Goal: Information Seeking & Learning: Understand process/instructions

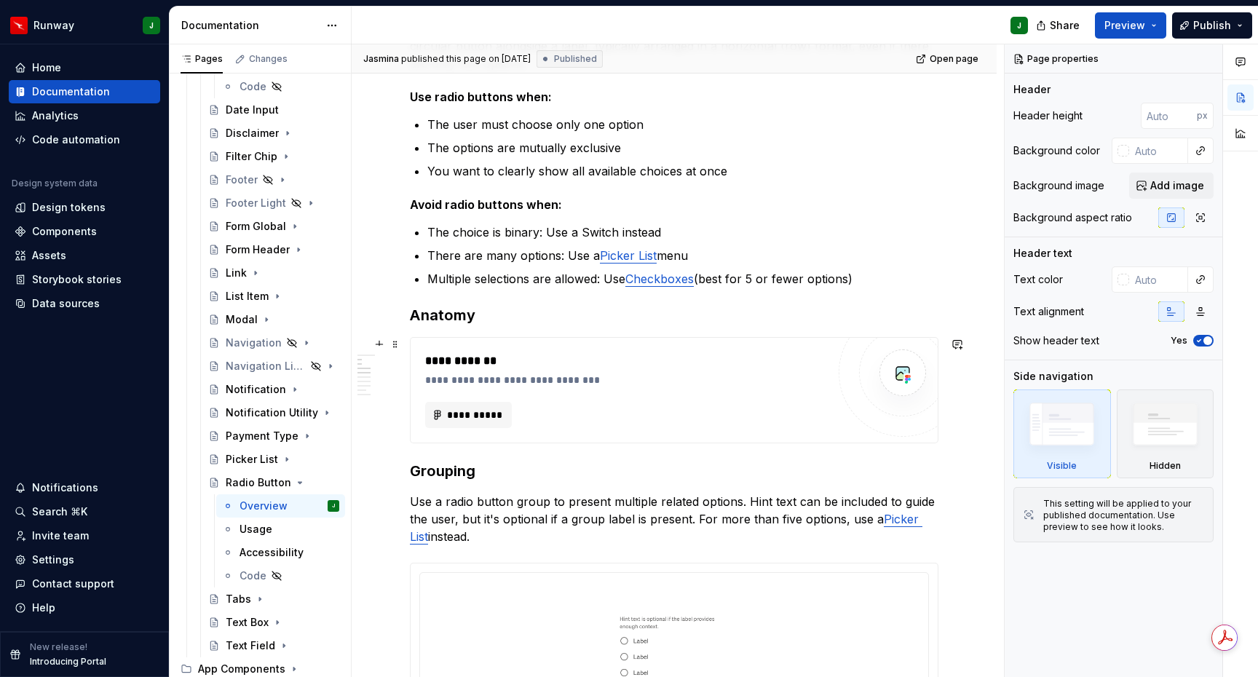
scroll to position [473, 0]
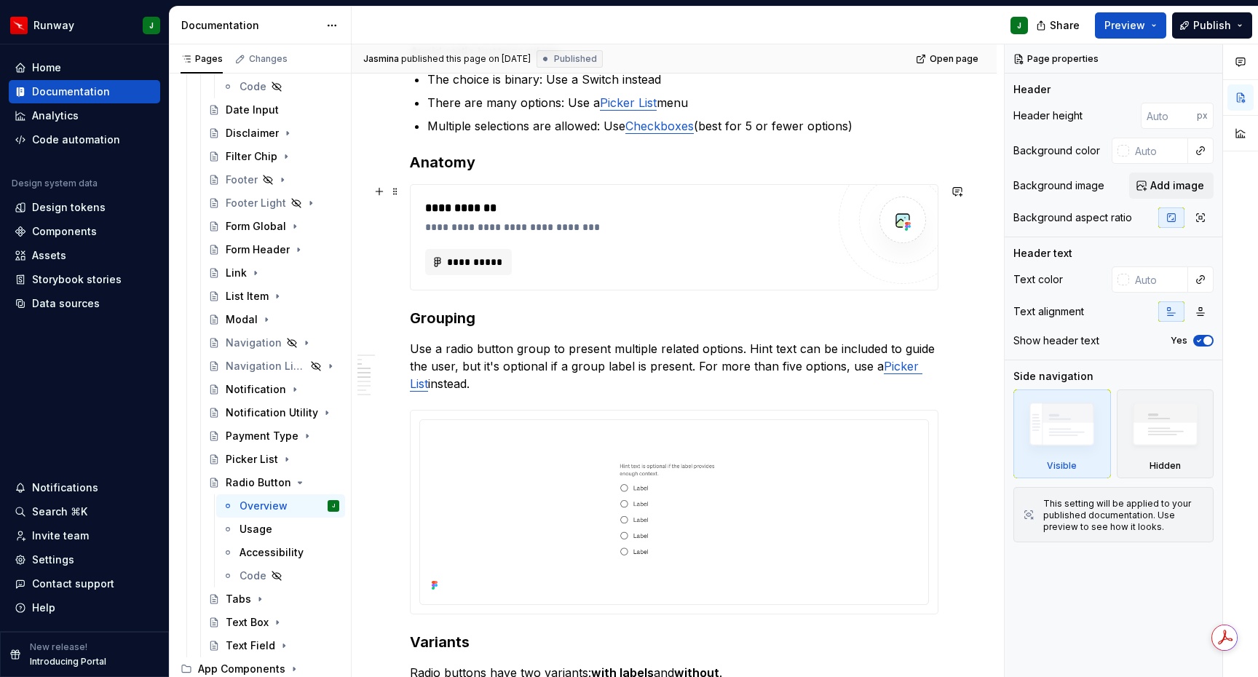
click at [660, 249] on div "**********" at bounding box center [626, 262] width 402 height 26
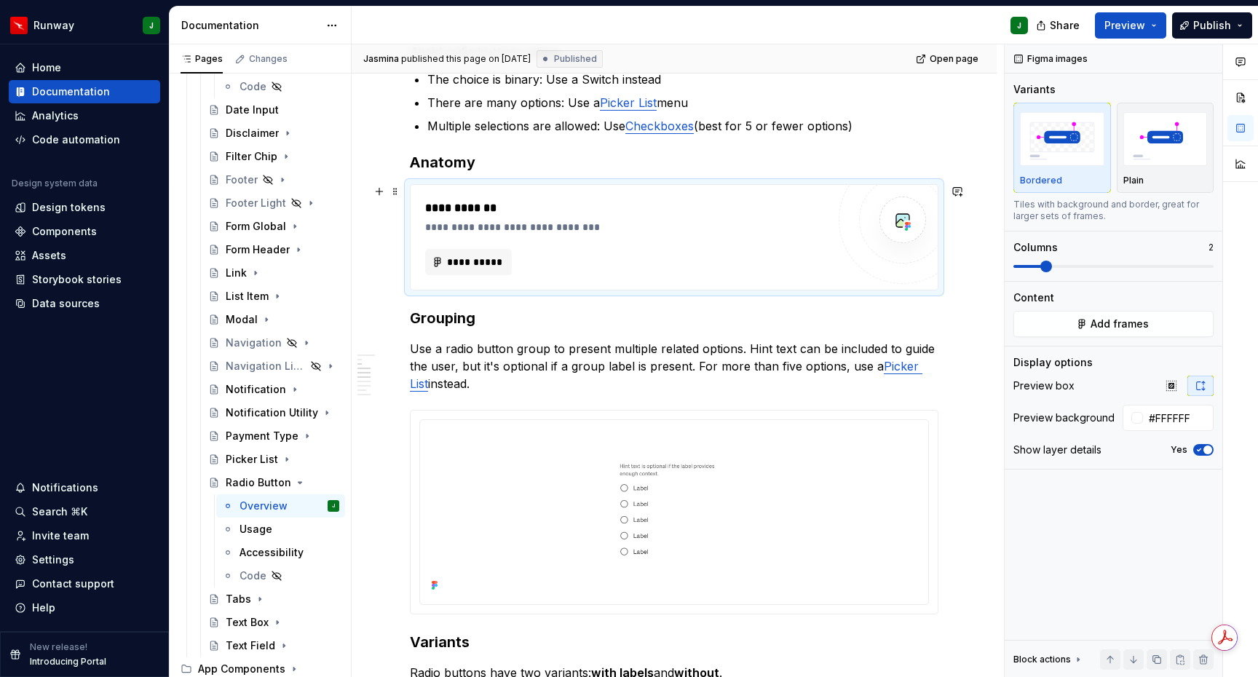
click at [715, 220] on div "**********" at bounding box center [629, 227] width 409 height 15
click at [732, 202] on div "**********" at bounding box center [629, 207] width 409 height 17
click at [730, 244] on div "**********" at bounding box center [626, 237] width 402 height 76
click at [1087, 325] on button "Add frames" at bounding box center [1113, 324] width 200 height 26
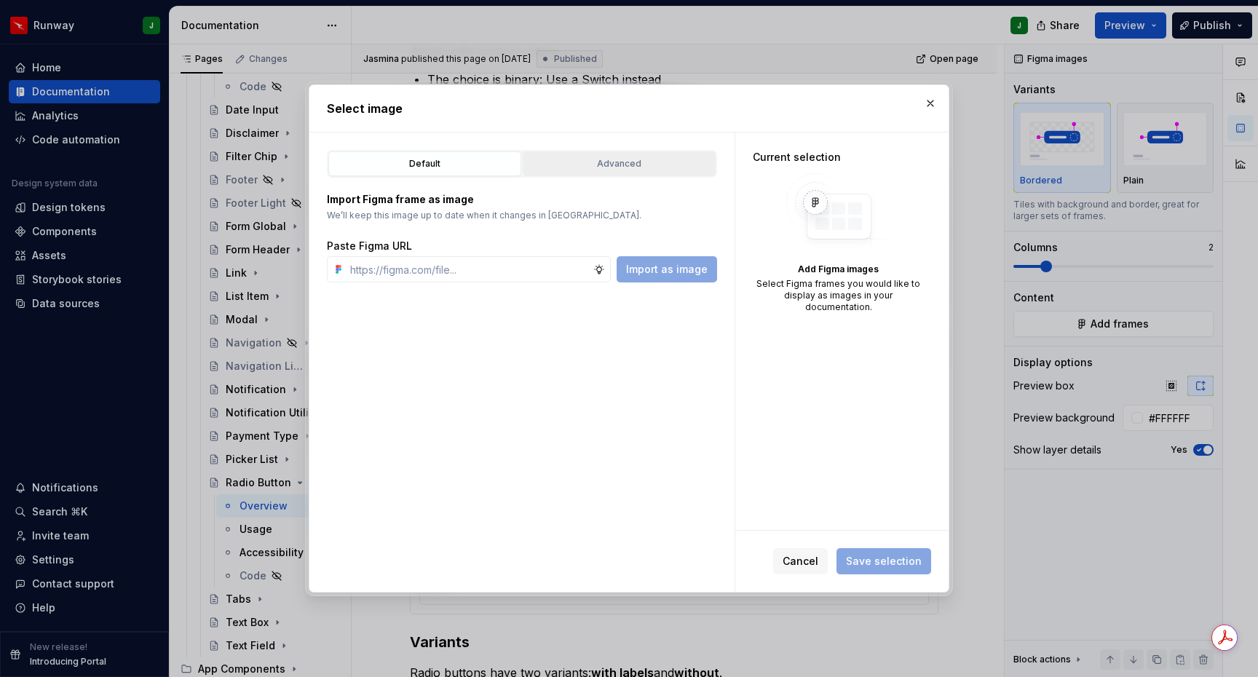
click at [645, 171] on button "Advanced" at bounding box center [619, 163] width 193 height 25
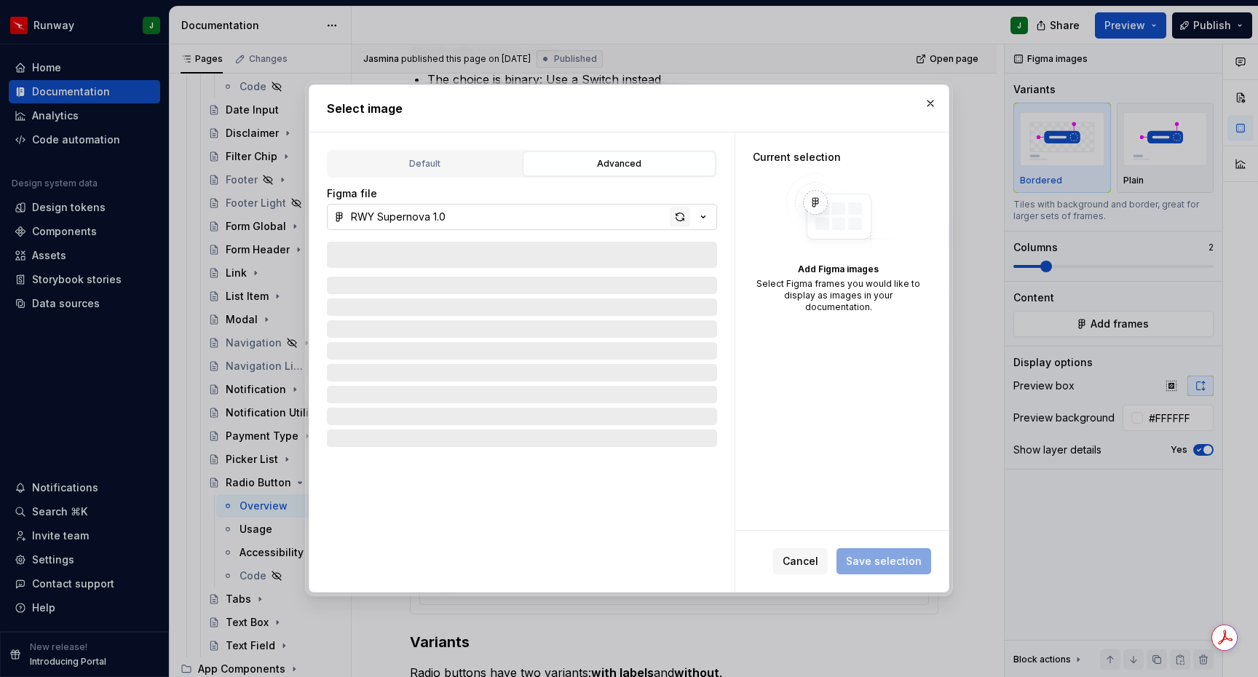
click at [686, 216] on div "button" at bounding box center [680, 217] width 20 height 20
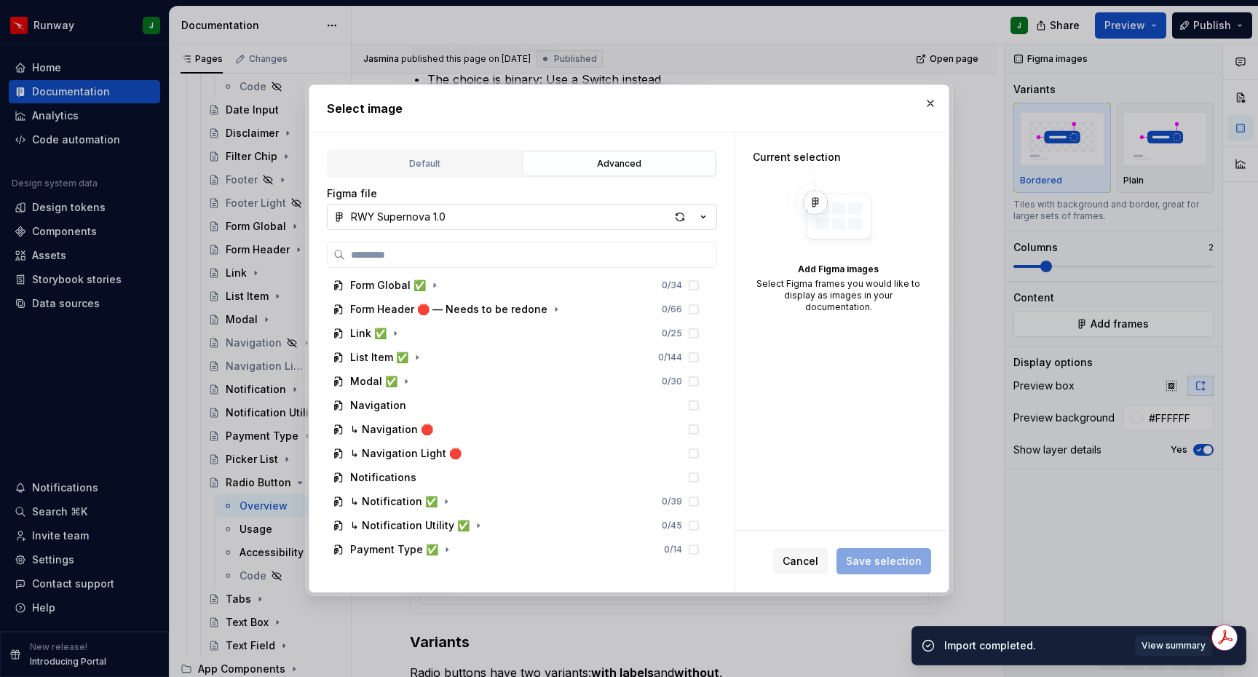
scroll to position [1558, 0]
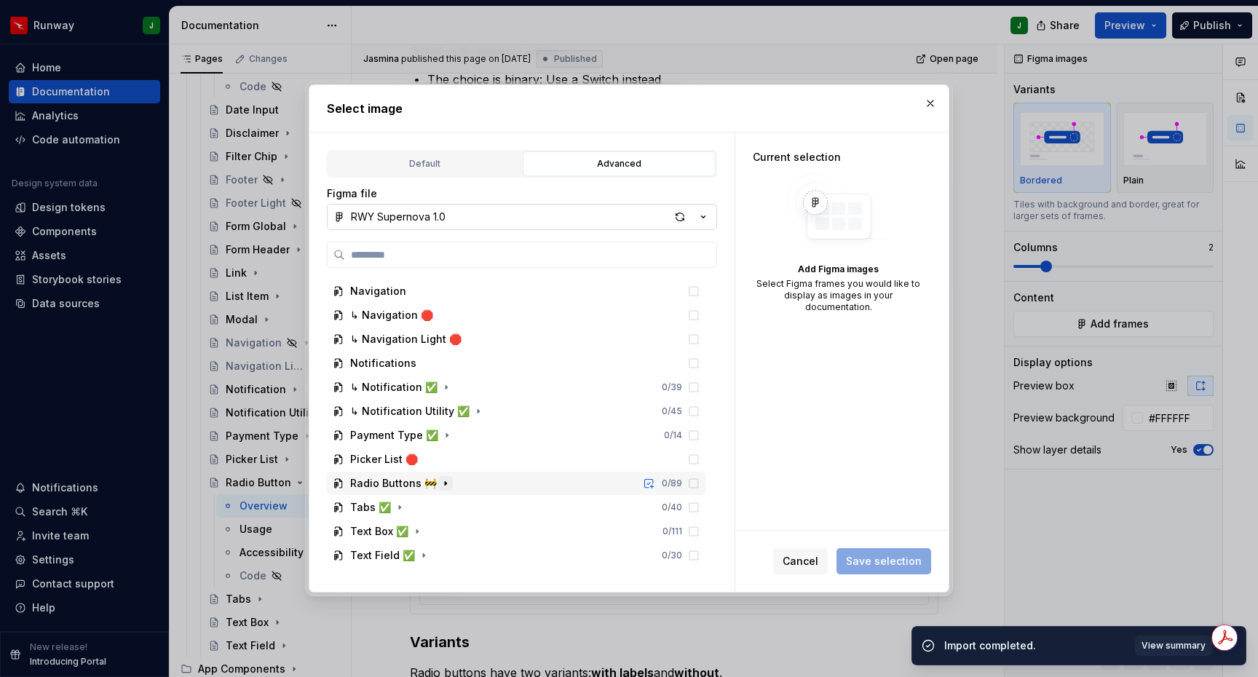
click at [445, 483] on icon "button" at bounding box center [445, 484] width 1 height 4
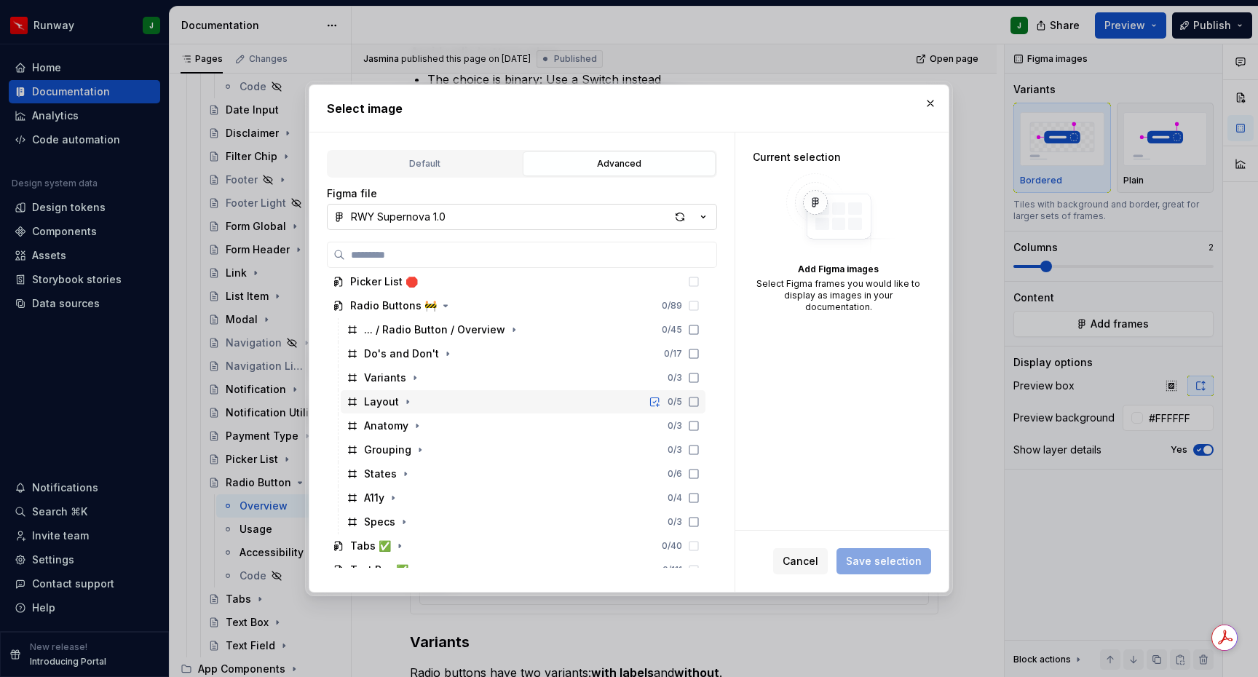
scroll to position [1775, 0]
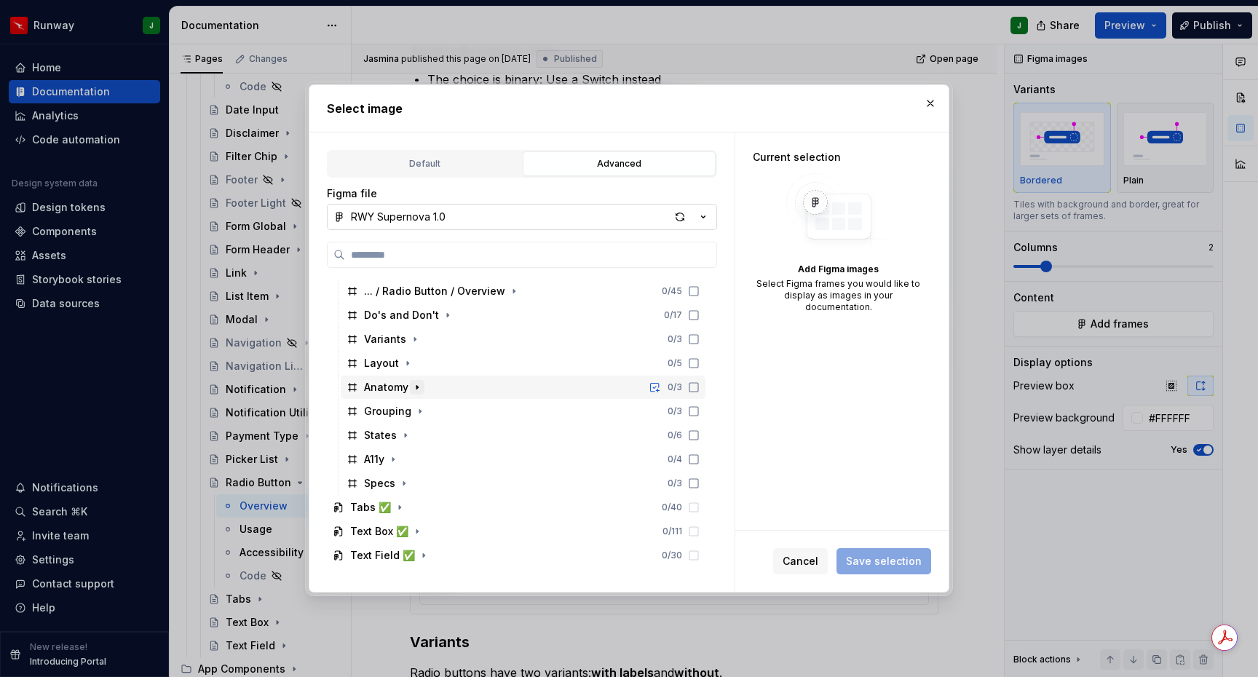
click at [419, 385] on icon "button" at bounding box center [417, 387] width 12 height 12
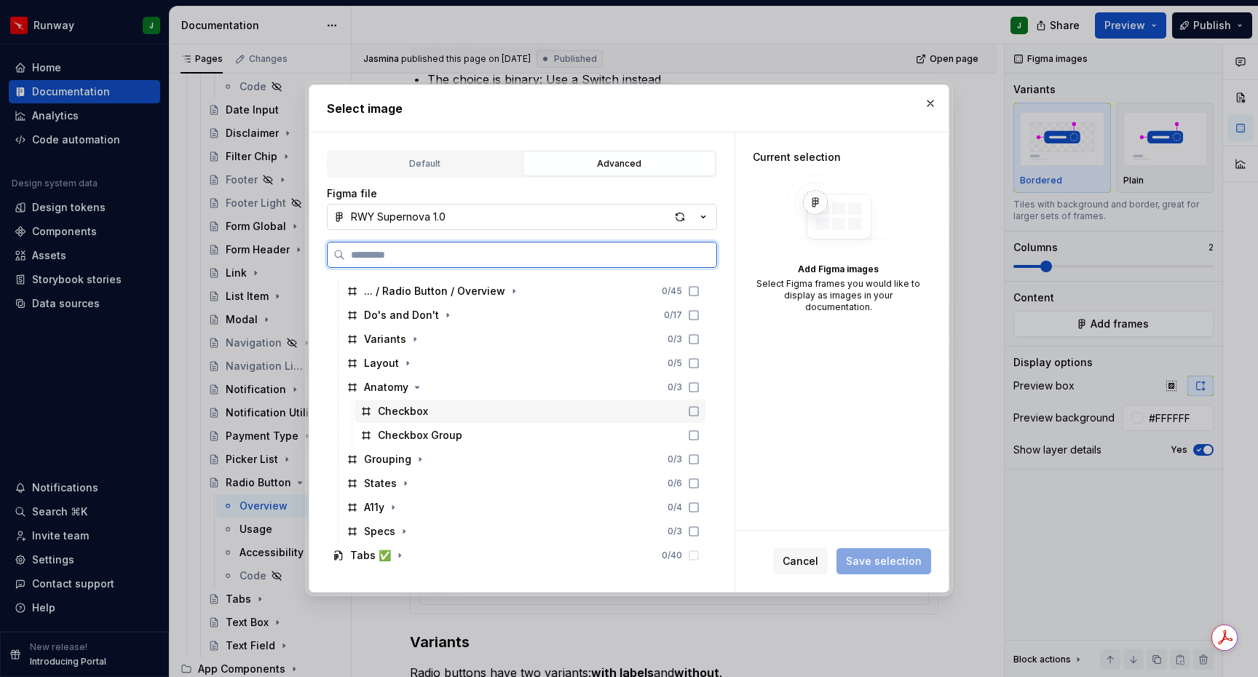
drag, startPoint x: 711, startPoint y: 409, endPoint x: 709, endPoint y: 431, distance: 21.9
click at [699, 410] on icon at bounding box center [694, 411] width 12 height 12
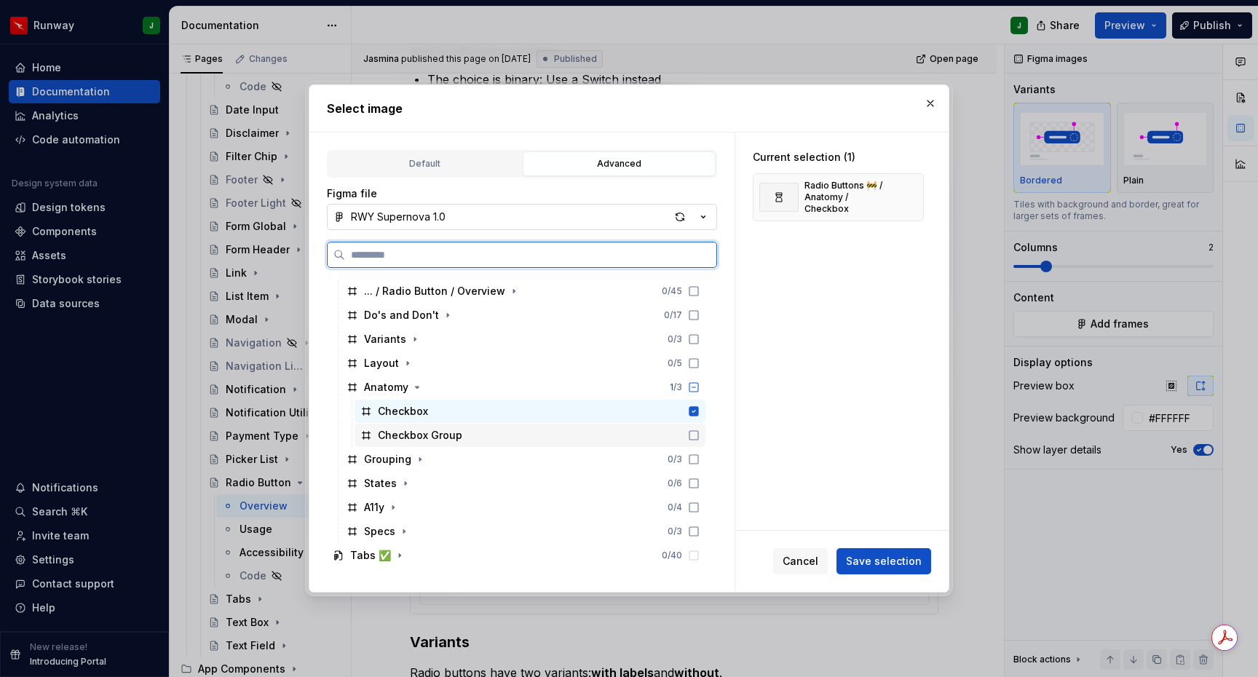
click at [699, 432] on icon at bounding box center [694, 435] width 12 height 12
drag, startPoint x: 707, startPoint y: 413, endPoint x: 708, endPoint y: 424, distance: 11.7
click at [699, 413] on icon at bounding box center [693, 411] width 9 height 9
click at [699, 431] on icon at bounding box center [693, 435] width 9 height 9
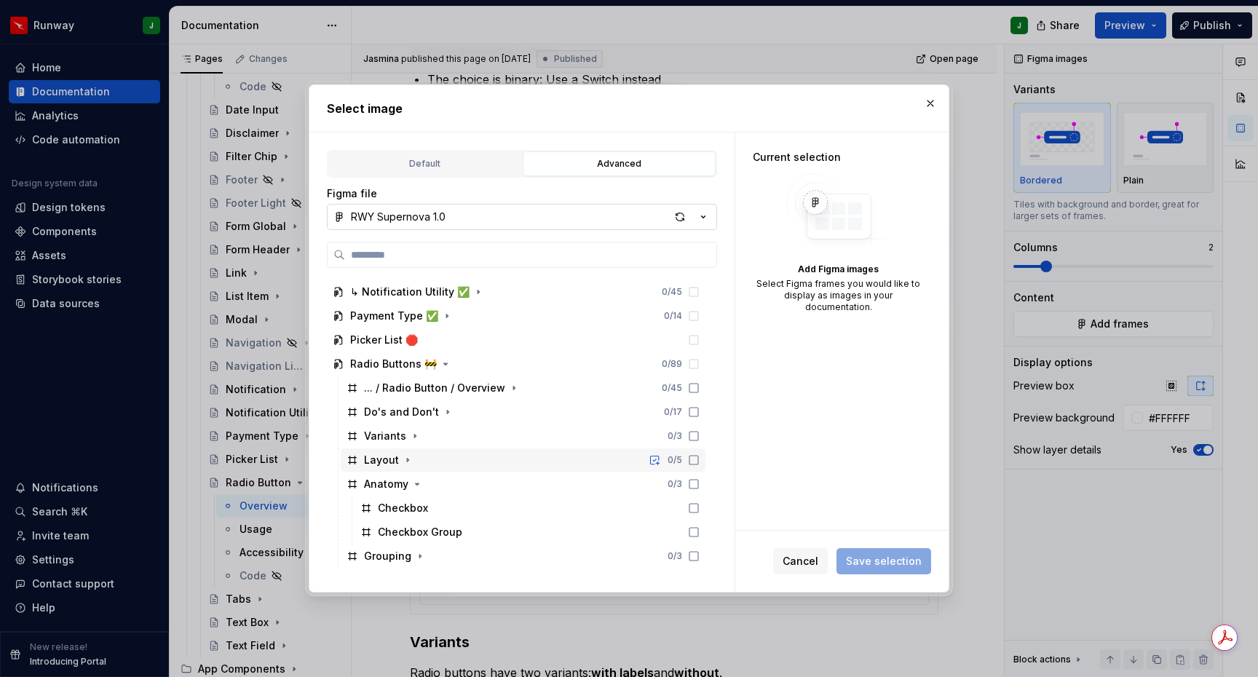
scroll to position [1662, 0]
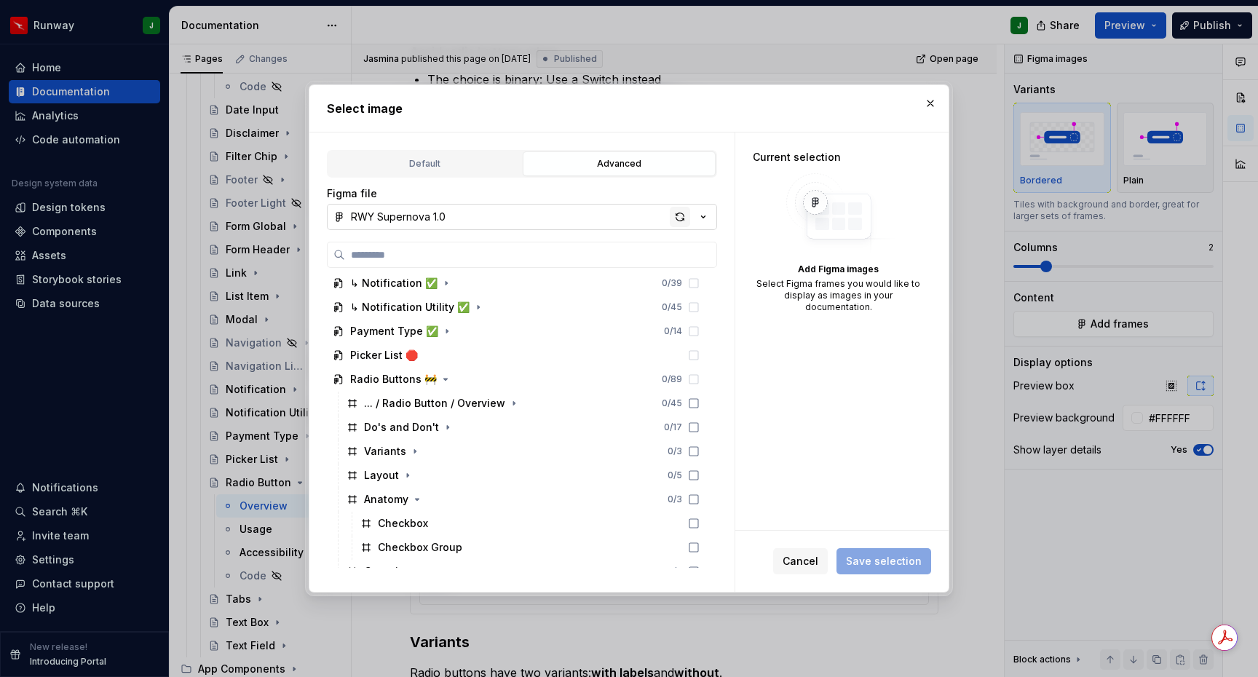
click at [687, 218] on div "button" at bounding box center [680, 217] width 20 height 20
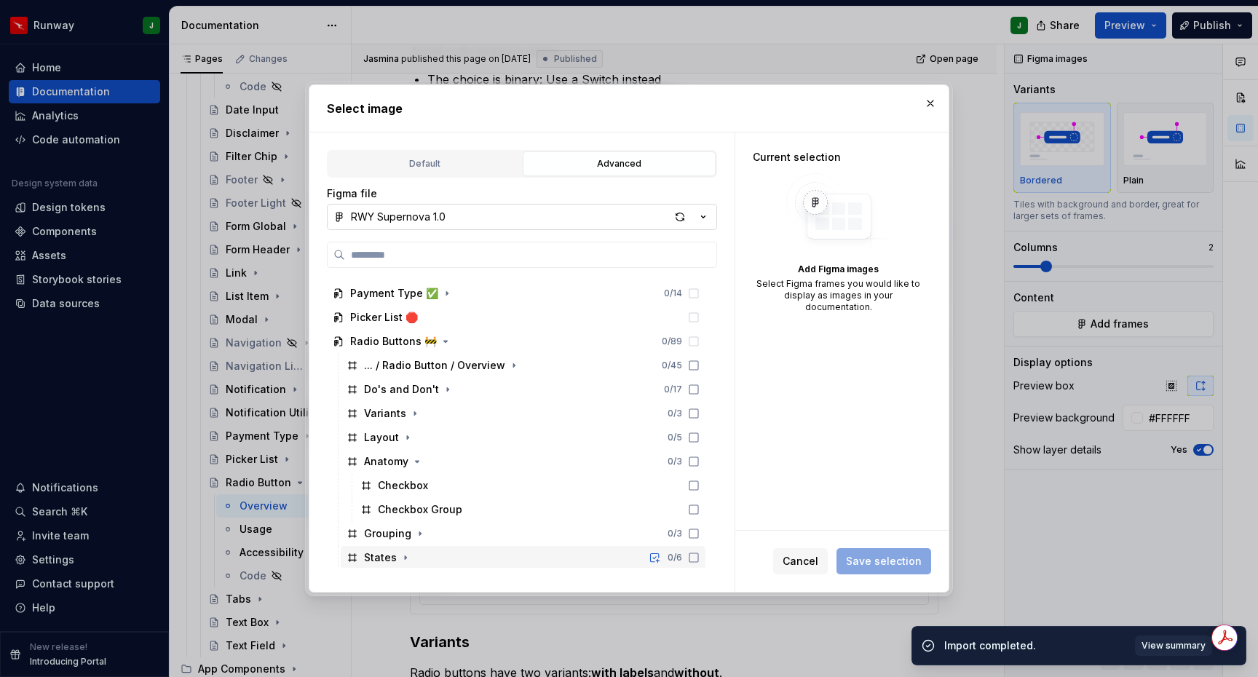
scroll to position [1731, 0]
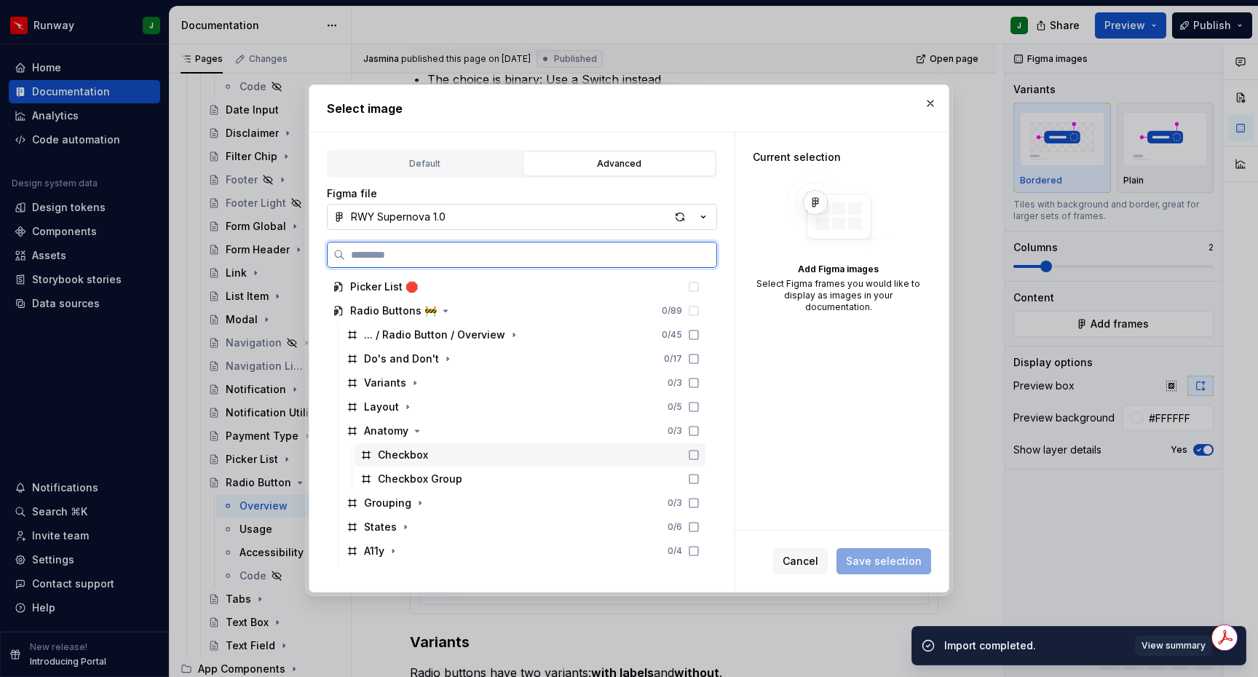
drag, startPoint x: 709, startPoint y: 453, endPoint x: 710, endPoint y: 471, distance: 18.2
click at [699, 453] on icon at bounding box center [694, 455] width 12 height 12
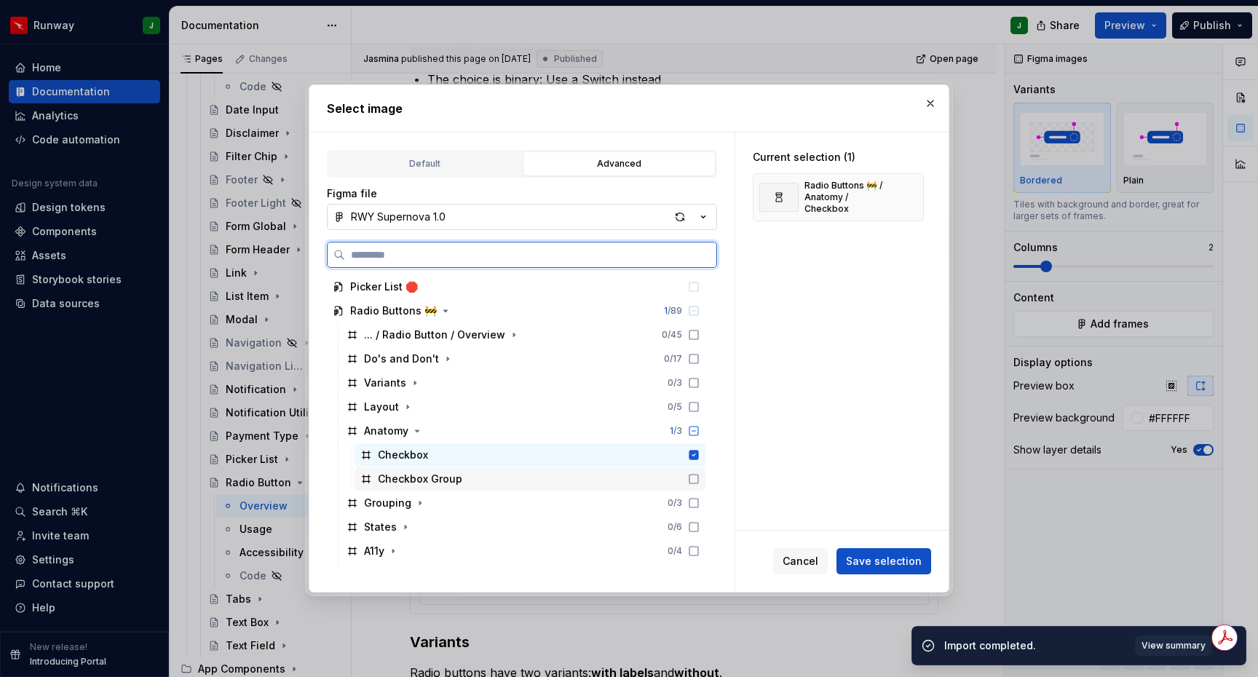
click at [699, 476] on icon at bounding box center [694, 479] width 12 height 12
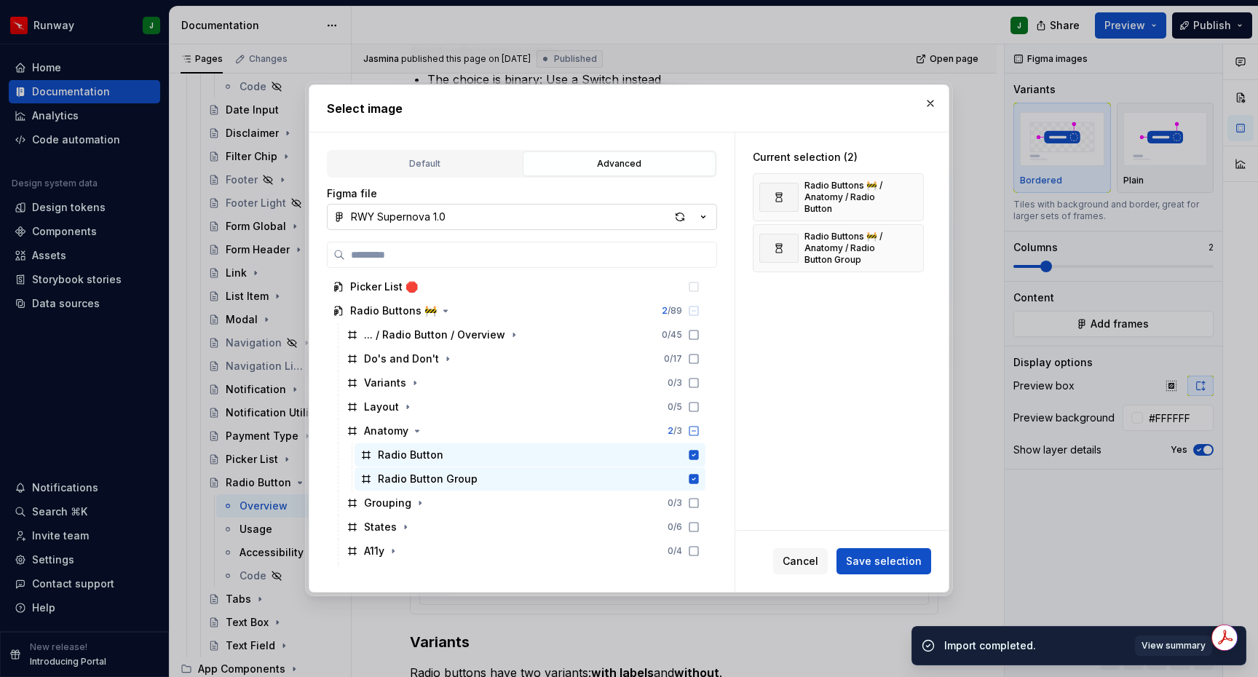
drag, startPoint x: 889, startPoint y: 558, endPoint x: 881, endPoint y: 560, distance: 8.3
click at [888, 558] on span "Save selection" at bounding box center [884, 561] width 76 height 15
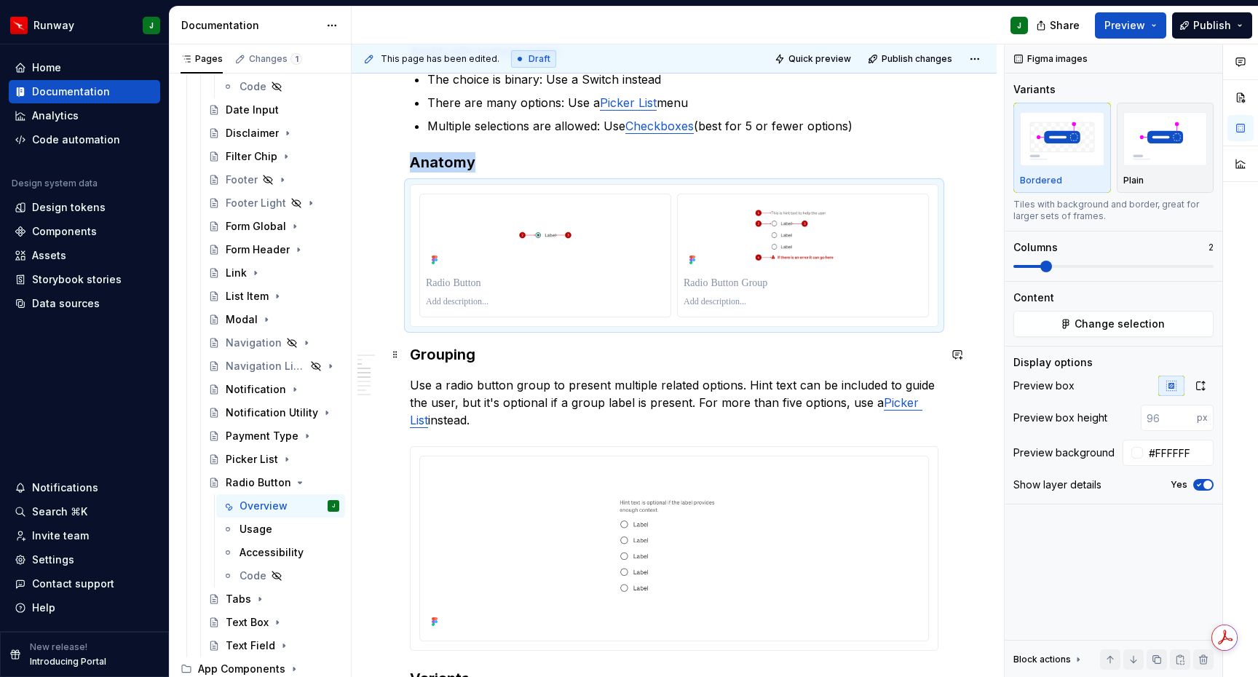
click at [410, 353] on h3 "Grouping" at bounding box center [674, 354] width 528 height 20
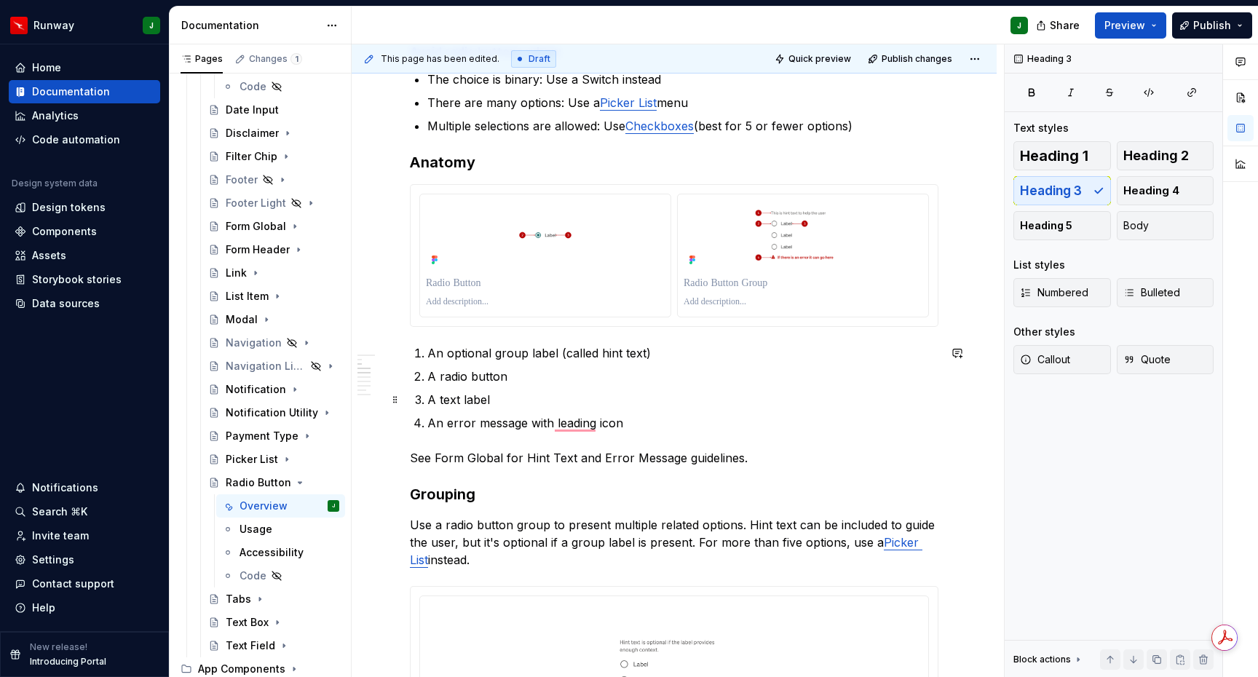
click at [476, 395] on p "A text label" at bounding box center [682, 399] width 511 height 17
drag, startPoint x: 499, startPoint y: 400, endPoint x: 510, endPoint y: 400, distance: 10.9
click at [499, 400] on p "A text label" at bounding box center [682, 399] width 511 height 17
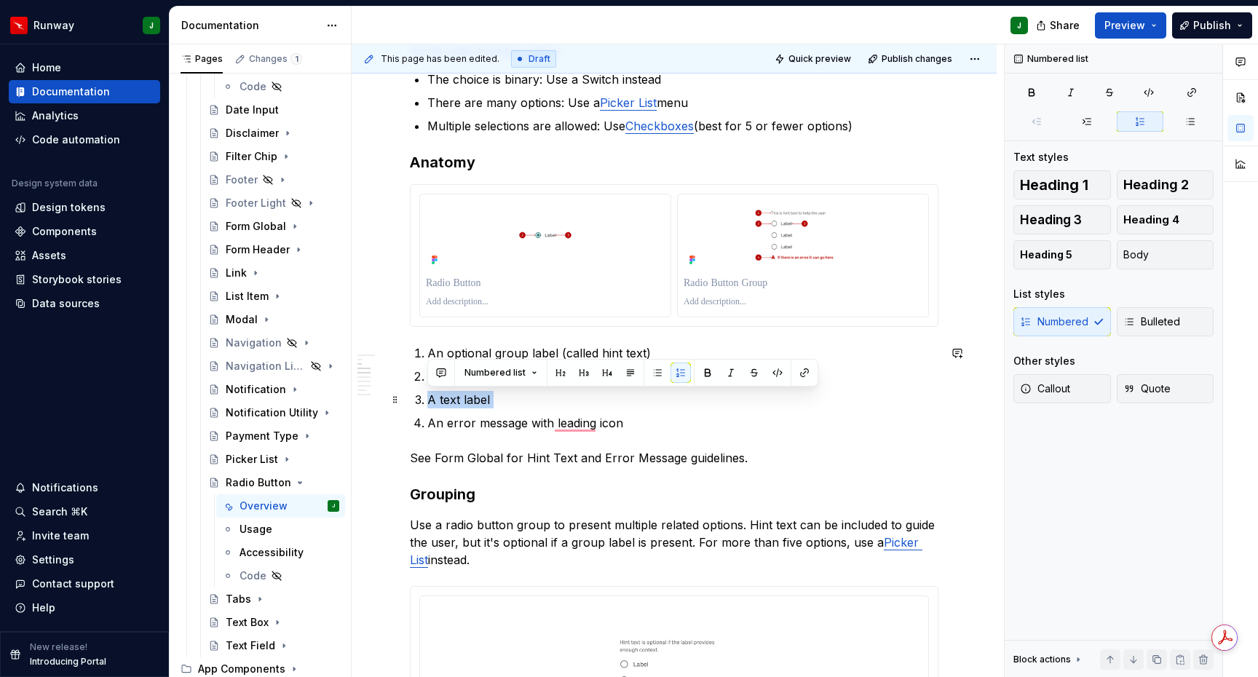
drag, startPoint x: 448, startPoint y: 403, endPoint x: 426, endPoint y: 403, distance: 21.8
click at [427, 403] on li "A text label" at bounding box center [682, 399] width 511 height 17
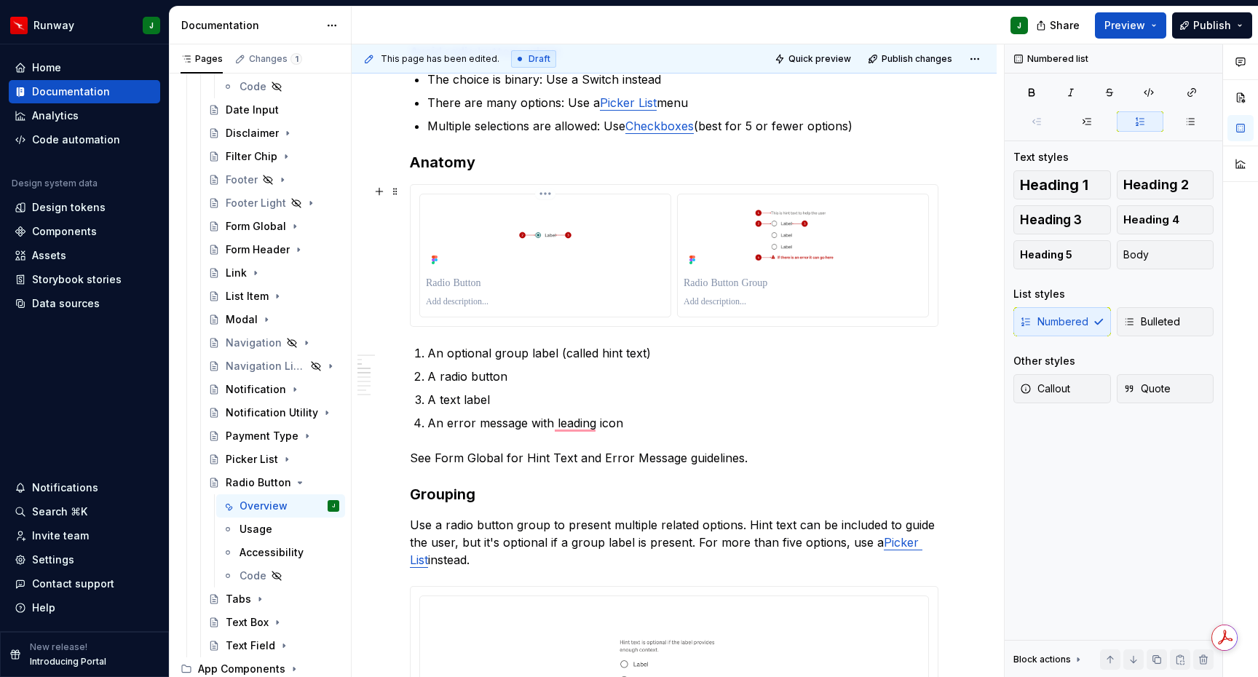
type textarea "*"
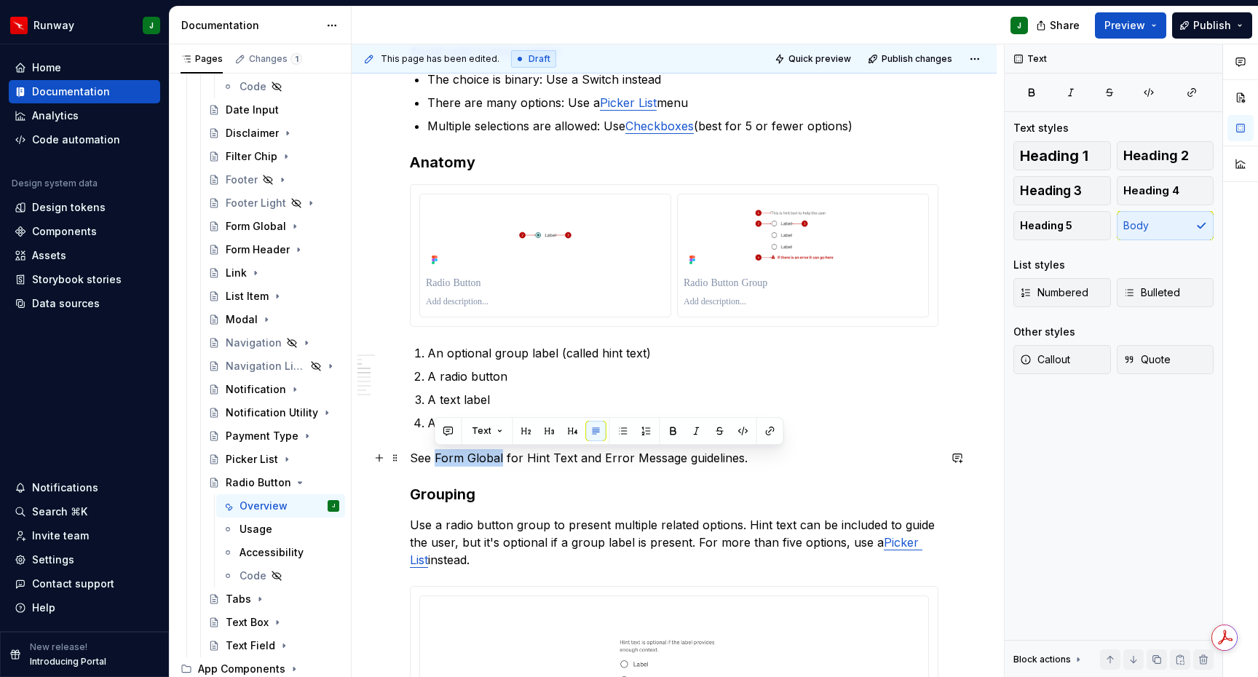
drag, startPoint x: 435, startPoint y: 455, endPoint x: 502, endPoint y: 464, distance: 67.6
click at [502, 464] on p "See Form Global for Hint Text and Error Message guidelines." at bounding box center [674, 457] width 528 height 17
click at [772, 432] on button "button" at bounding box center [770, 431] width 20 height 20
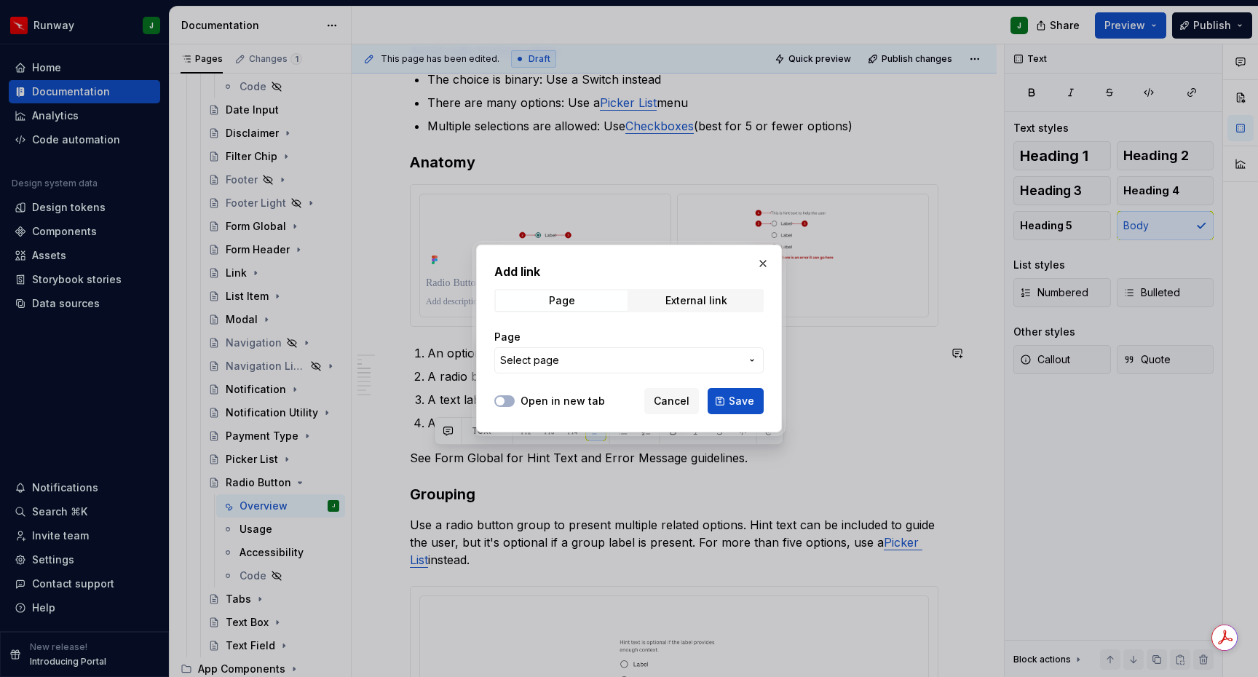
click at [530, 403] on label "Open in new tab" at bounding box center [562, 401] width 84 height 15
click at [515, 403] on button "Open in new tab" at bounding box center [504, 401] width 20 height 12
click at [607, 365] on span "Select page" at bounding box center [620, 360] width 240 height 15
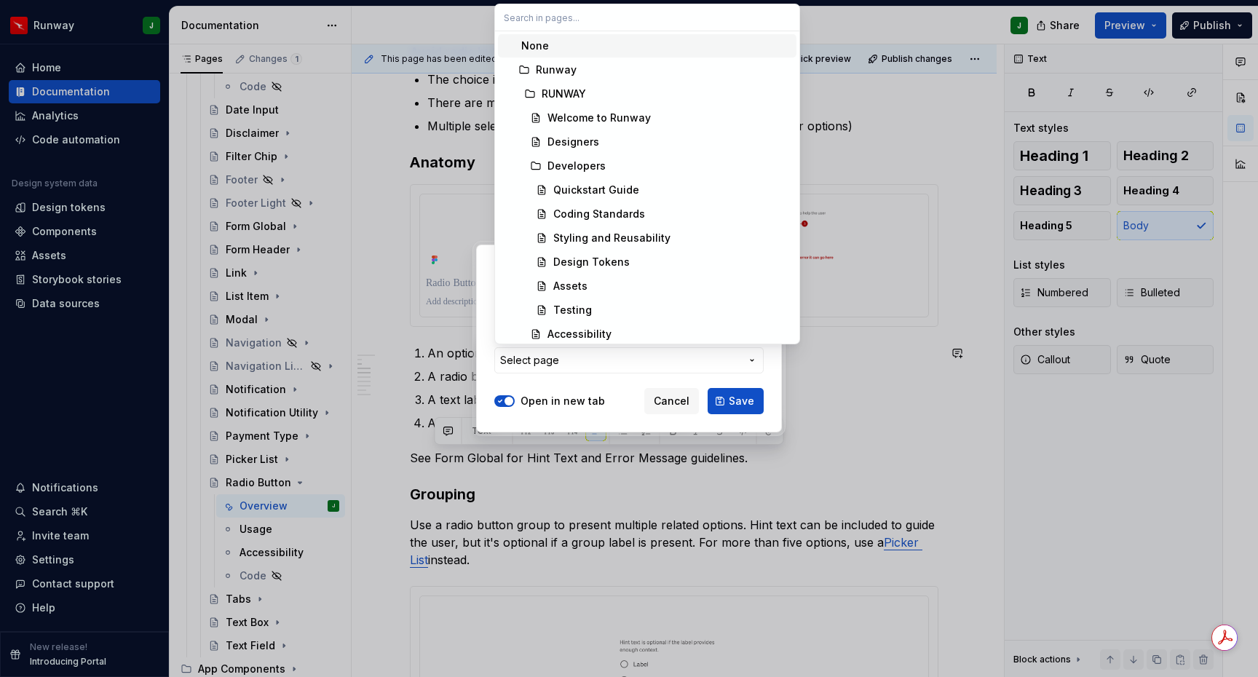
click at [576, 357] on div at bounding box center [629, 338] width 1258 height 677
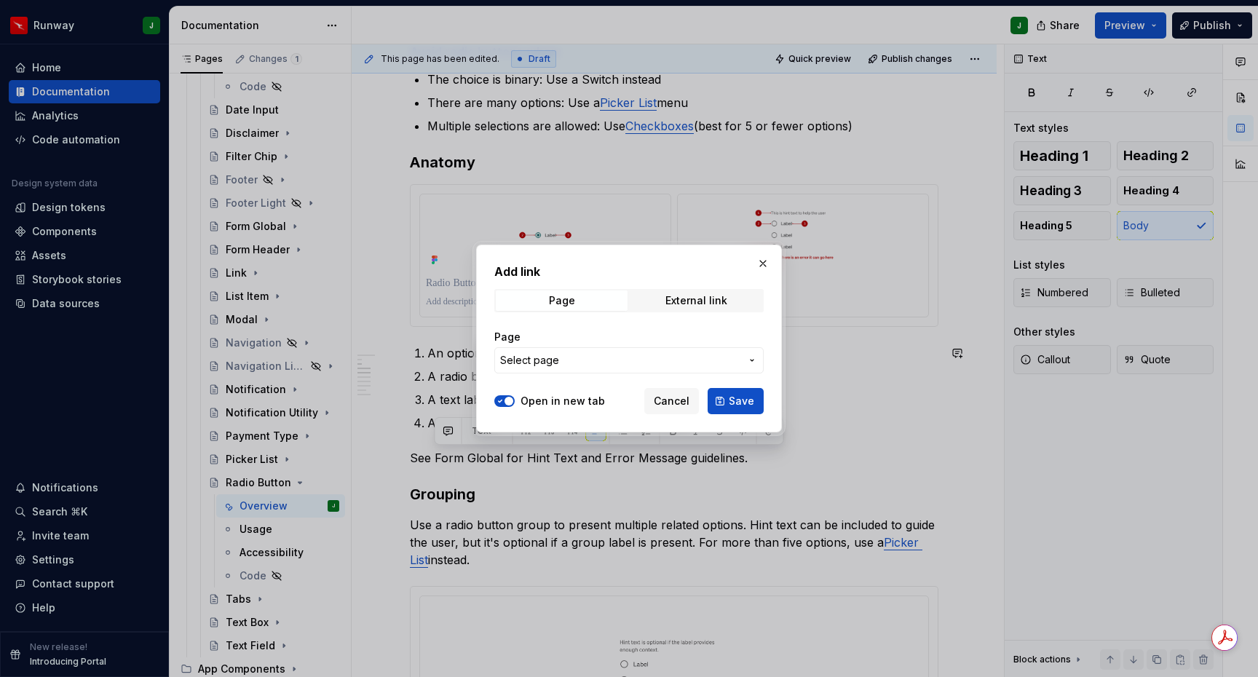
type textarea "*"
click at [577, 357] on span "Select page" at bounding box center [620, 360] width 240 height 15
click at [579, 363] on div at bounding box center [629, 338] width 1258 height 677
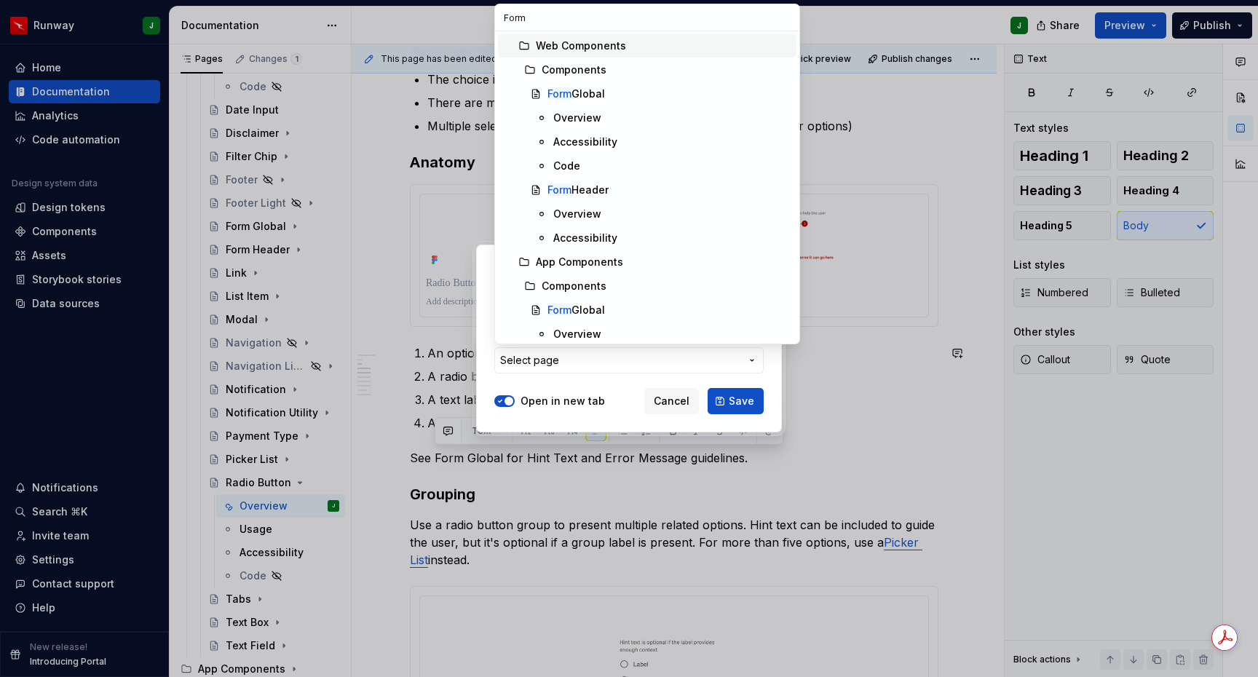
click at [526, 18] on input "Form" at bounding box center [647, 17] width 304 height 26
type input "Form"
click at [583, 95] on div "Form Global" at bounding box center [576, 94] width 58 height 15
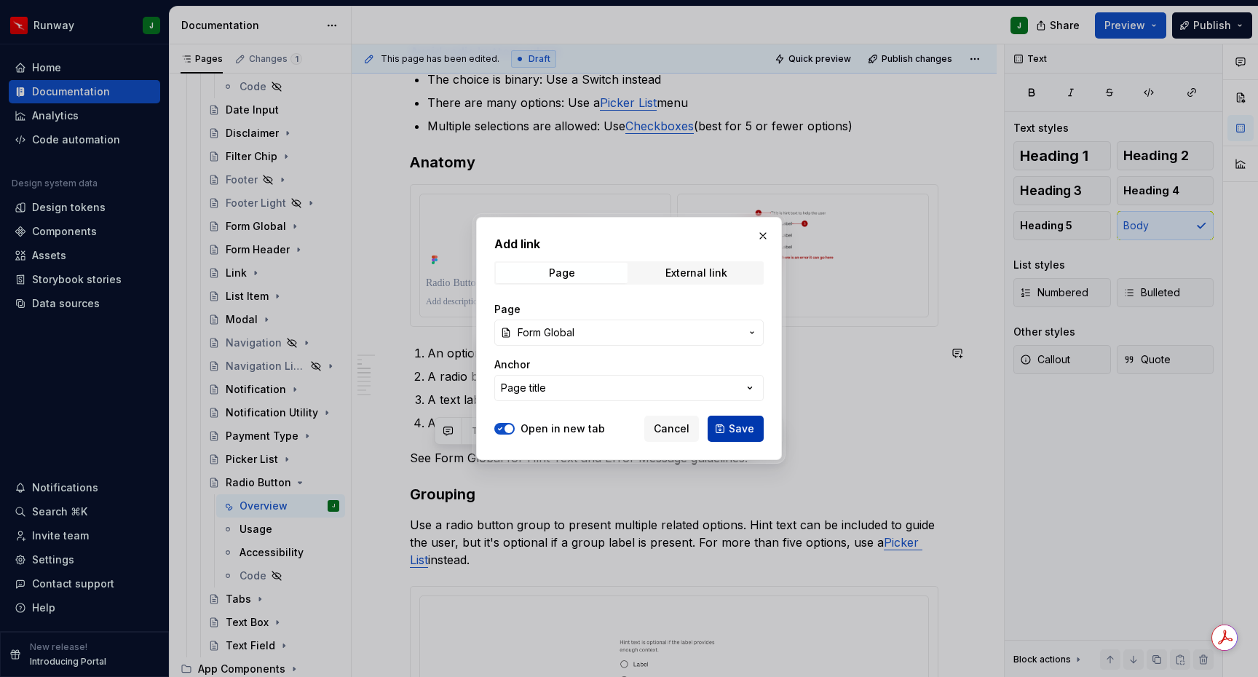
click at [742, 432] on span "Save" at bounding box center [741, 428] width 25 height 15
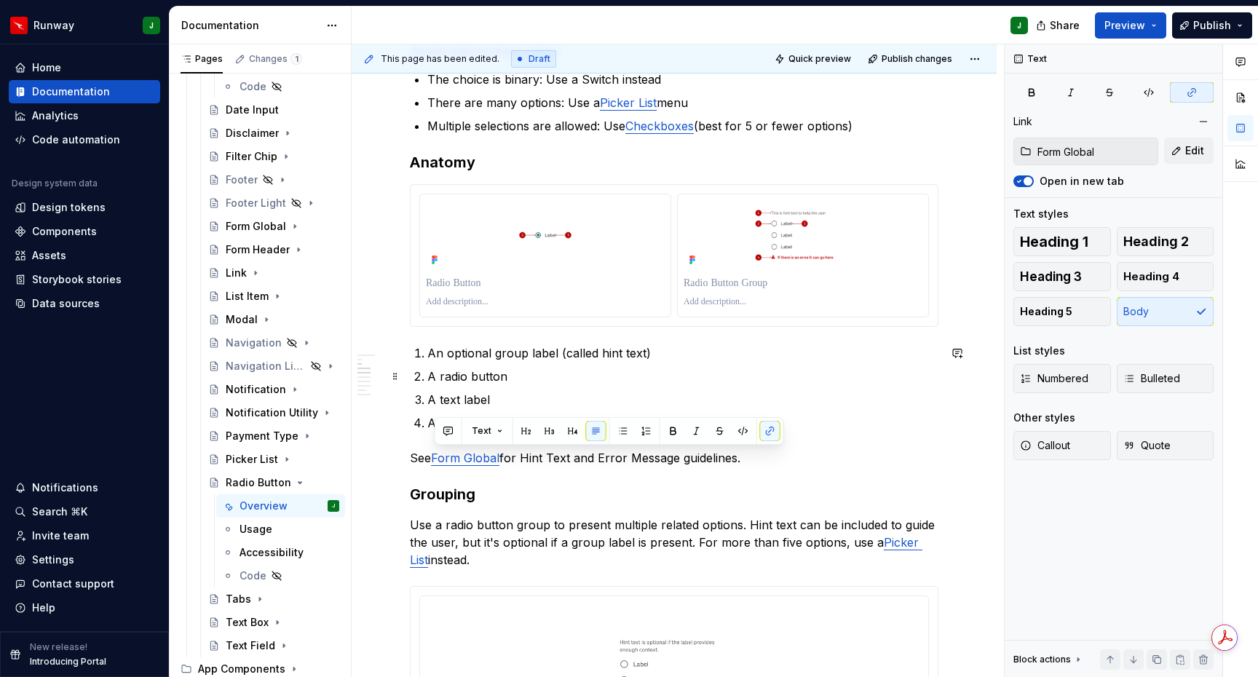
click at [552, 384] on p "A radio button" at bounding box center [682, 376] width 511 height 17
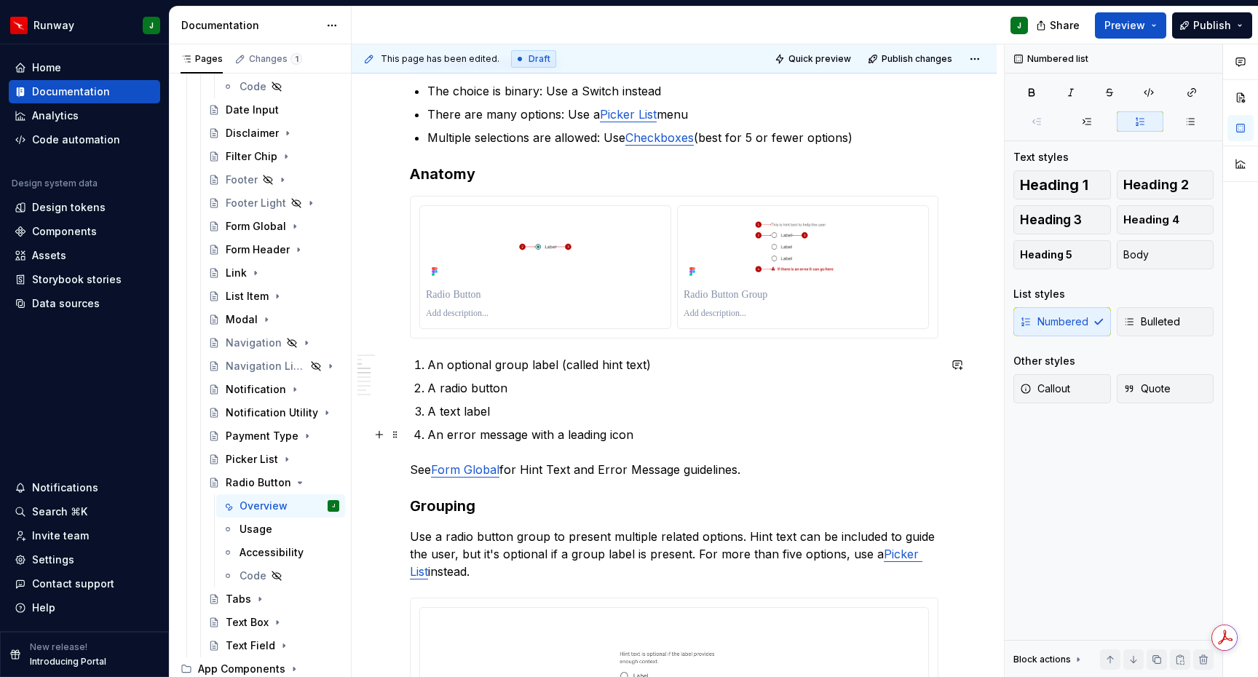
scroll to position [456, 0]
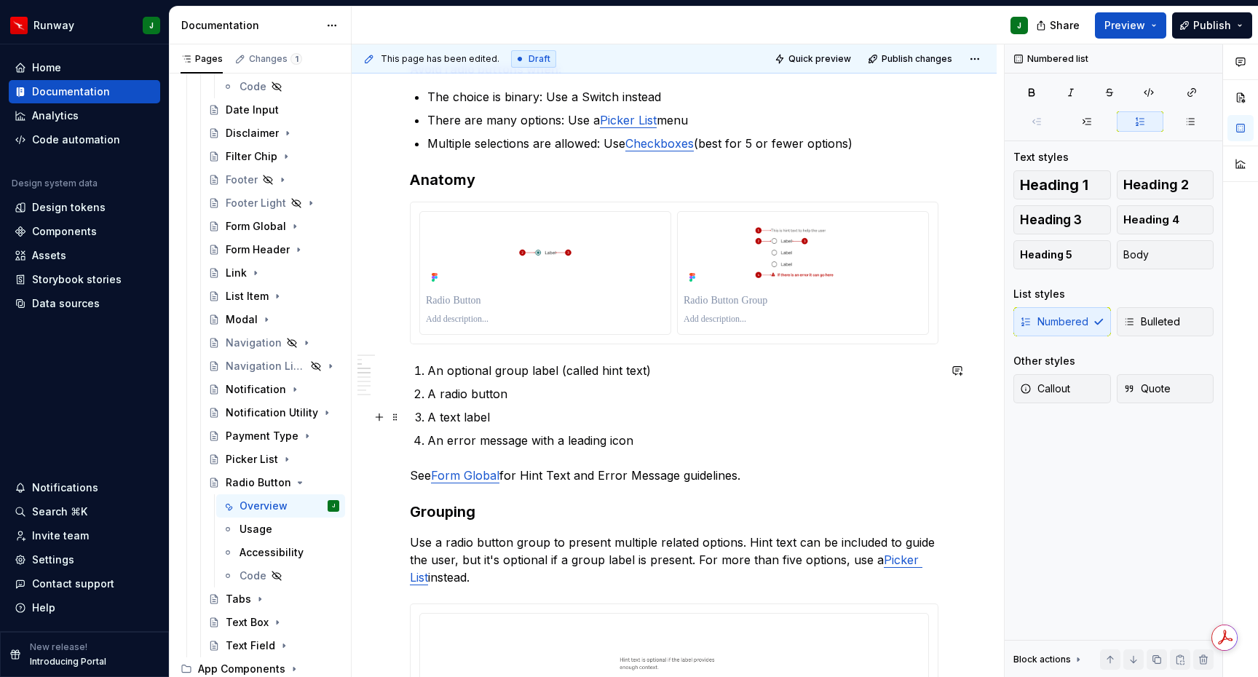
click at [513, 426] on ol "An optional group label (called hint text) A radio button A text label An error…" at bounding box center [682, 405] width 511 height 87
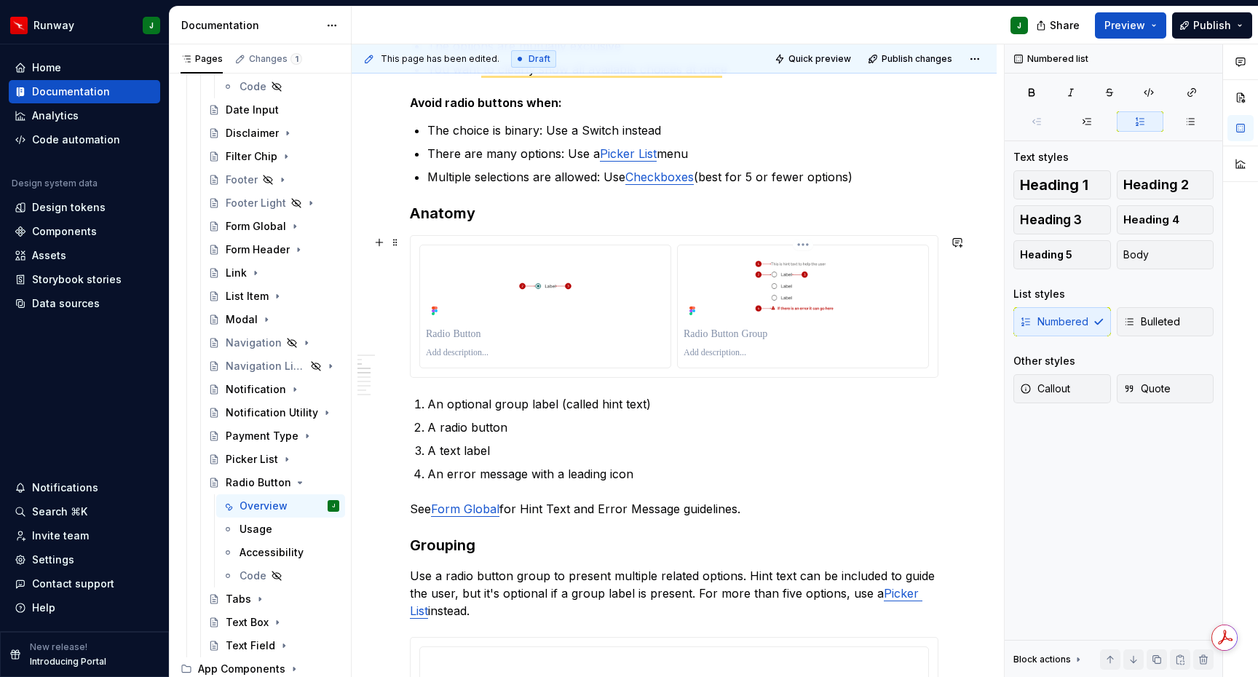
click at [916, 364] on div "To enrich screen reader interactions, please activate Accessibility in Grammarl…" at bounding box center [803, 306] width 250 height 122
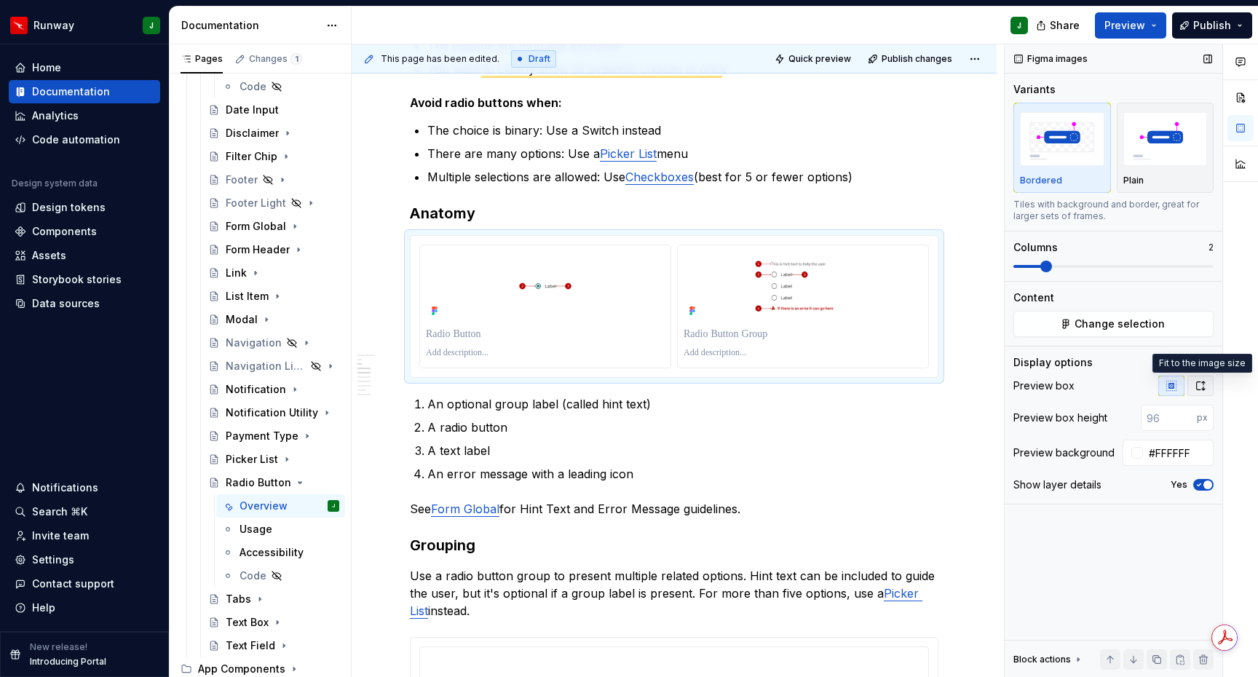
click at [1200, 385] on icon "button" at bounding box center [1200, 386] width 12 height 12
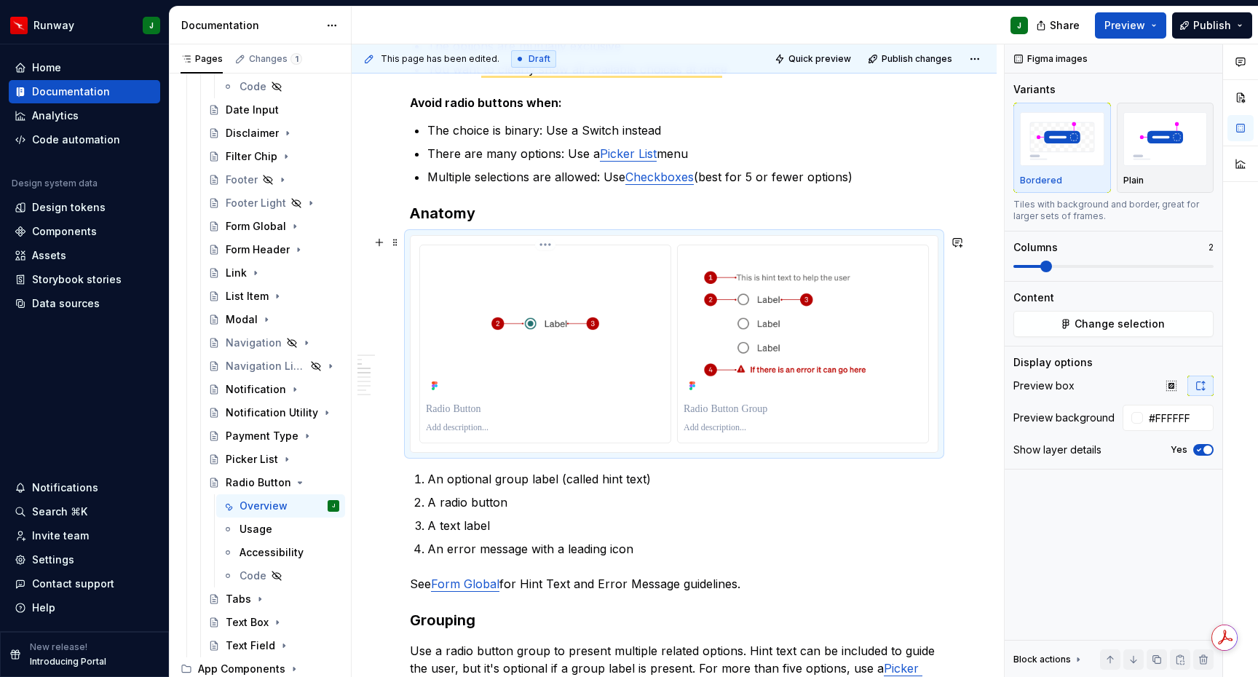
click at [463, 413] on p "To enrich screen reader interactions, please activate Accessibility in Grammarl…" at bounding box center [545, 409] width 239 height 15
type textarea "*"
click at [738, 407] on p "To enrich screen reader interactions, please activate Accessibility in Grammarl…" at bounding box center [802, 409] width 239 height 15
click at [782, 507] on p "A radio button" at bounding box center [682, 501] width 511 height 17
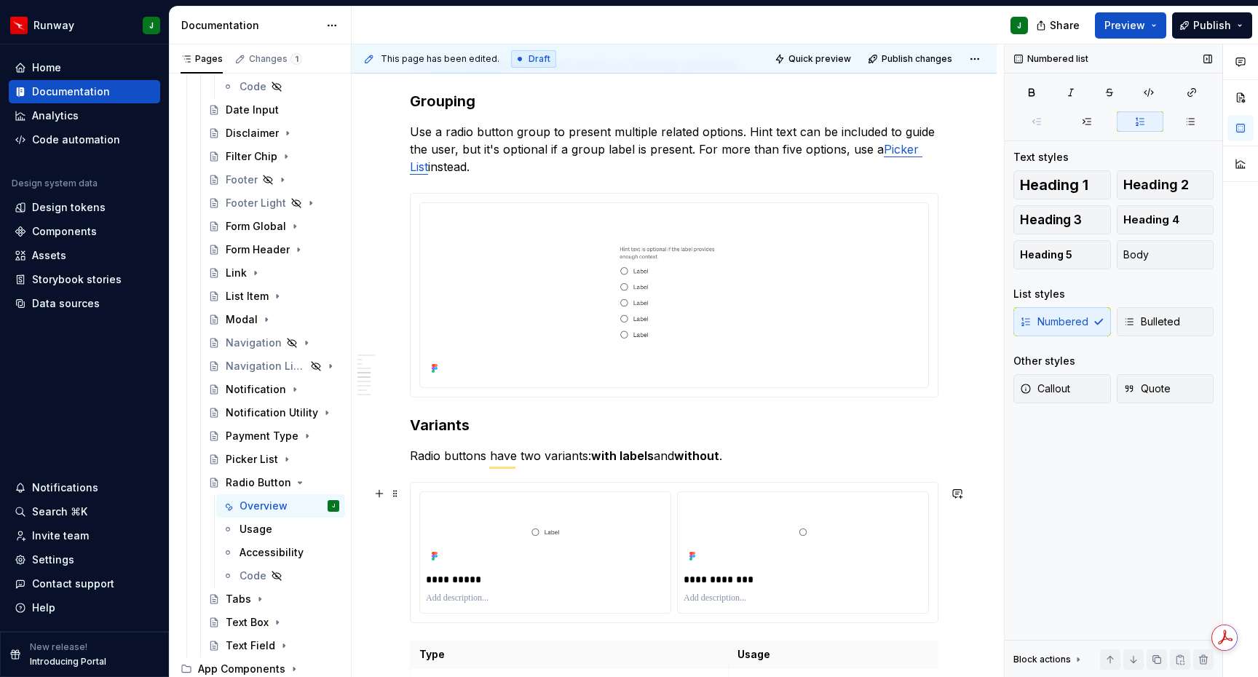
scroll to position [0, 0]
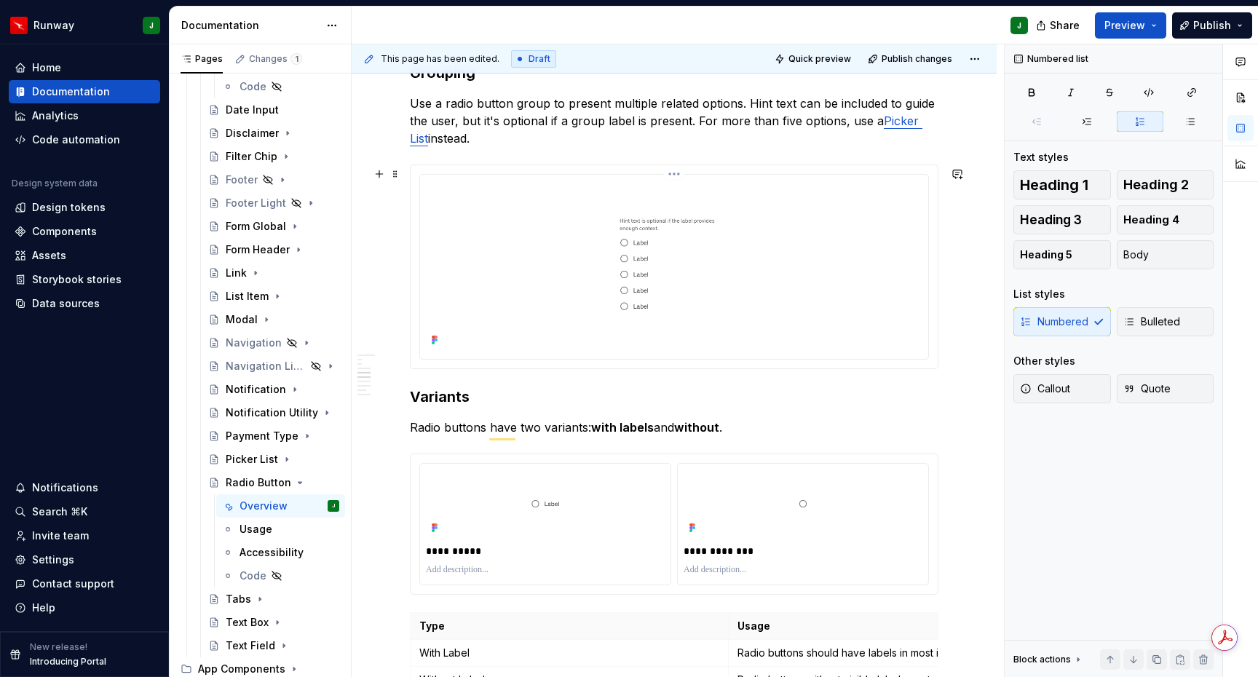
click at [922, 301] on img "To enrich screen reader interactions, please activate Accessibility in Grammarl…" at bounding box center [674, 266] width 496 height 170
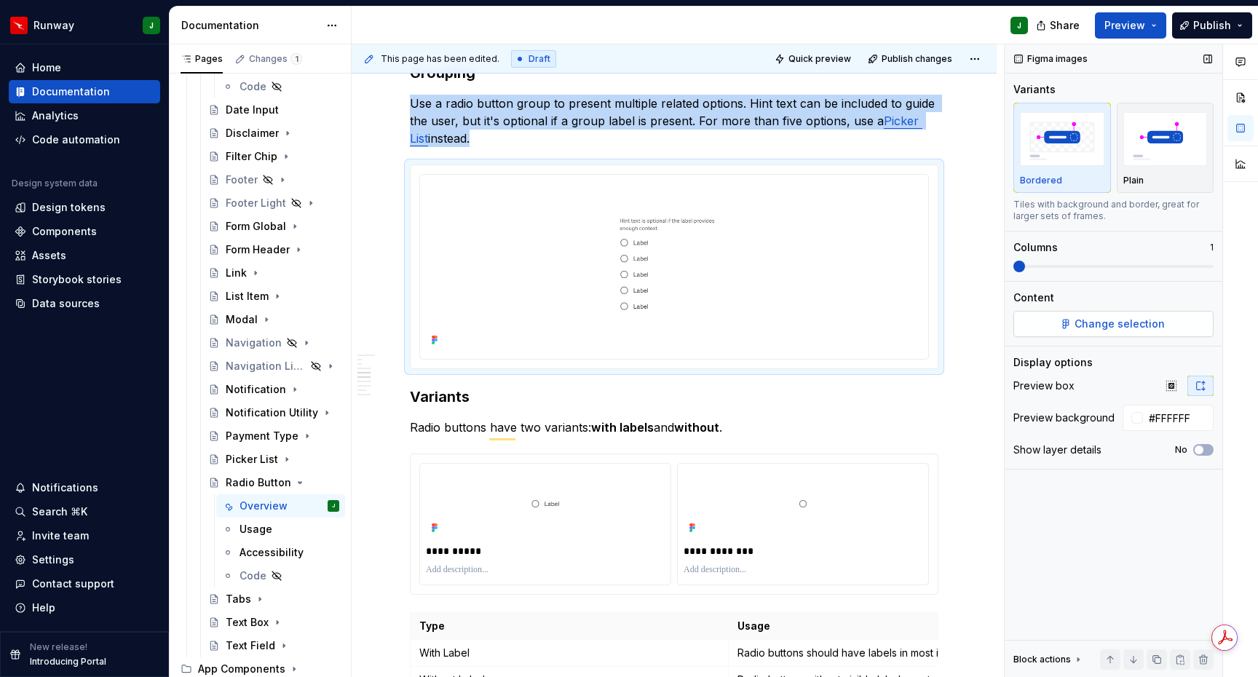
click at [1074, 328] on button "Change selection" at bounding box center [1113, 324] width 200 height 26
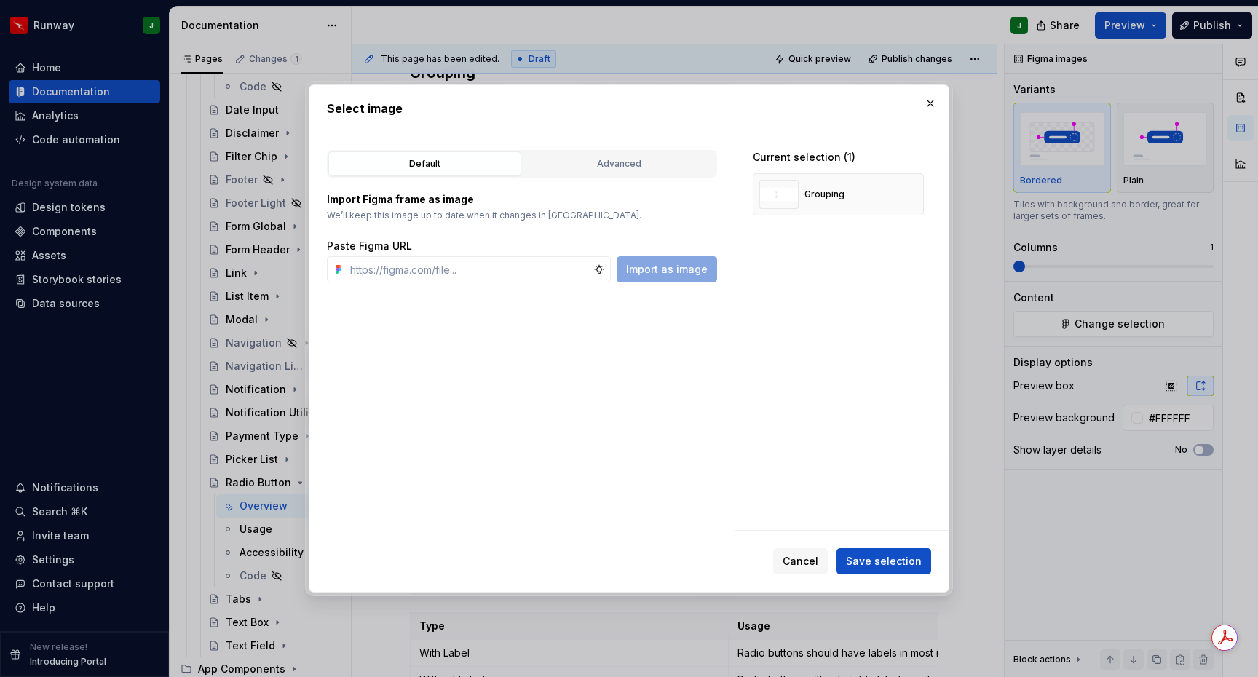
click at [614, 146] on div "Default Advanced Import Figma frame as image We’ll keep this image up to date w…" at bounding box center [521, 361] width 425 height 459
click at [616, 166] on div "Advanced" at bounding box center [619, 163] width 183 height 15
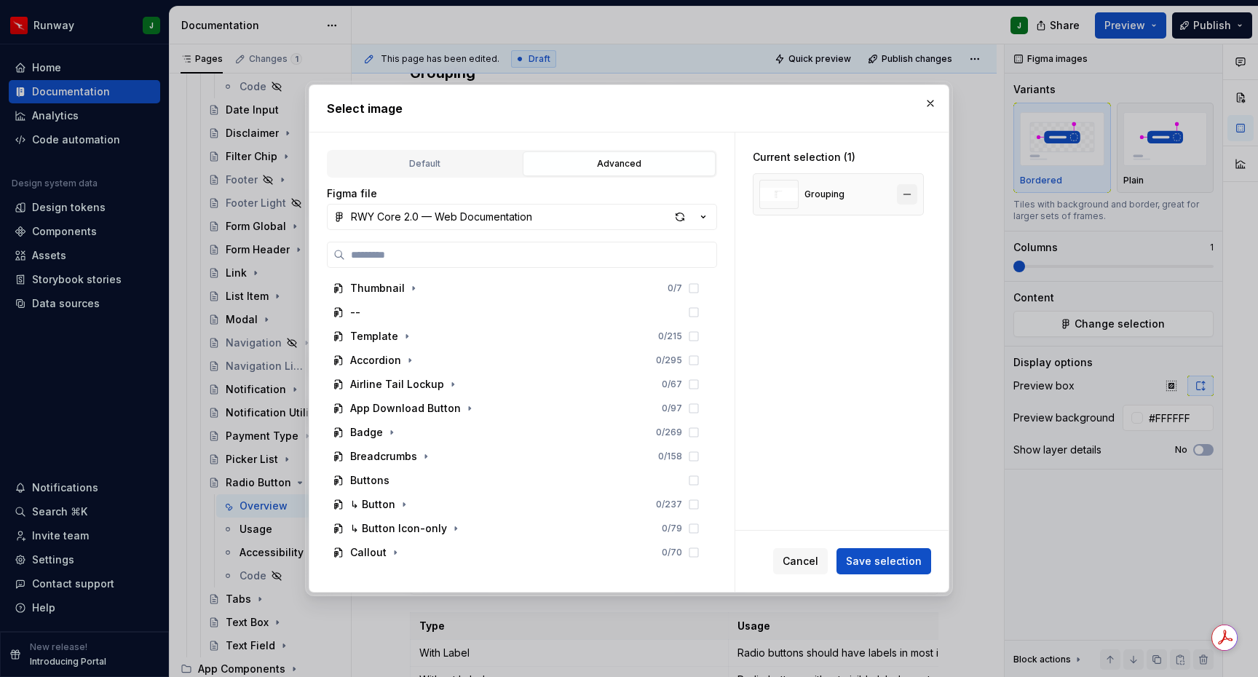
click at [917, 192] on button "button" at bounding box center [907, 194] width 20 height 20
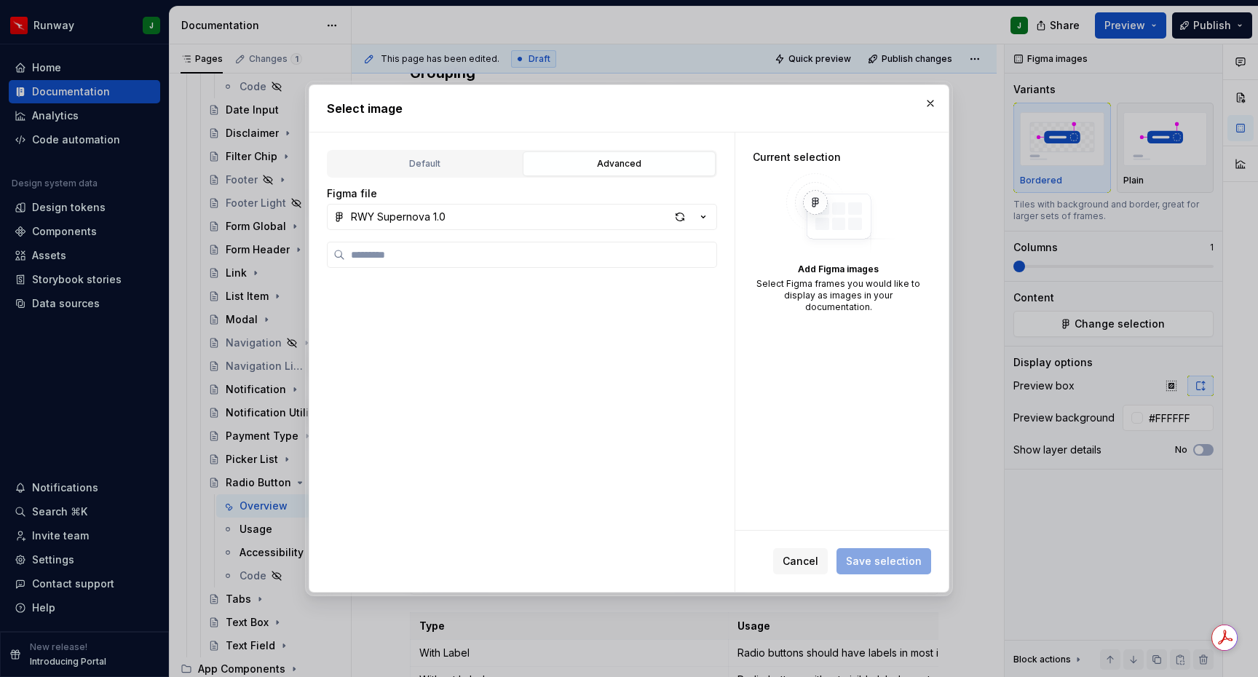
scroll to position [1558, 0]
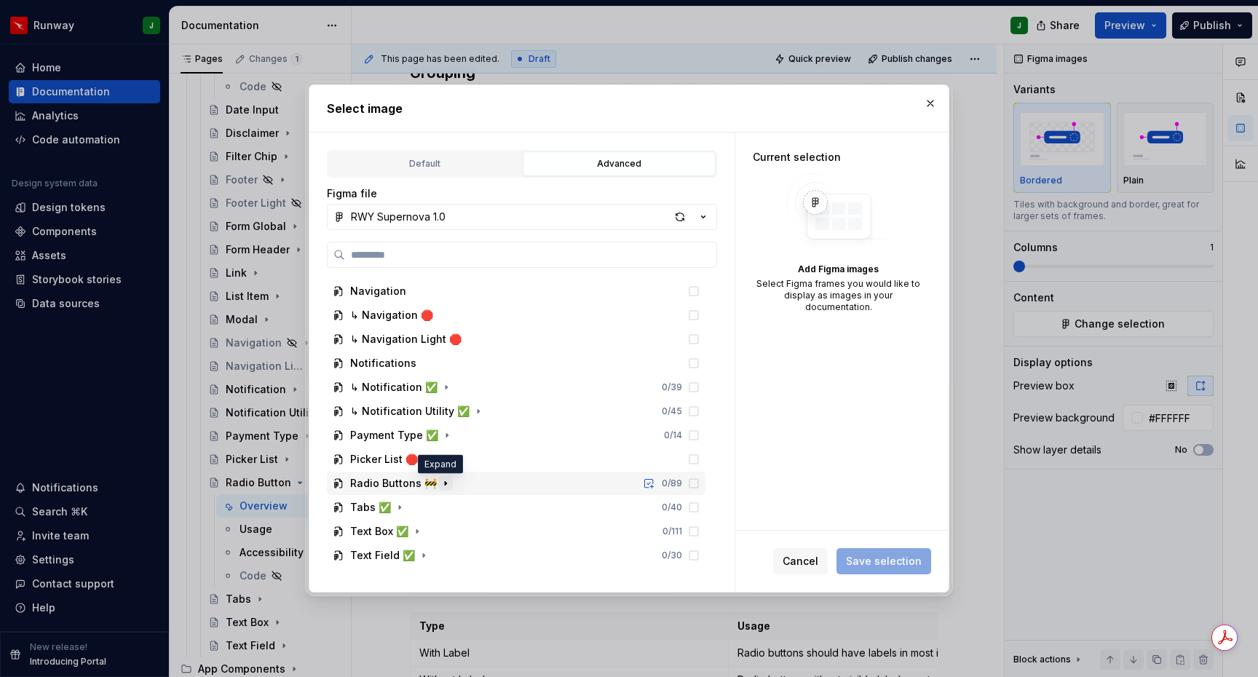
click at [445, 484] on icon "button" at bounding box center [445, 484] width 1 height 4
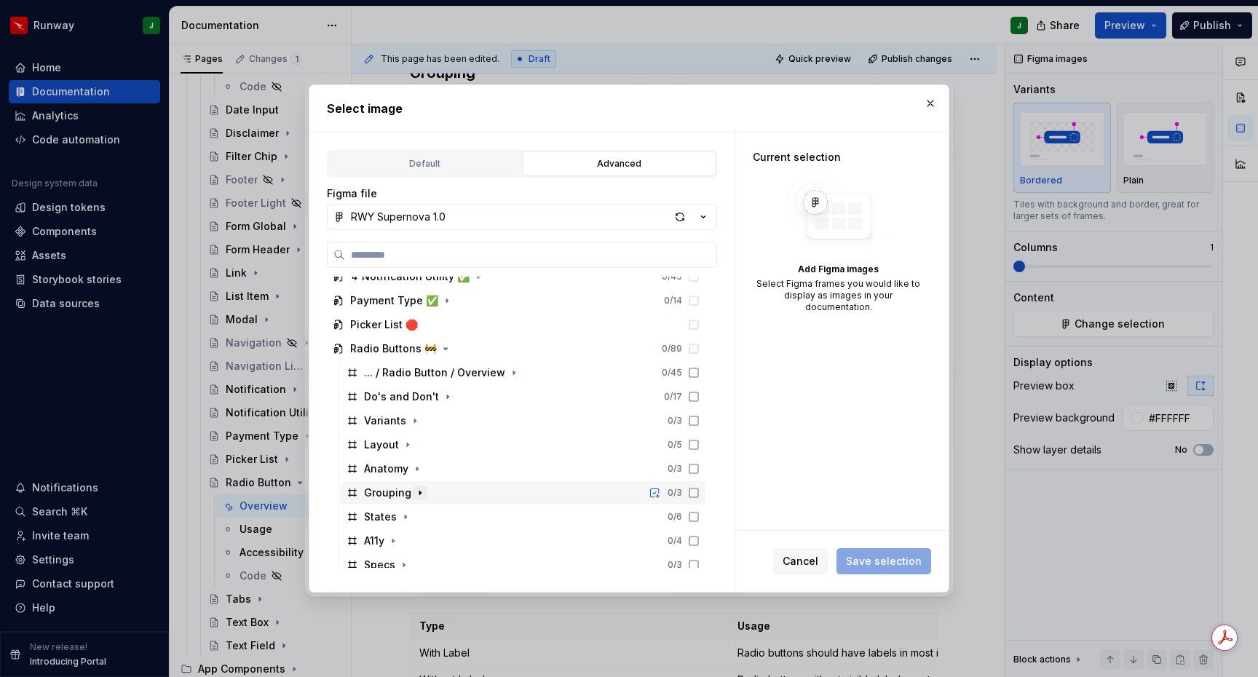
click at [418, 496] on icon "button" at bounding box center [420, 493] width 12 height 12
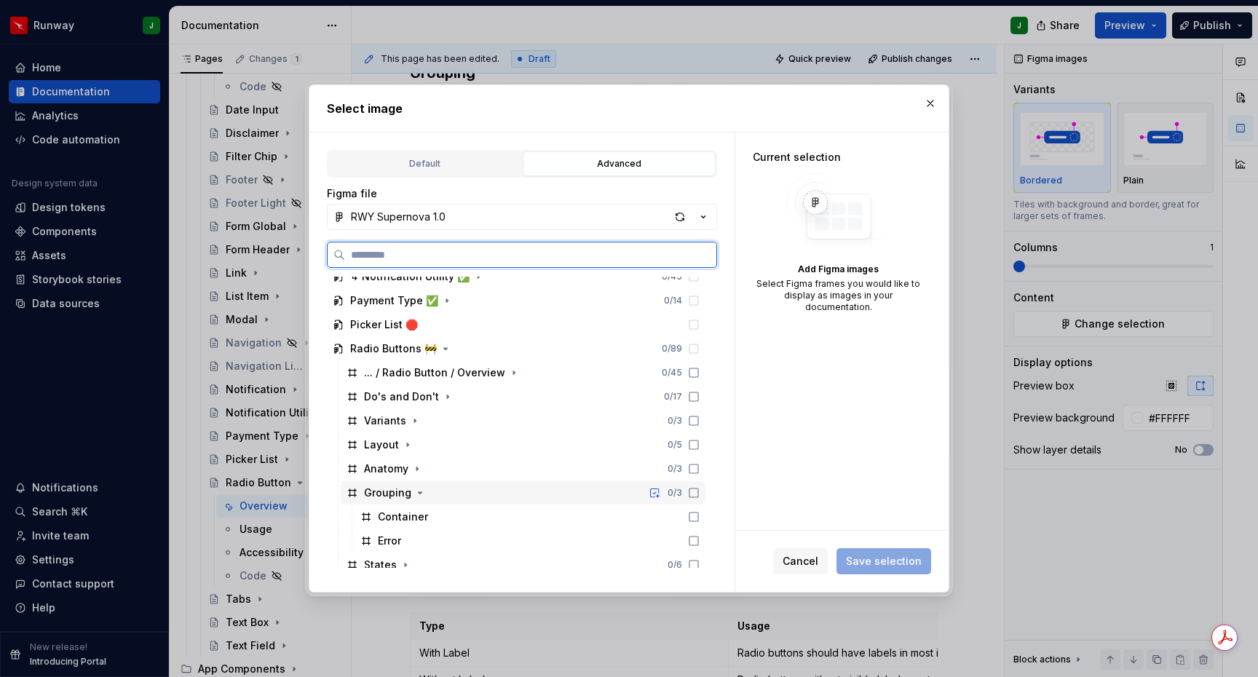
click at [425, 497] on div "Grouping 0 / 3" at bounding box center [523, 492] width 365 height 23
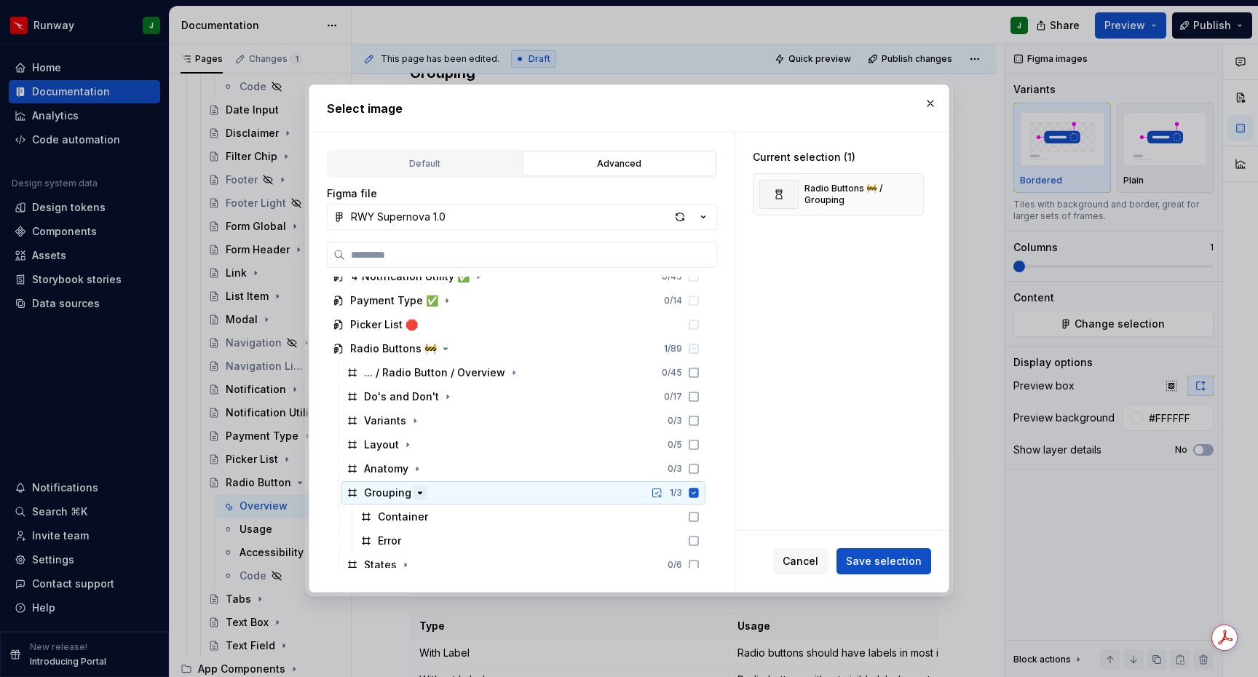
click at [415, 493] on icon "button" at bounding box center [420, 493] width 12 height 12
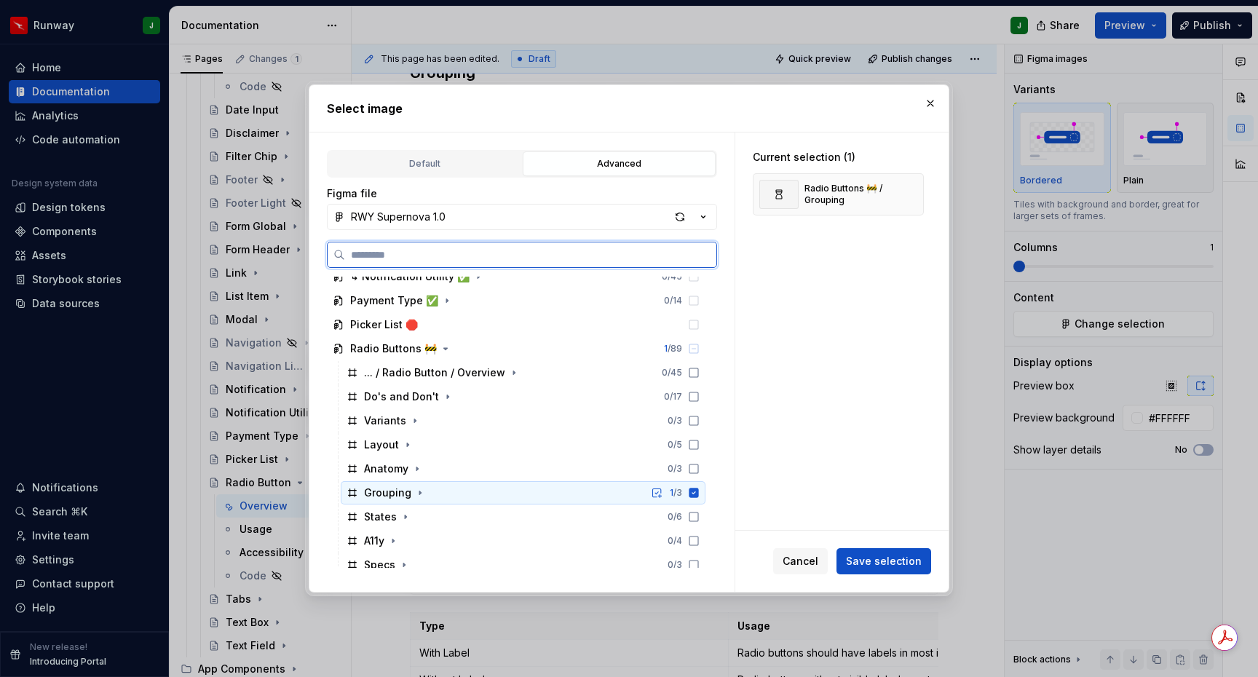
click at [467, 493] on div "Grouping 1 / 3" at bounding box center [523, 492] width 365 height 23
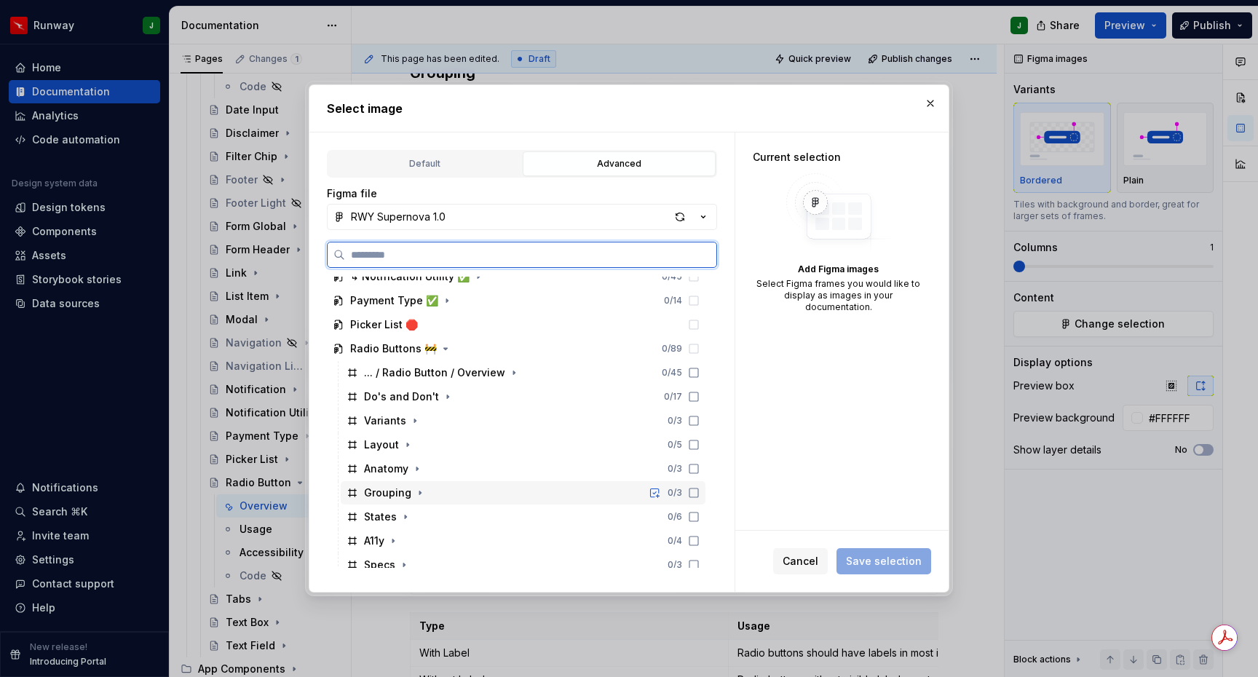
click at [600, 491] on div "Grouping 0 / 3" at bounding box center [523, 492] width 365 height 23
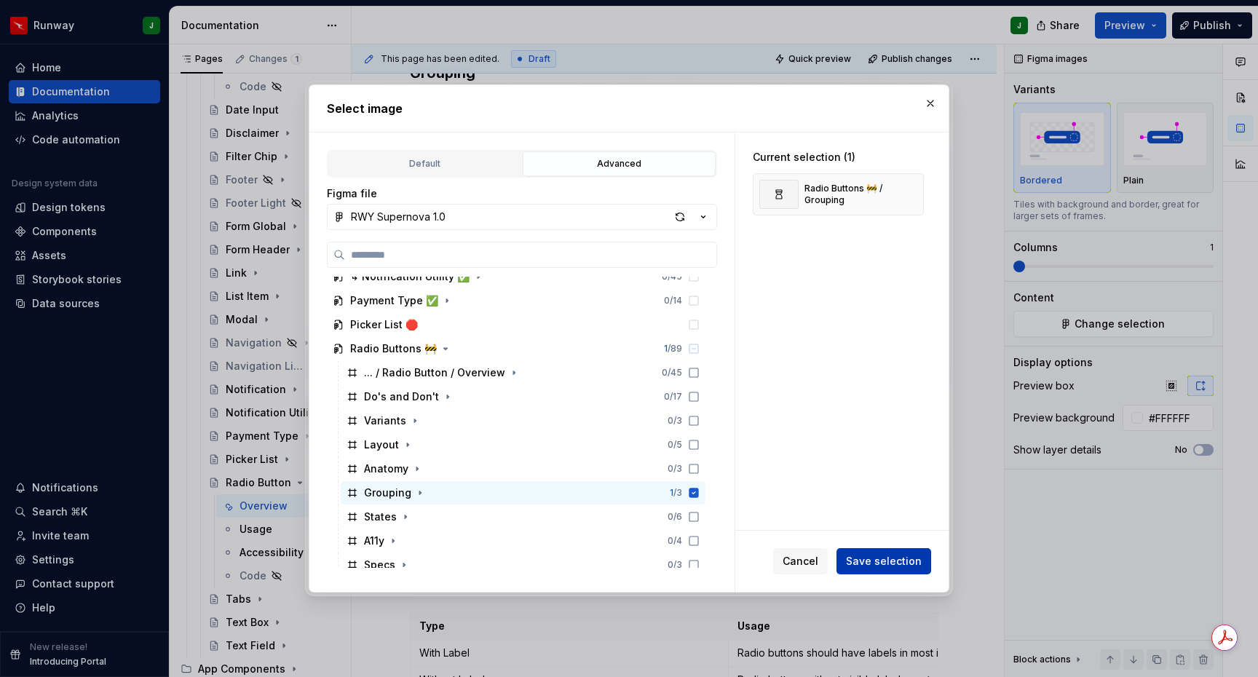
click at [889, 560] on span "Save selection" at bounding box center [884, 561] width 76 height 15
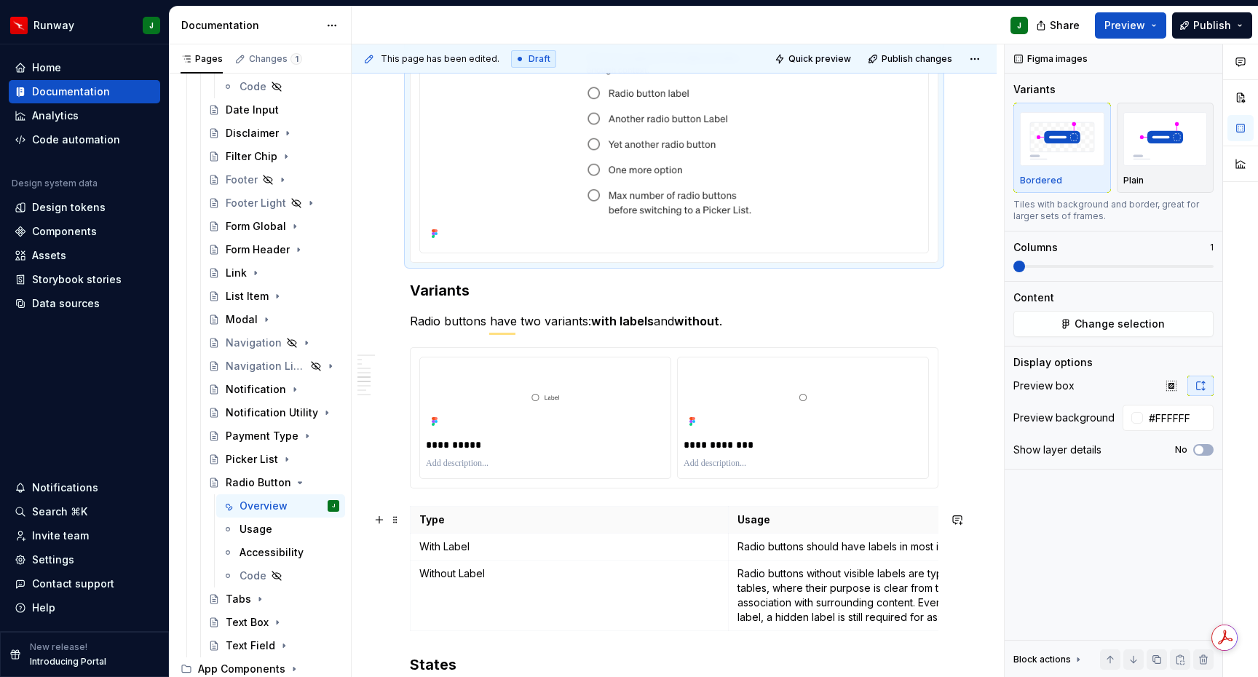
scroll to position [1066, 0]
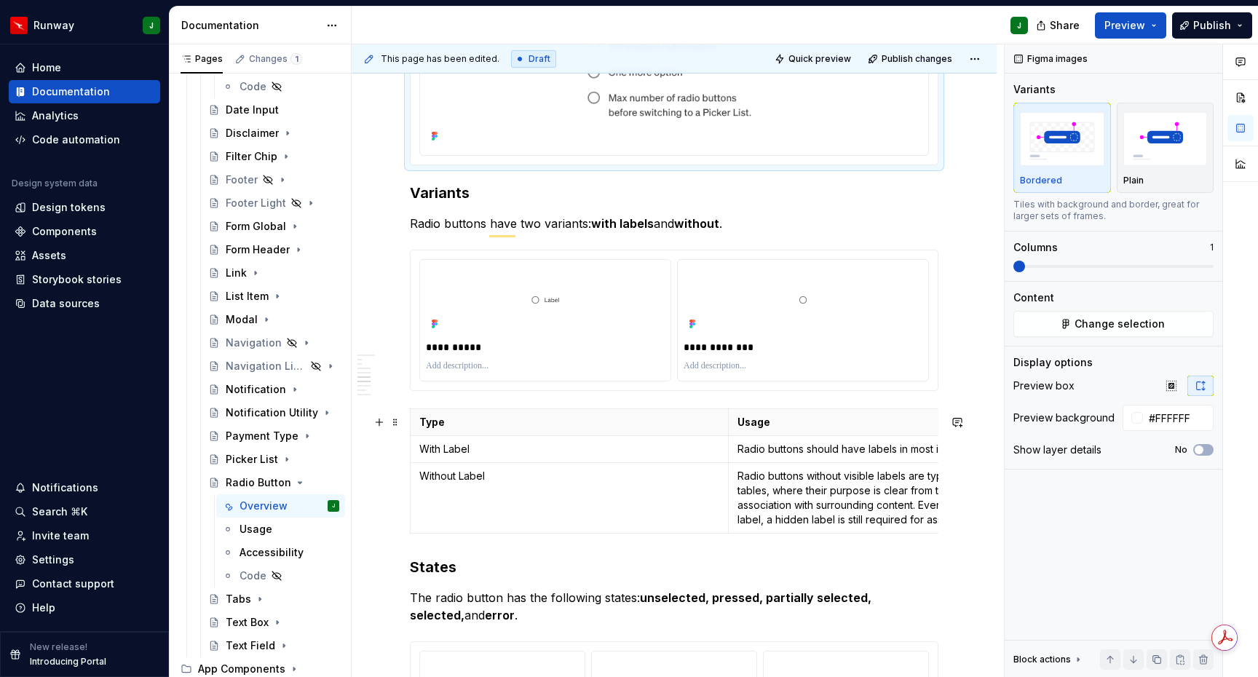
click at [453, 455] on p "With Label" at bounding box center [569, 449] width 300 height 15
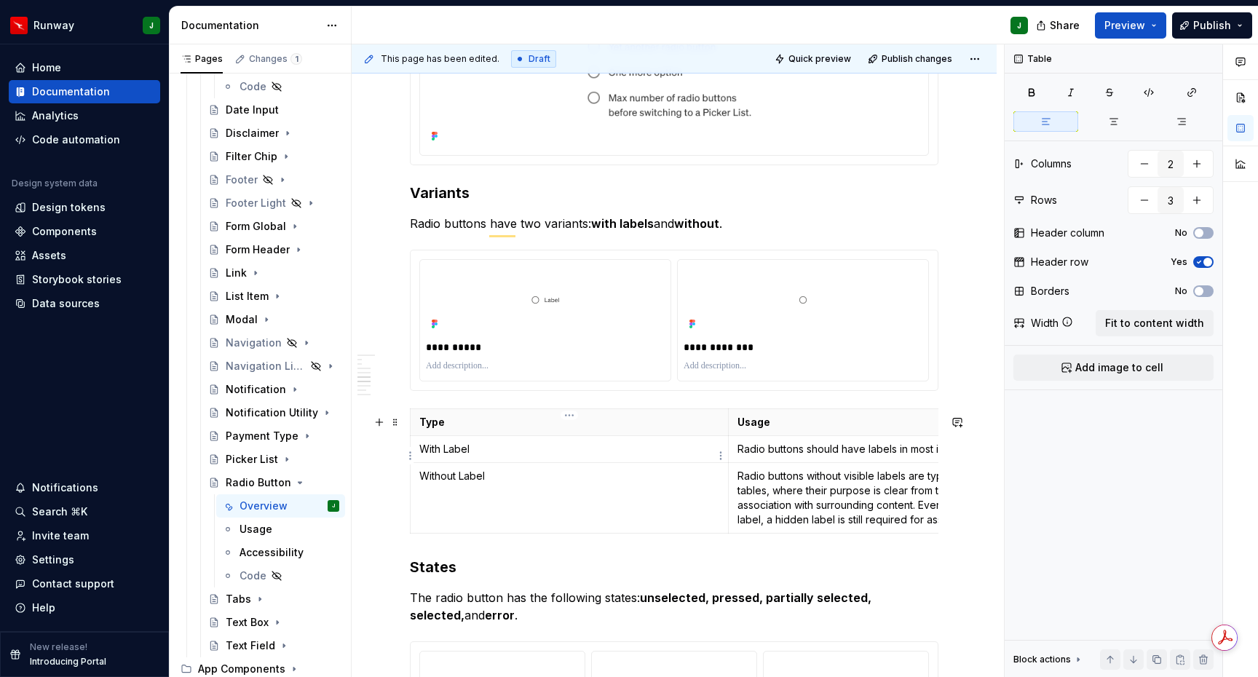
click at [447, 454] on p "With Label" at bounding box center [569, 449] width 300 height 15
click at [463, 483] on p "Without Label" at bounding box center [569, 476] width 300 height 15
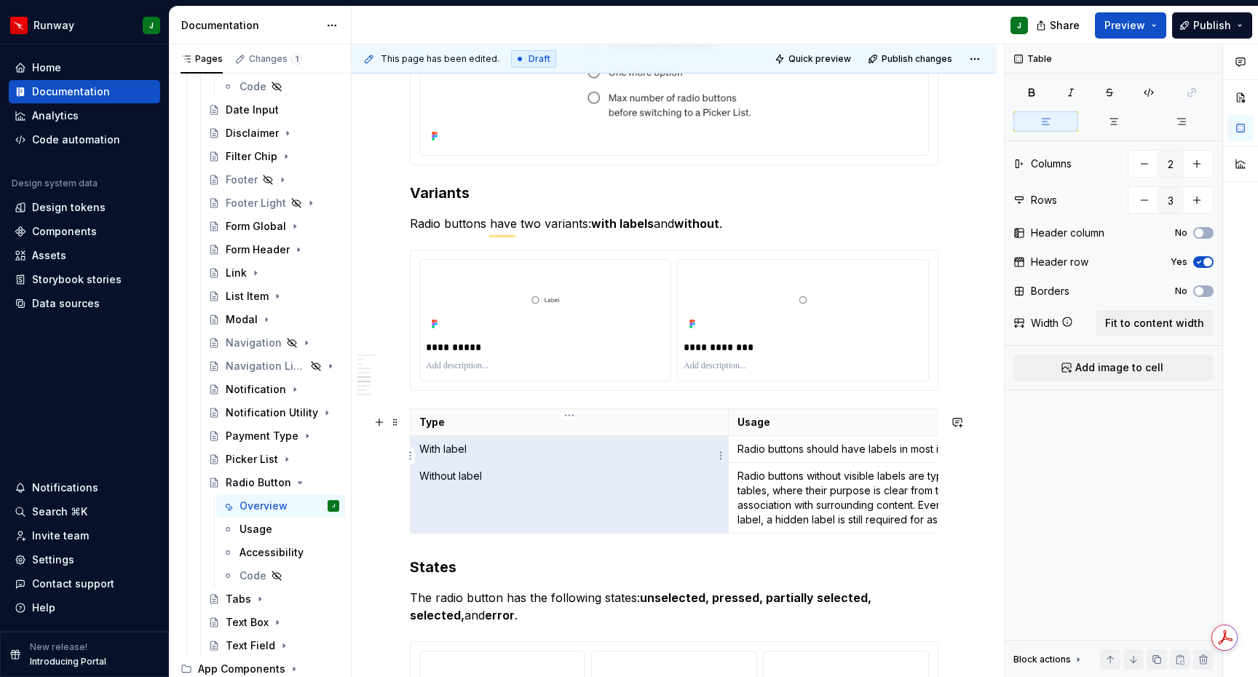
drag, startPoint x: 433, startPoint y: 458, endPoint x: 419, endPoint y: 454, distance: 14.3
click at [419, 454] on tbody "Type Usage With label Radio buttons should have labels in most instances Withou…" at bounding box center [728, 471] width 635 height 124
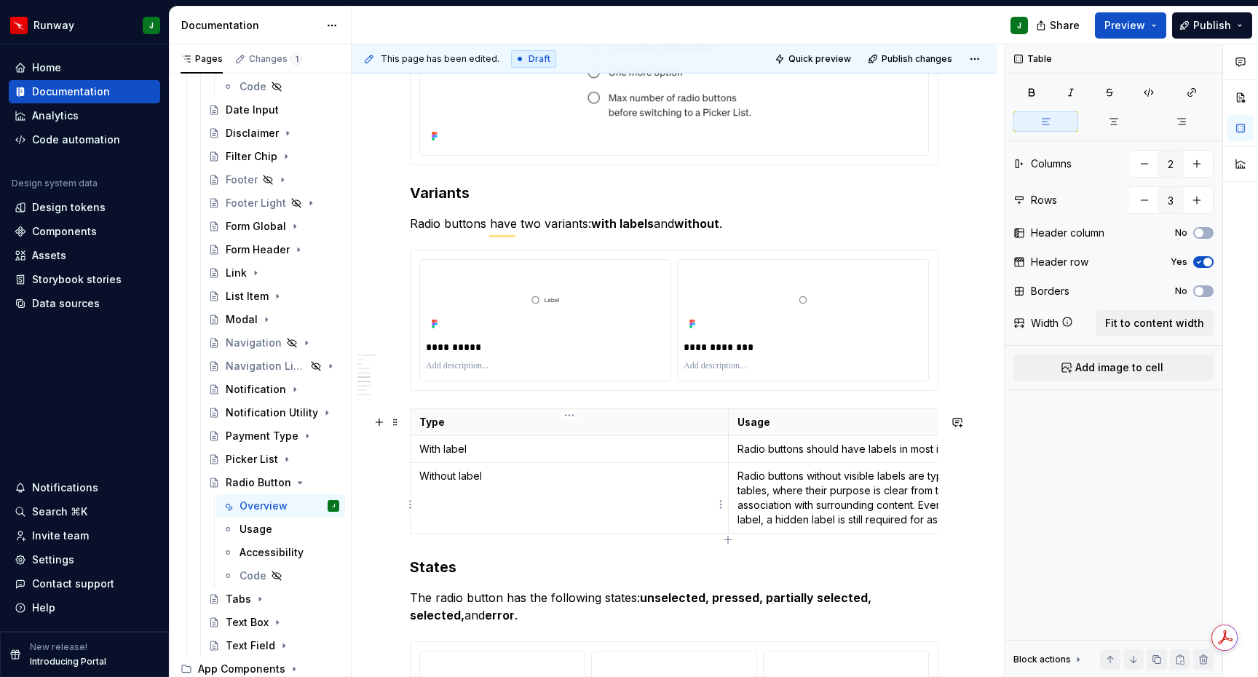
click at [469, 506] on td "Without label" at bounding box center [570, 498] width 318 height 71
click at [469, 507] on td "Without label" at bounding box center [570, 498] width 318 height 71
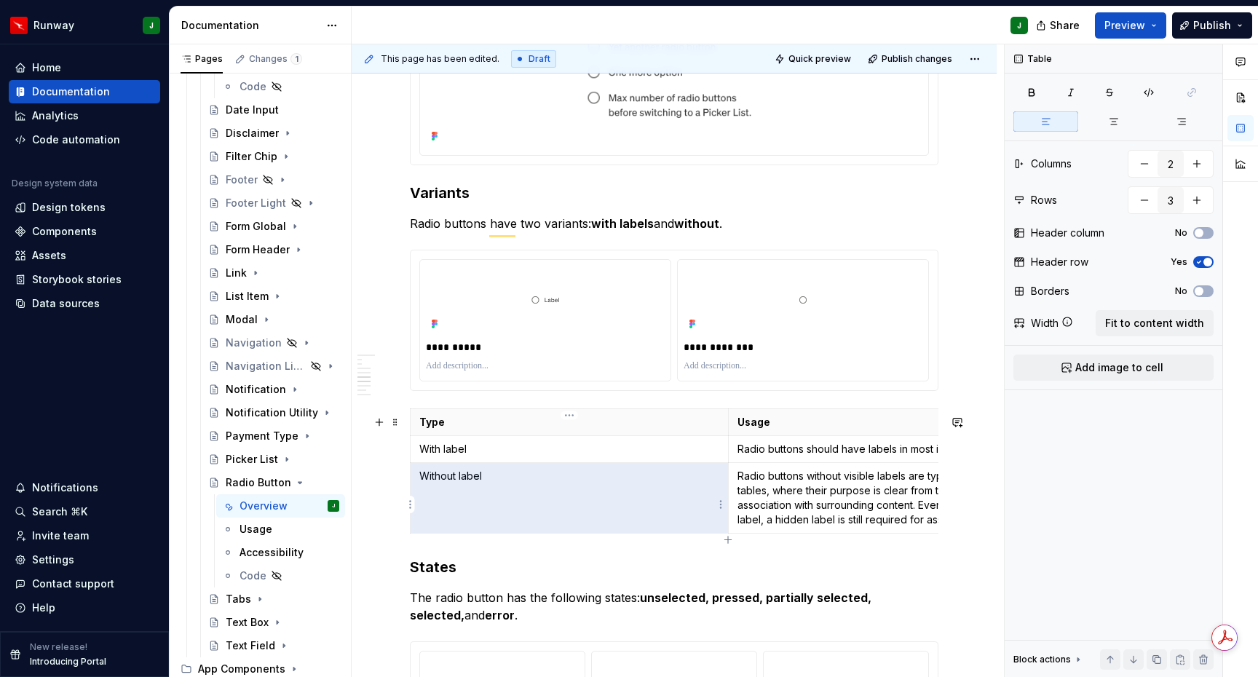
click at [435, 456] on p "With label" at bounding box center [569, 449] width 300 height 15
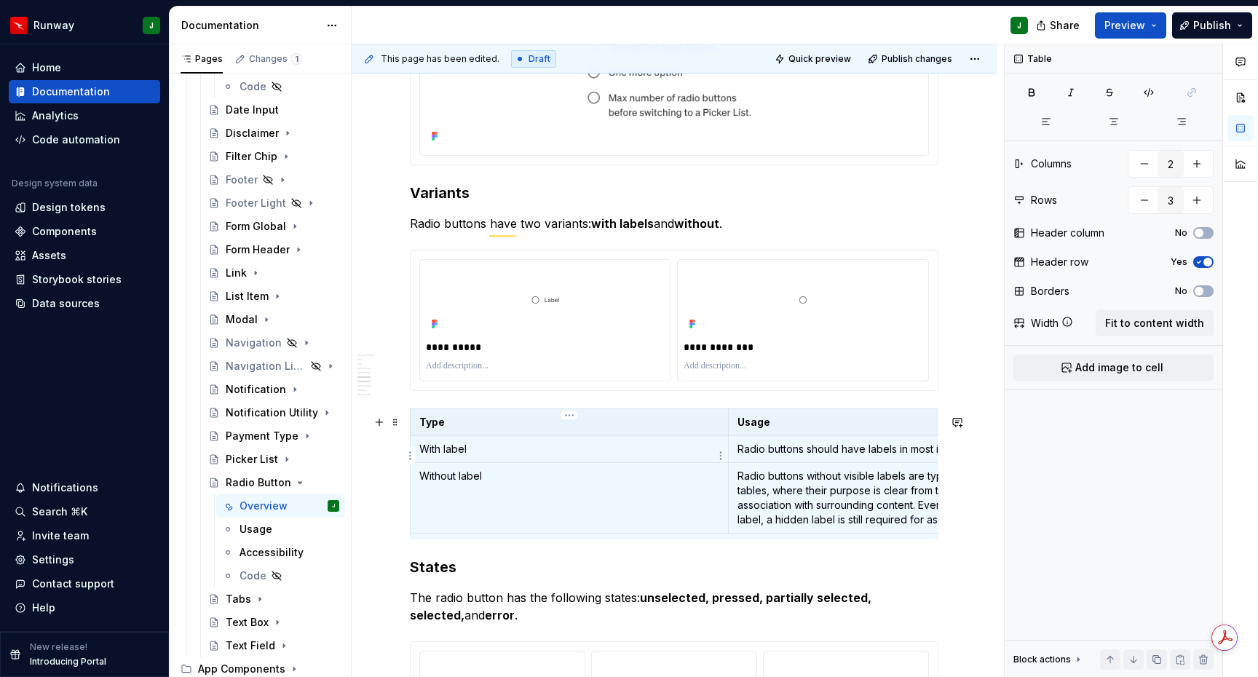
click at [419, 454] on td "With label" at bounding box center [570, 449] width 318 height 27
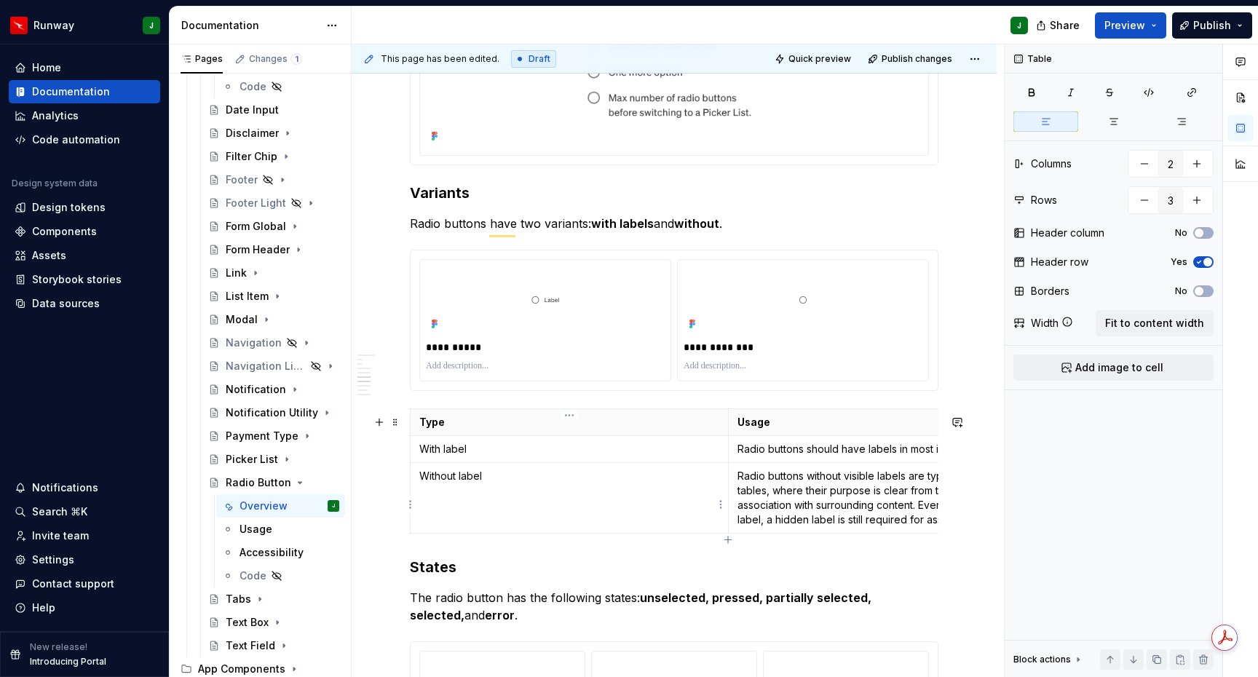
click at [501, 481] on p "Without label" at bounding box center [569, 476] width 300 height 15
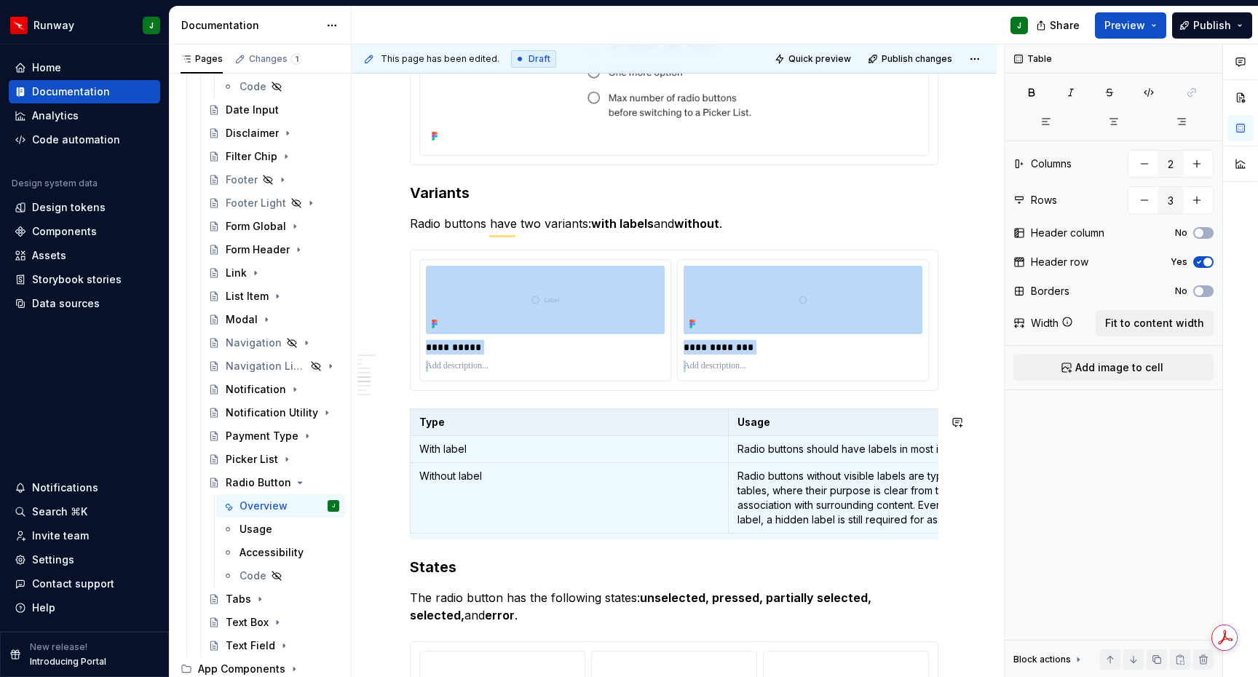
click at [493, 483] on p "Without label" at bounding box center [569, 476] width 300 height 15
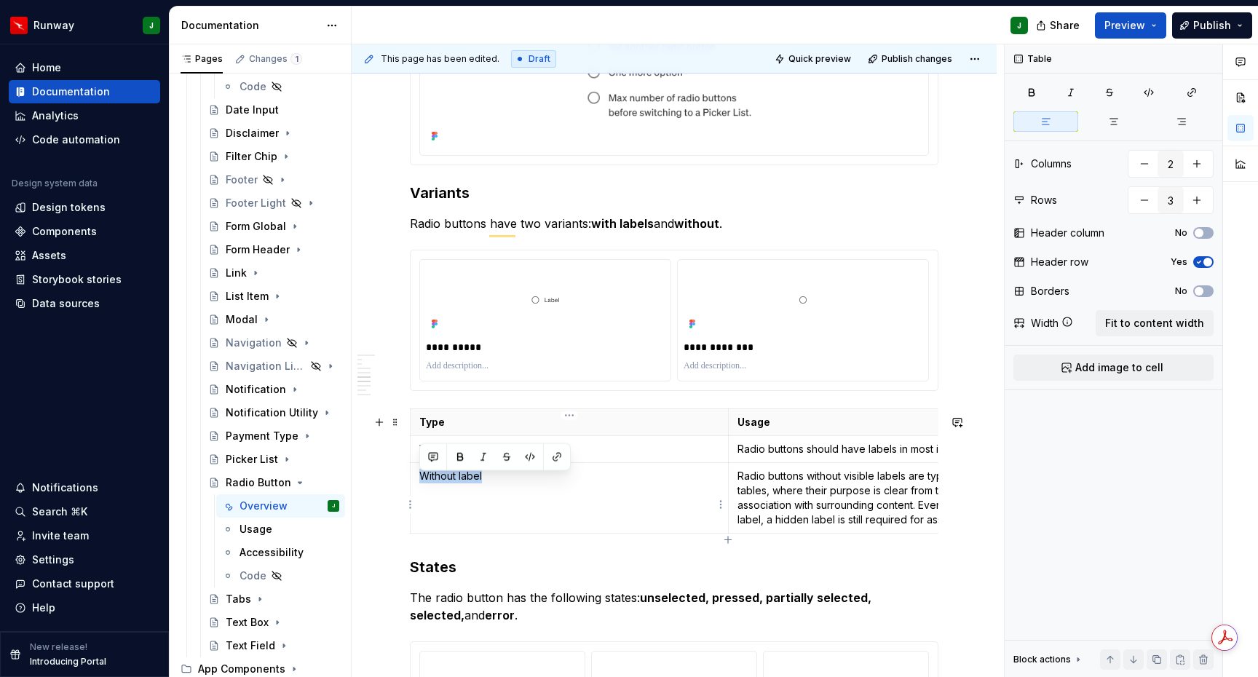
drag, startPoint x: 496, startPoint y: 480, endPoint x: 423, endPoint y: 481, distance: 73.5
click at [423, 481] on p "Without label" at bounding box center [569, 476] width 300 height 15
click at [501, 512] on td "Without label" at bounding box center [570, 498] width 318 height 71
drag, startPoint x: 477, startPoint y: 460, endPoint x: 419, endPoint y: 456, distance: 58.3
click at [419, 456] on p "With label" at bounding box center [569, 449] width 300 height 15
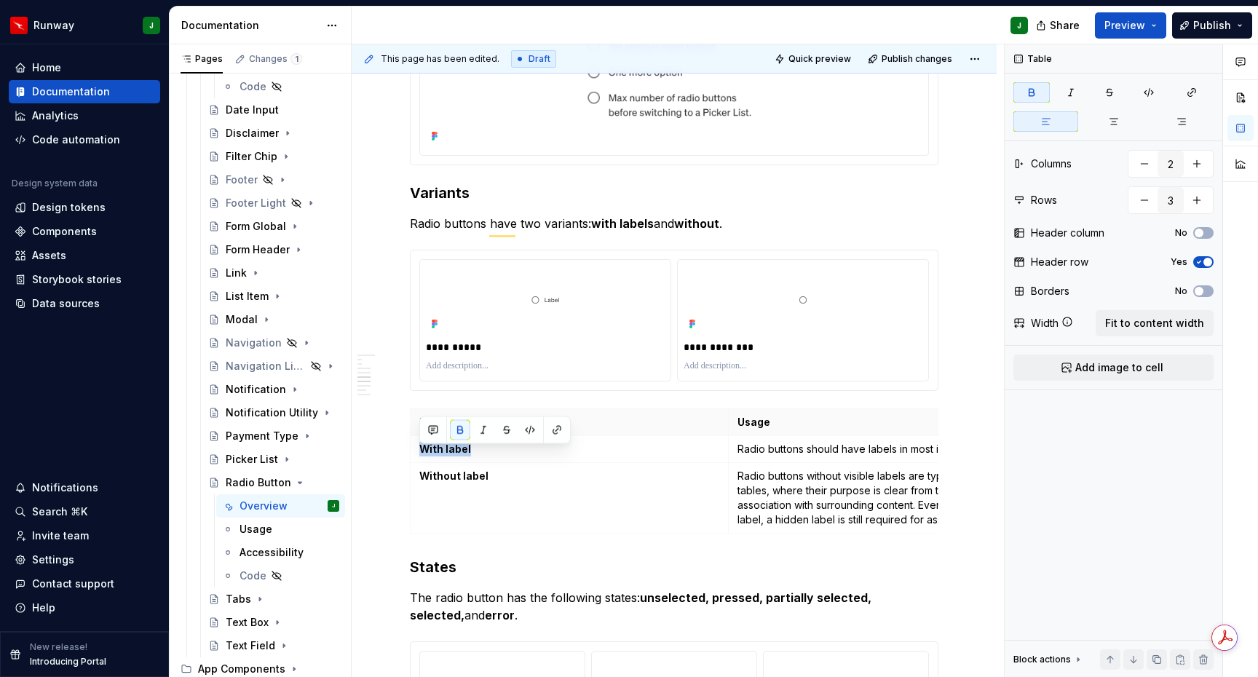
click at [534, 524] on td "Without label" at bounding box center [570, 498] width 318 height 71
click at [475, 510] on td "Without label" at bounding box center [570, 498] width 318 height 71
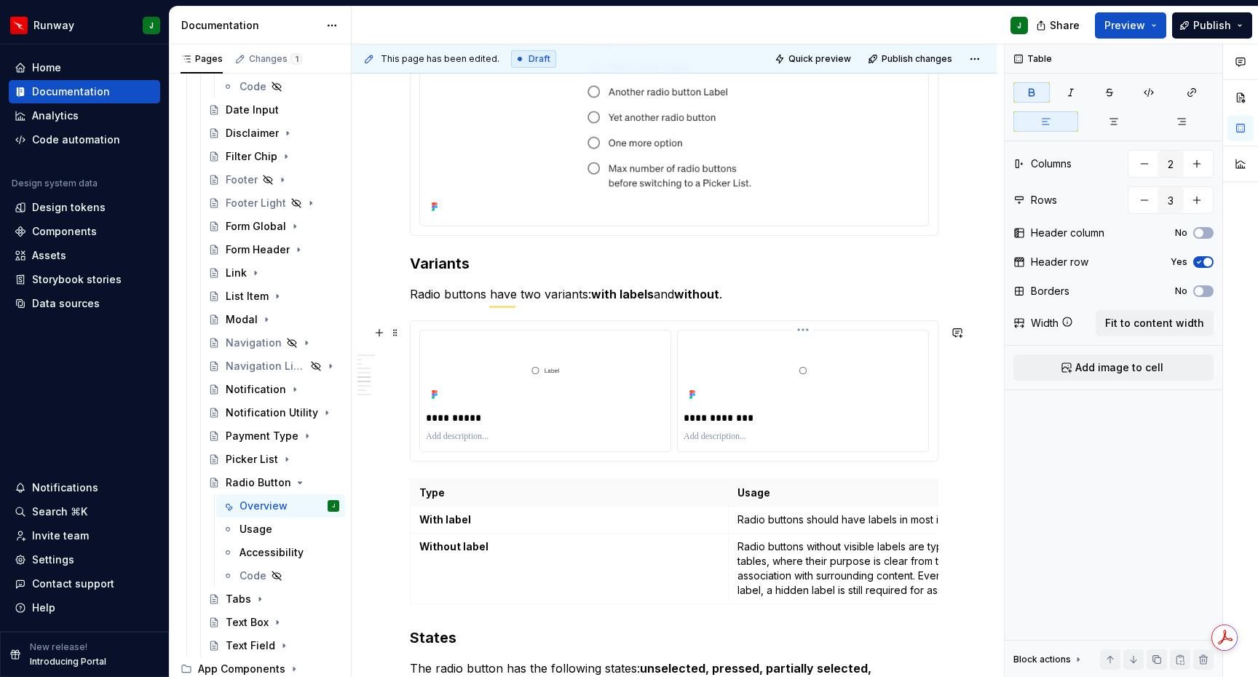
click at [858, 436] on div "To enrich screen reader interactions, please activate Accessibility in Grammarl…" at bounding box center [802, 436] width 239 height 17
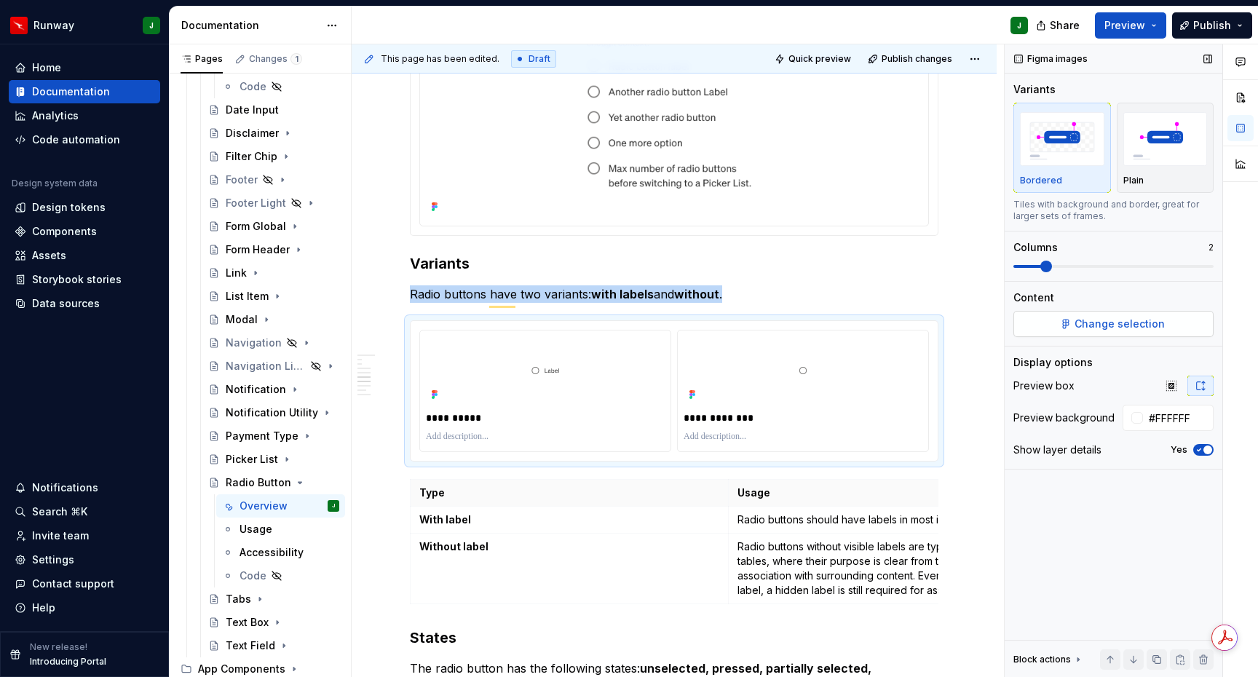
click at [1095, 326] on span "Change selection" at bounding box center [1119, 324] width 90 height 15
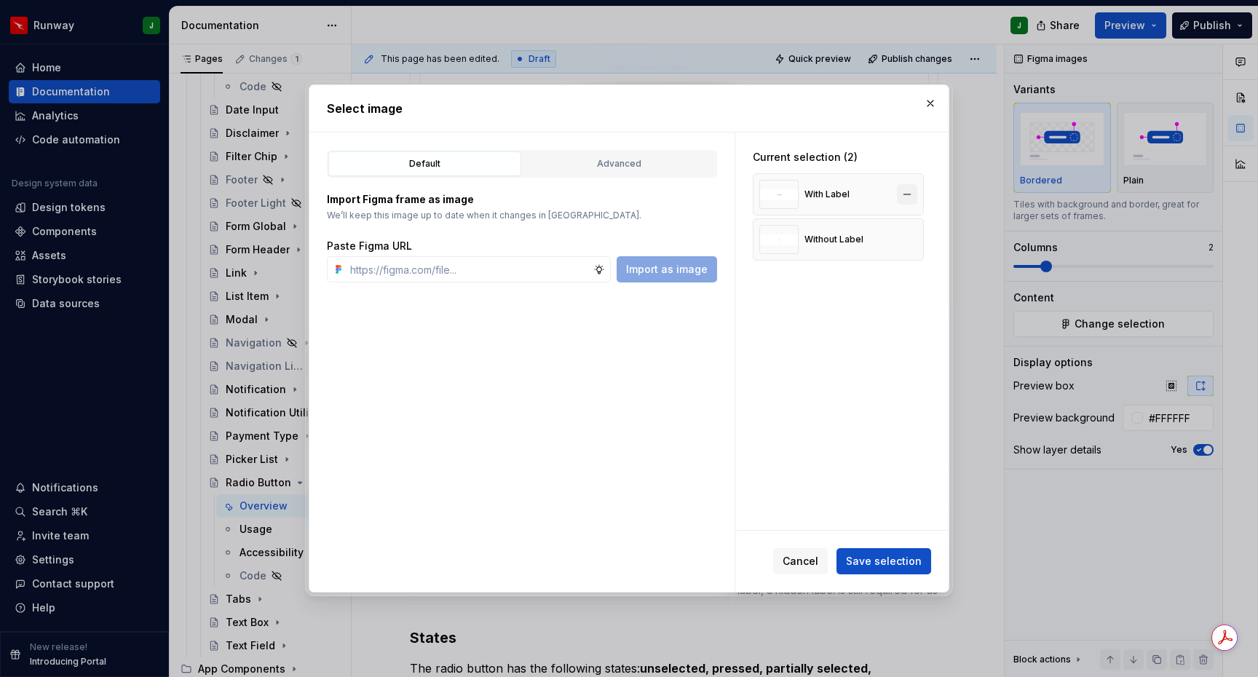
click at [913, 195] on button "button" at bounding box center [907, 194] width 20 height 20
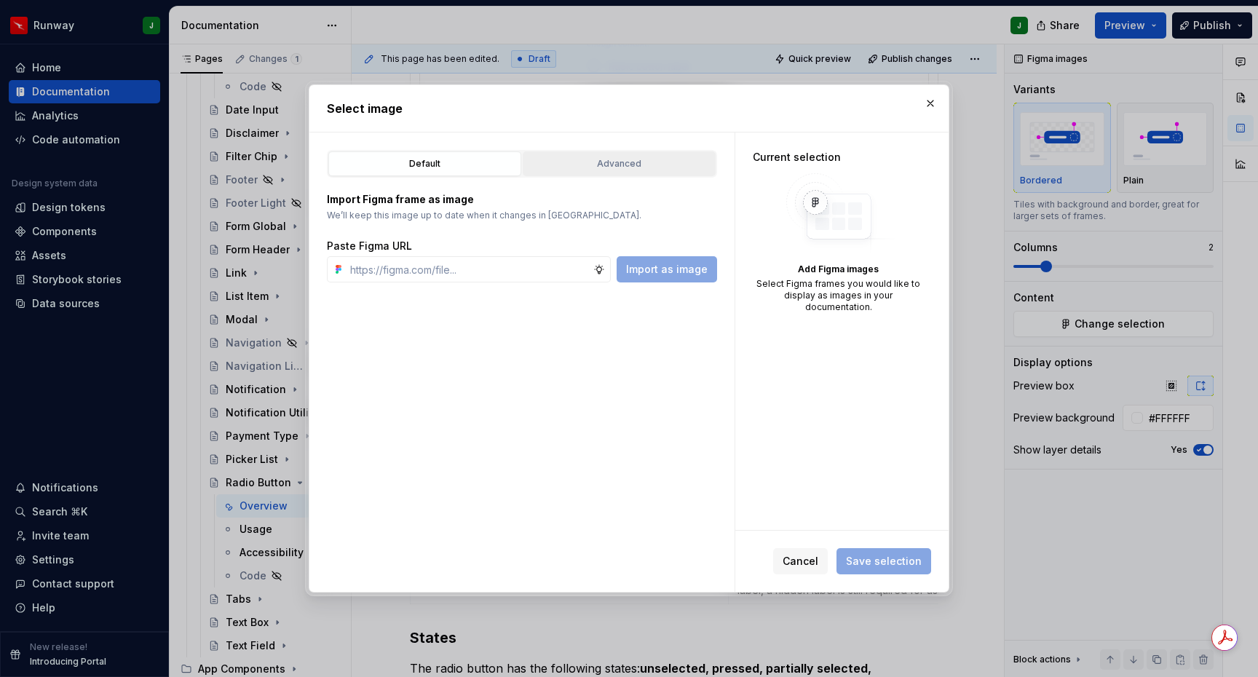
click at [645, 162] on div "Advanced" at bounding box center [619, 163] width 183 height 15
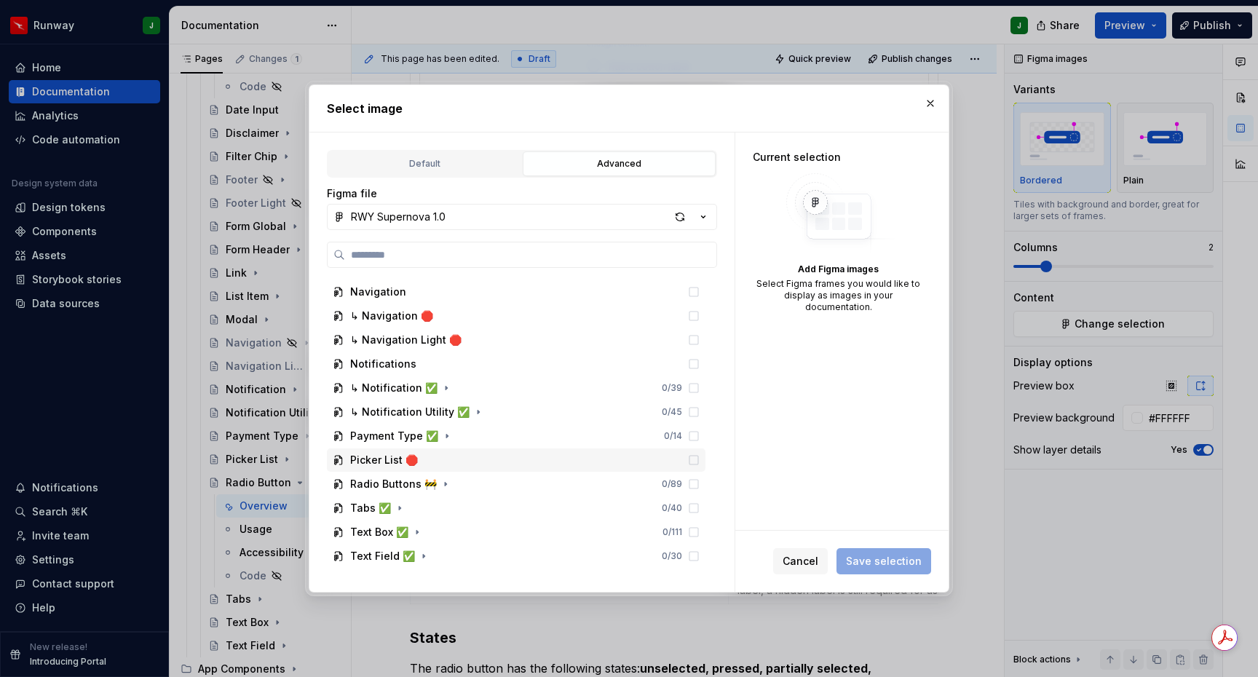
scroll to position [1558, 0]
click at [440, 483] on icon "button" at bounding box center [446, 483] width 12 height 12
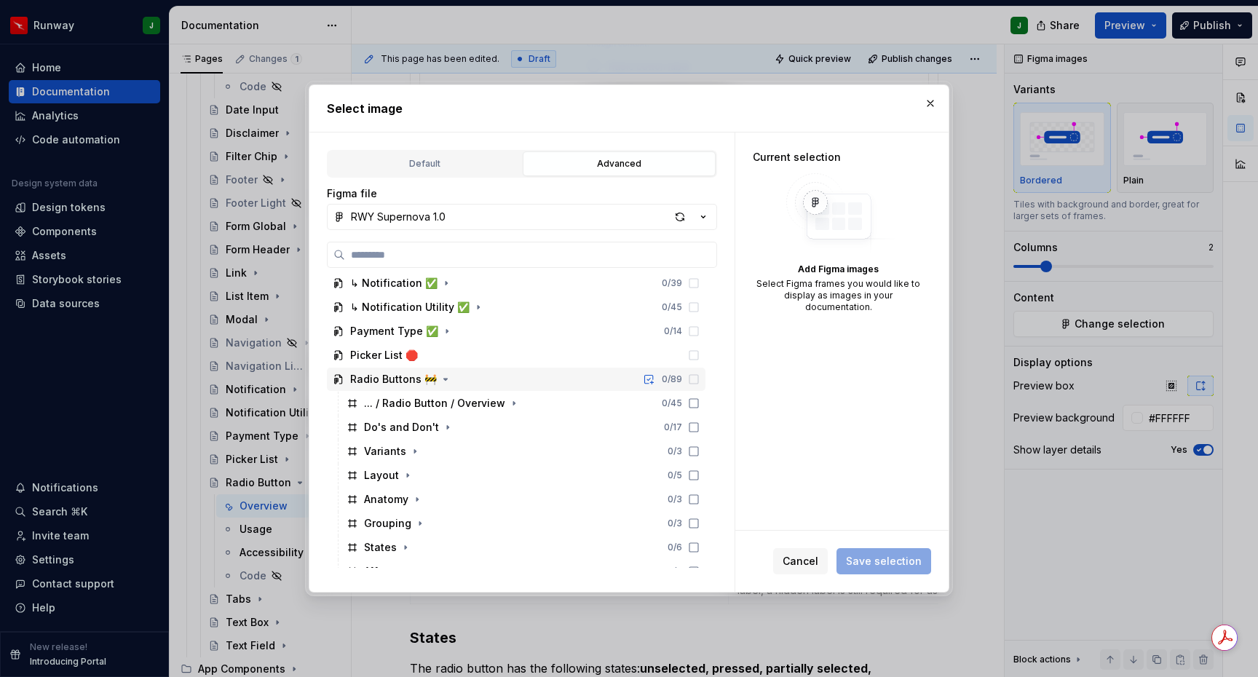
scroll to position [1716, 0]
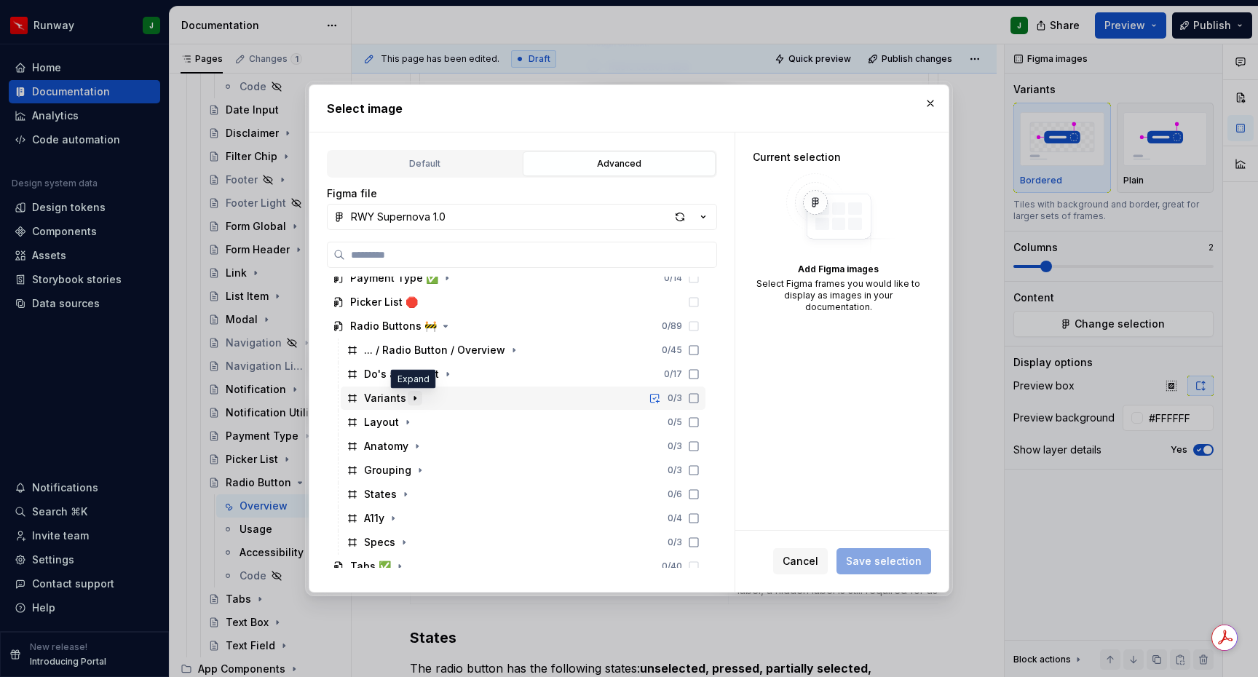
click at [414, 403] on icon "button" at bounding box center [415, 398] width 12 height 12
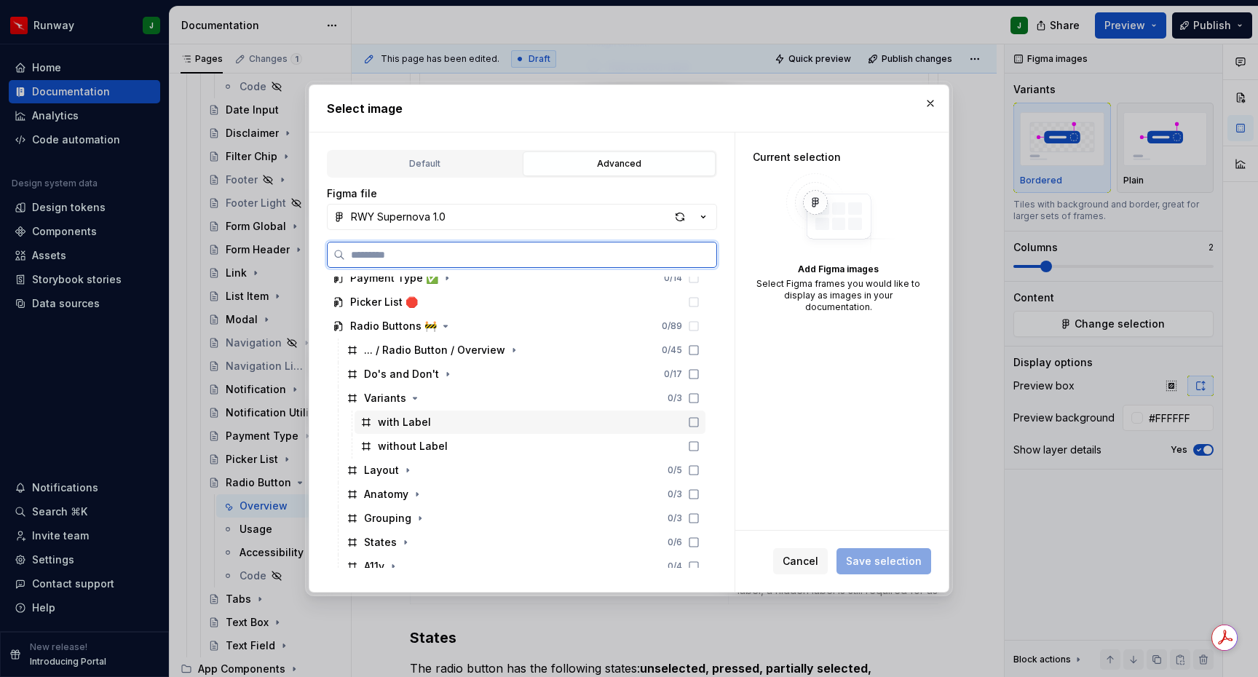
click at [698, 427] on icon at bounding box center [693, 422] width 9 height 9
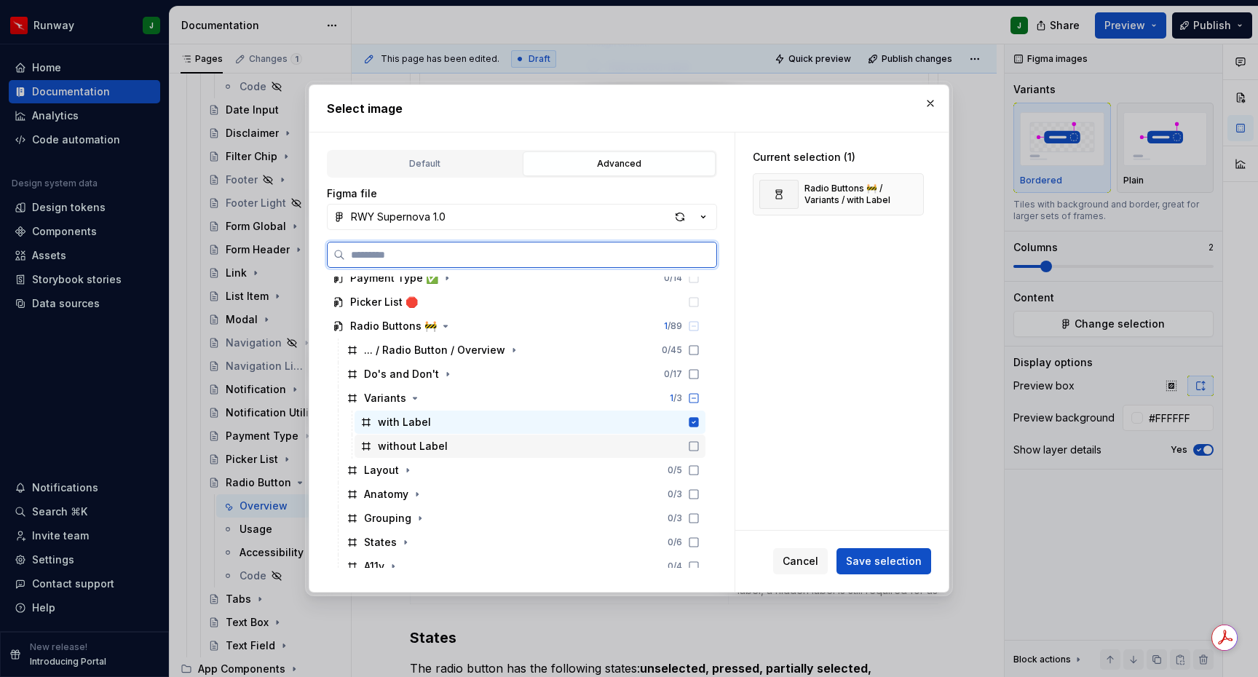
click at [699, 449] on icon at bounding box center [694, 446] width 12 height 12
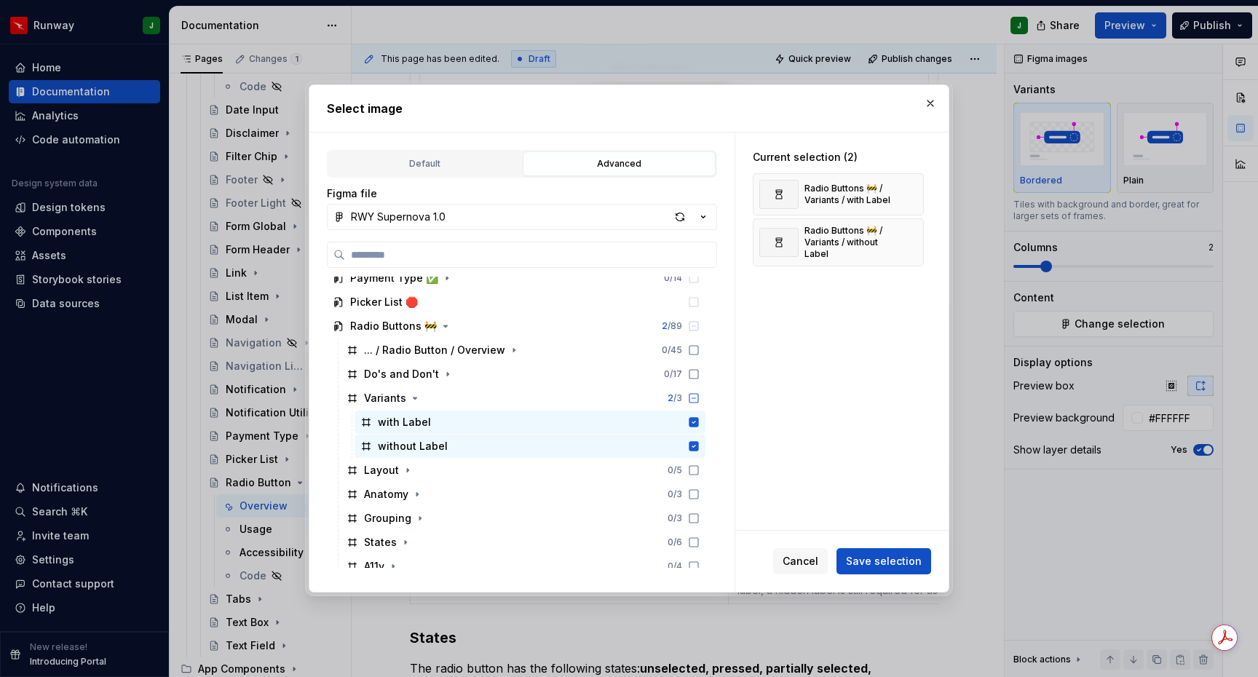
click at [874, 564] on span "Save selection" at bounding box center [884, 561] width 76 height 15
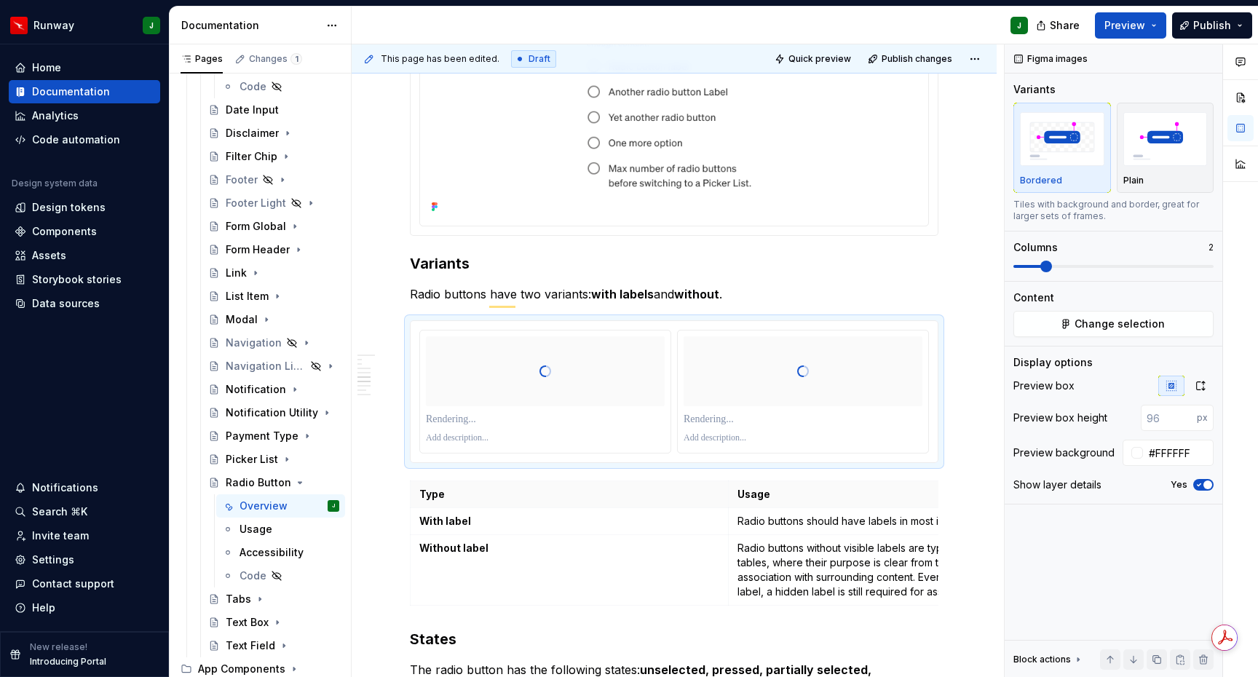
type textarea "*"
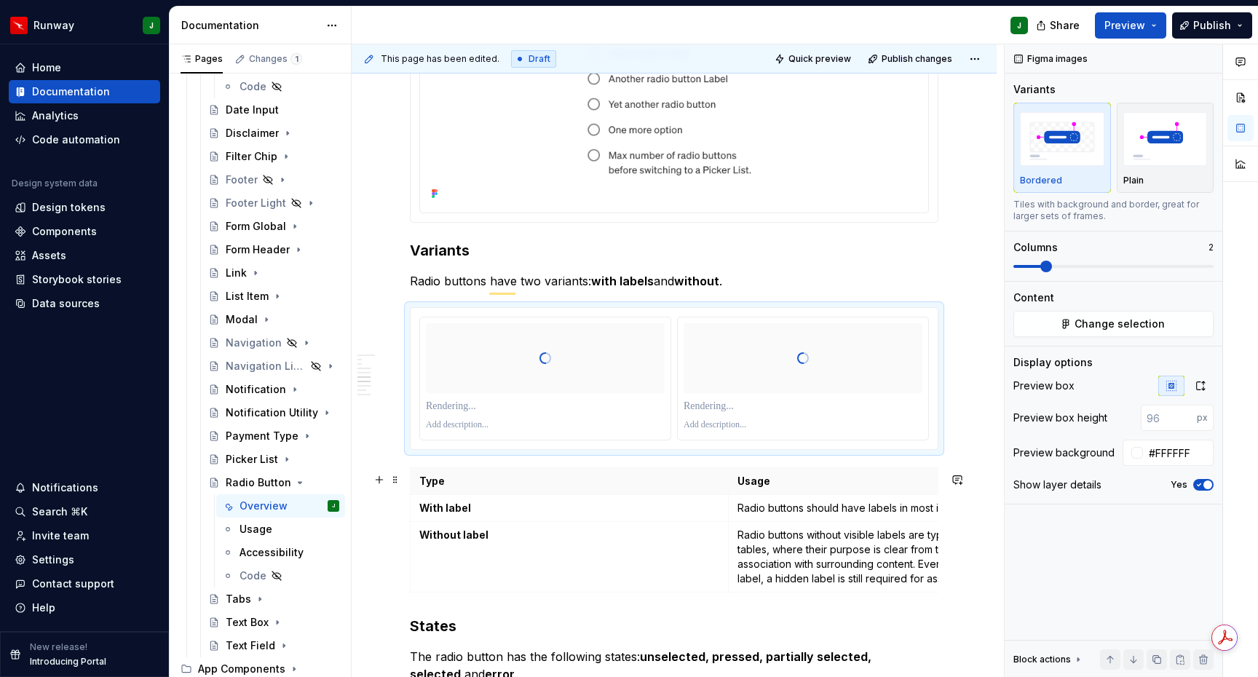
scroll to position [1173, 0]
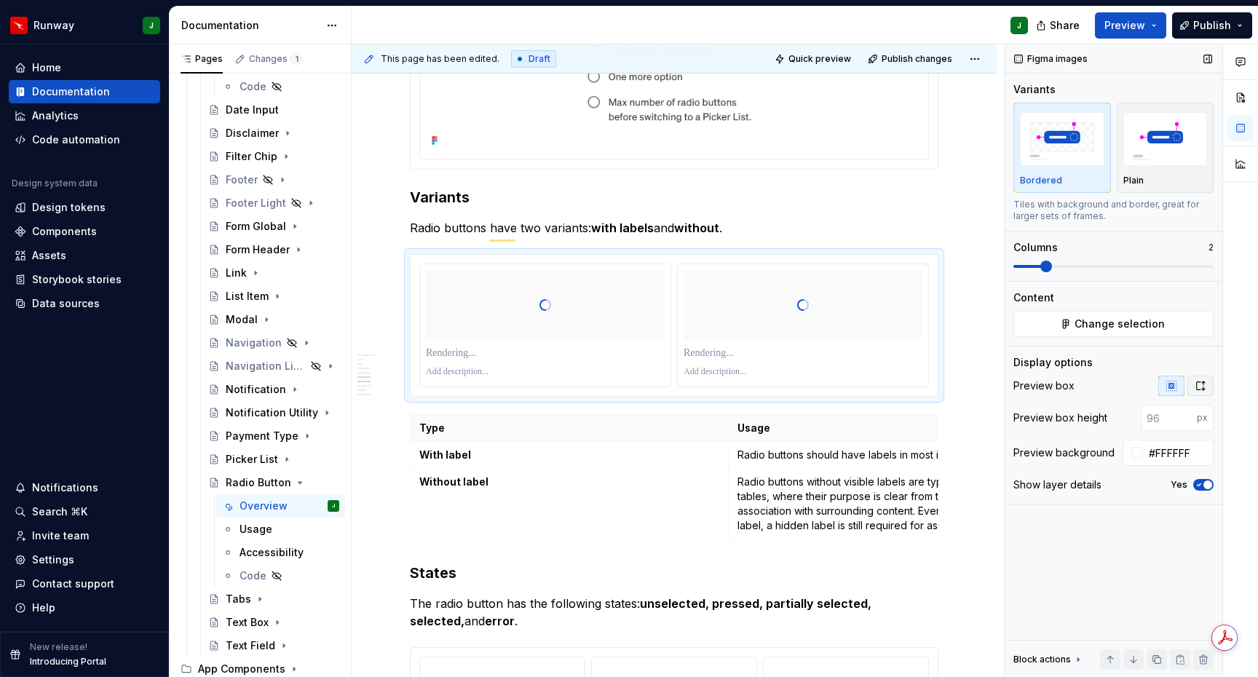
click at [1200, 386] on icon "button" at bounding box center [1200, 386] width 12 height 12
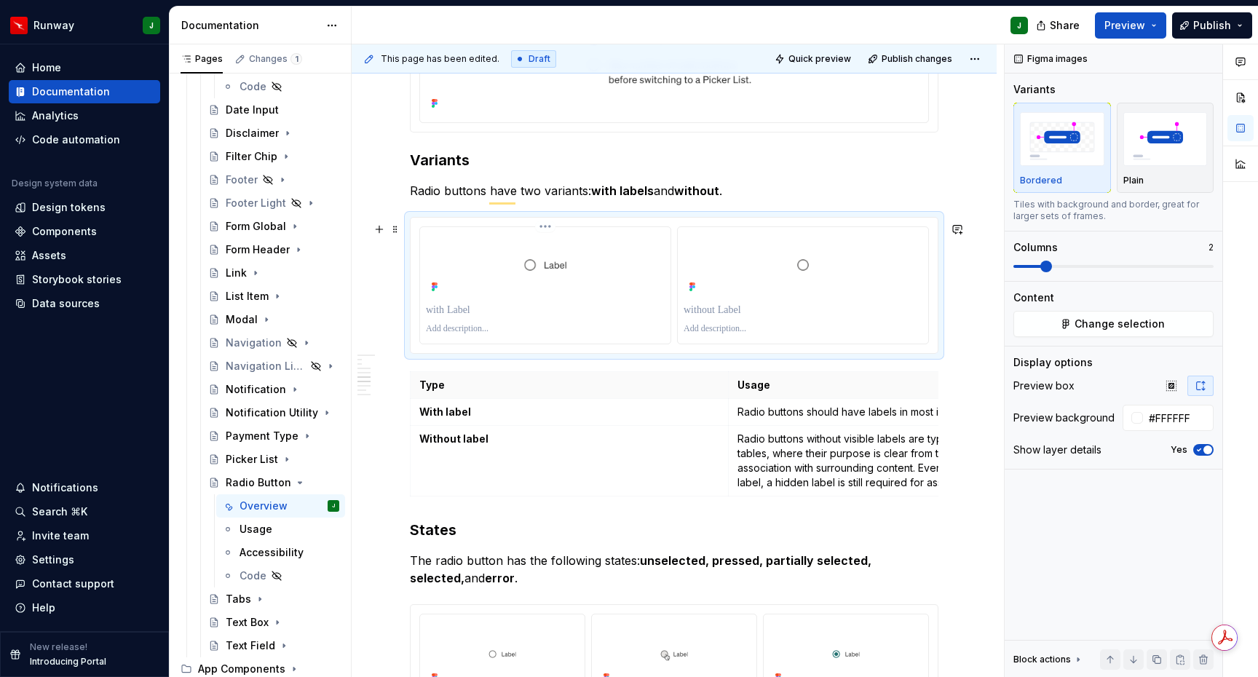
click at [461, 312] on p "To enrich screen reader interactions, please activate Accessibility in Grammarl…" at bounding box center [545, 310] width 239 height 15
click at [721, 317] on p "To enrich screen reader interactions, please activate Accessibility in Grammarl…" at bounding box center [802, 310] width 239 height 15
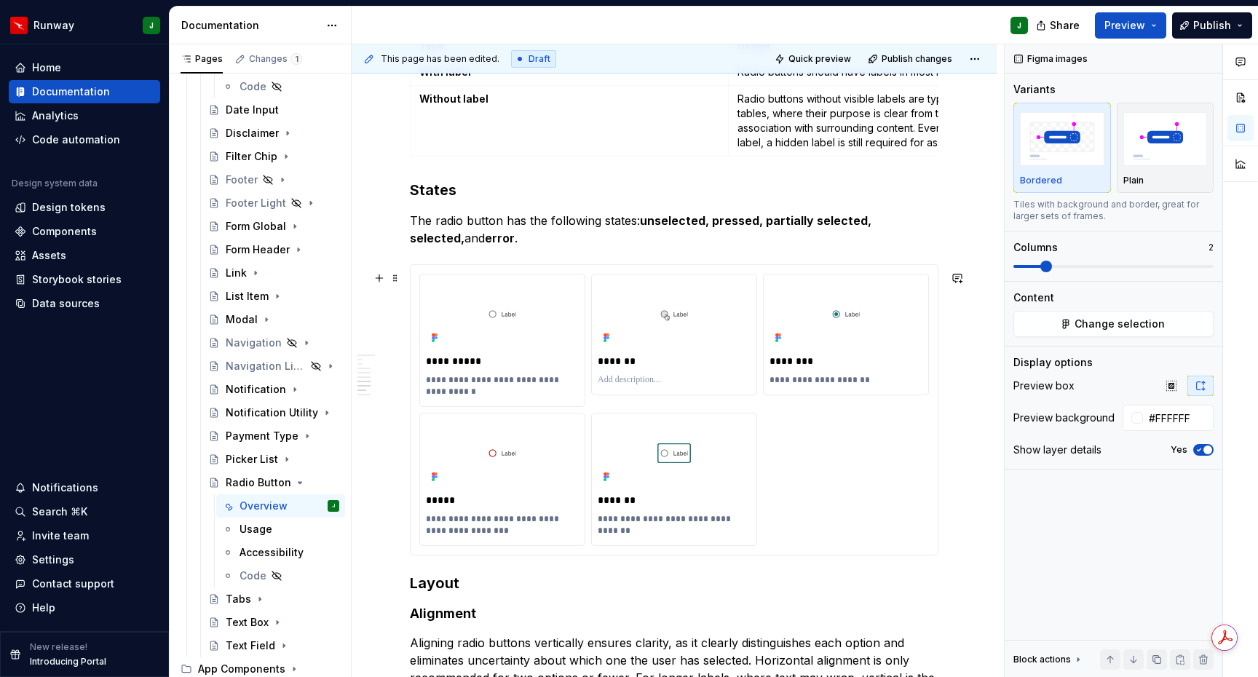
click at [898, 508] on div "**********" at bounding box center [674, 410] width 510 height 272
click at [853, 472] on div "**********" at bounding box center [674, 410] width 510 height 272
click at [1089, 325] on span "Change selection" at bounding box center [1119, 324] width 90 height 15
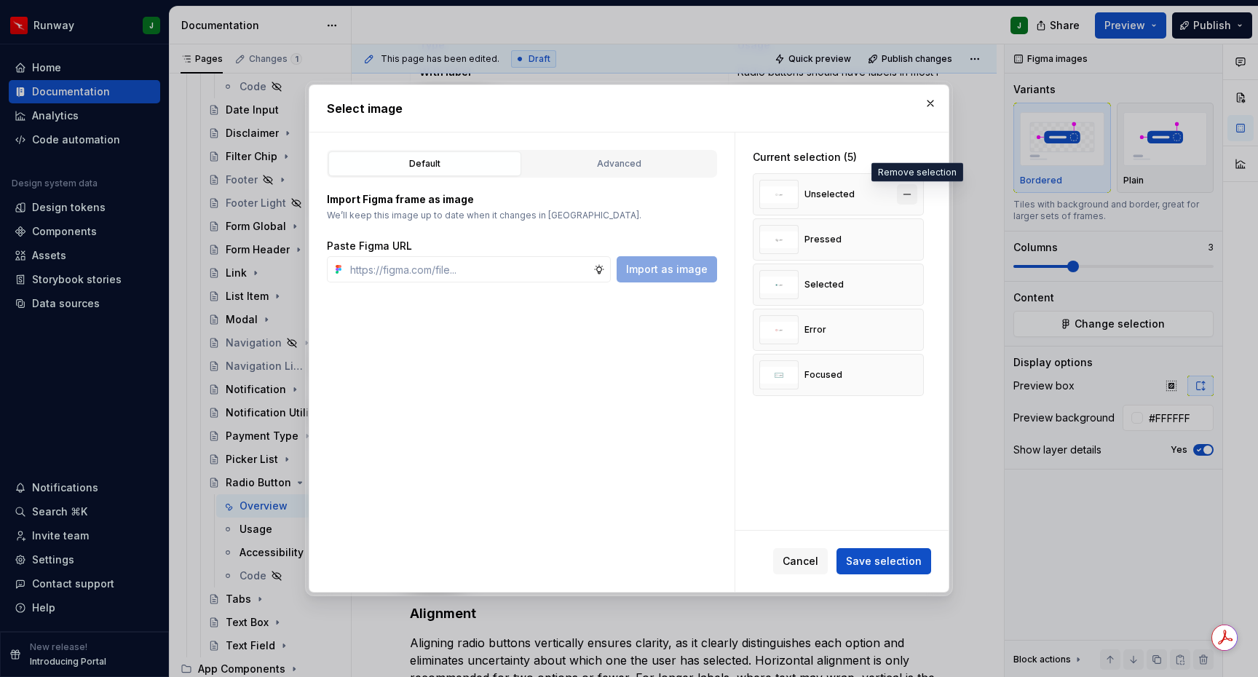
click at [916, 195] on button "button" at bounding box center [907, 194] width 20 height 20
click at [916, 229] on button "button" at bounding box center [907, 239] width 20 height 20
click at [916, 194] on button "button" at bounding box center [907, 194] width 20 height 20
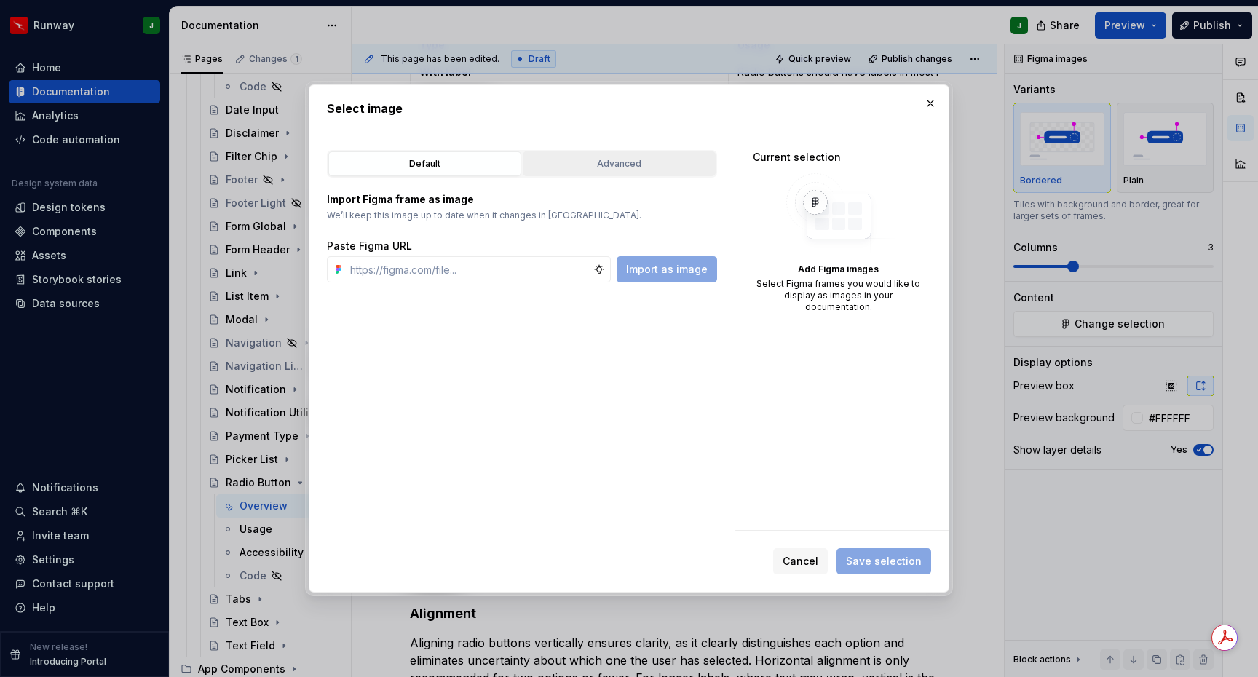
click at [662, 160] on div "Advanced" at bounding box center [619, 163] width 183 height 15
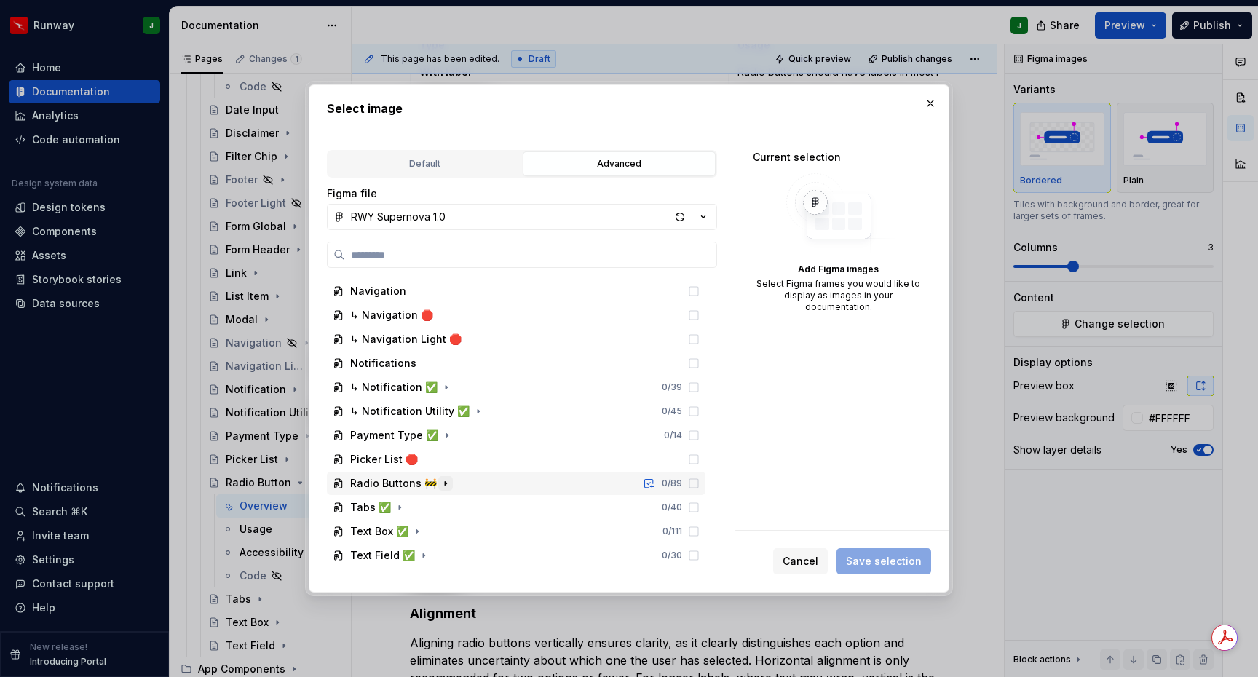
click at [440, 486] on icon "button" at bounding box center [446, 483] width 12 height 12
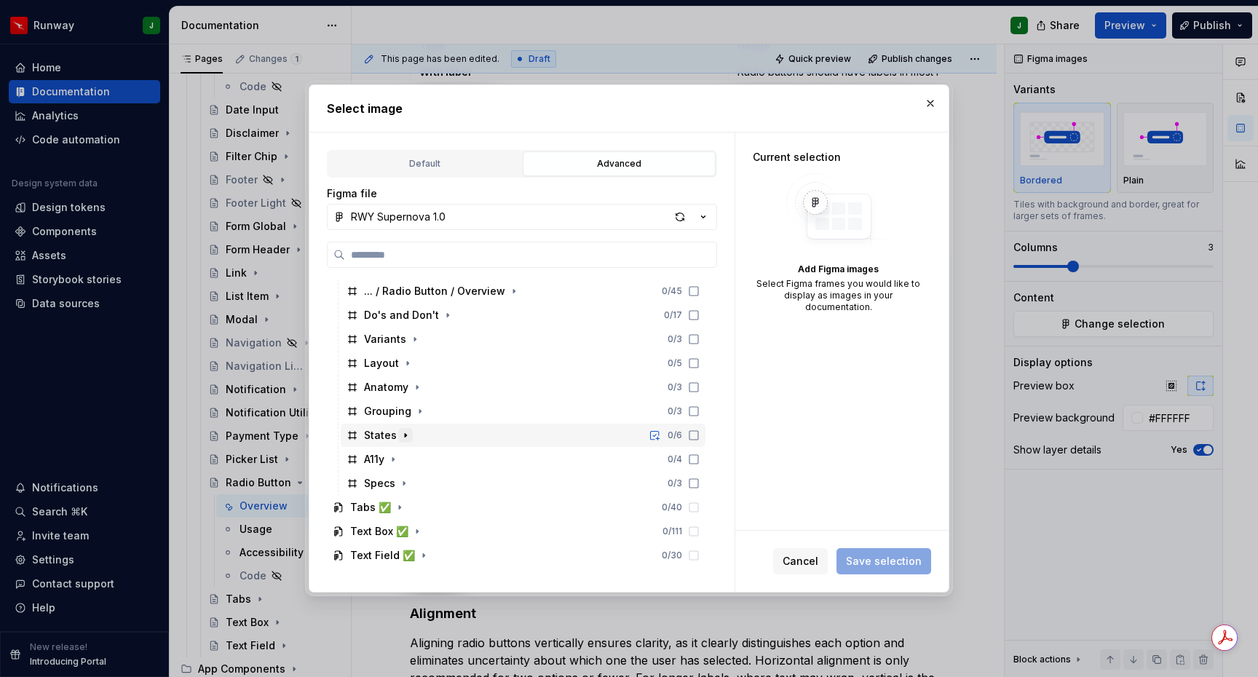
click at [403, 437] on icon "button" at bounding box center [406, 435] width 12 height 12
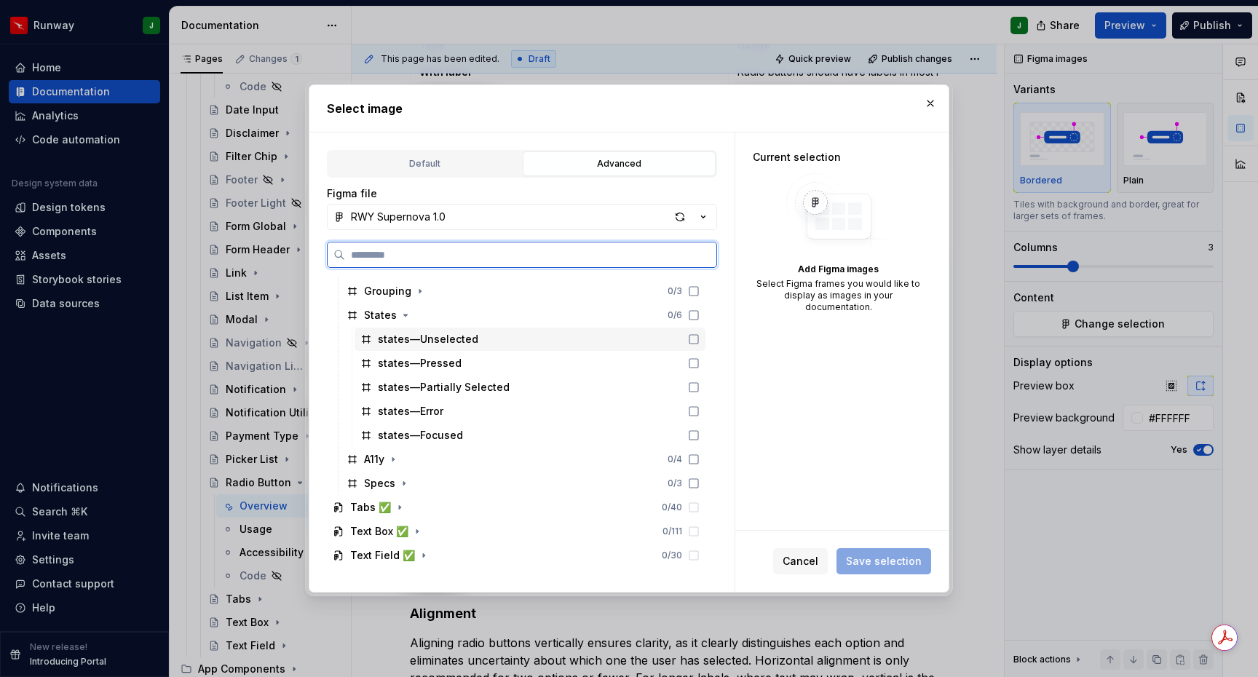
click at [699, 341] on icon at bounding box center [694, 339] width 12 height 12
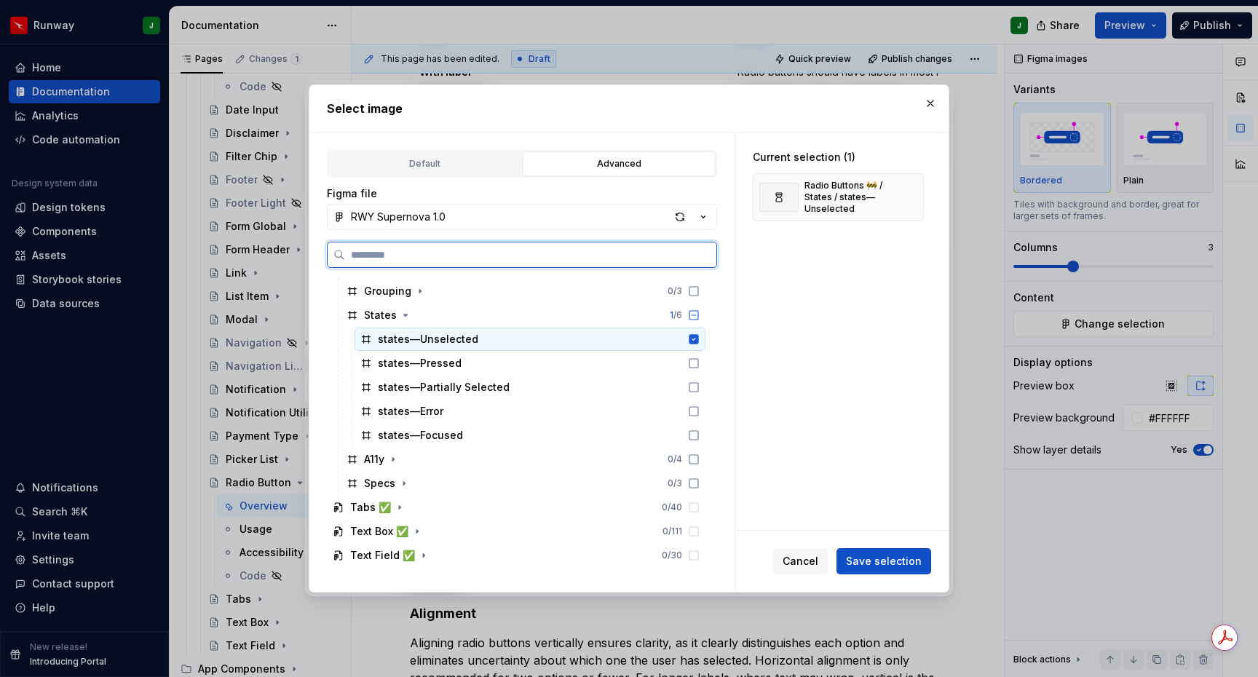
click at [699, 364] on icon at bounding box center [694, 363] width 12 height 12
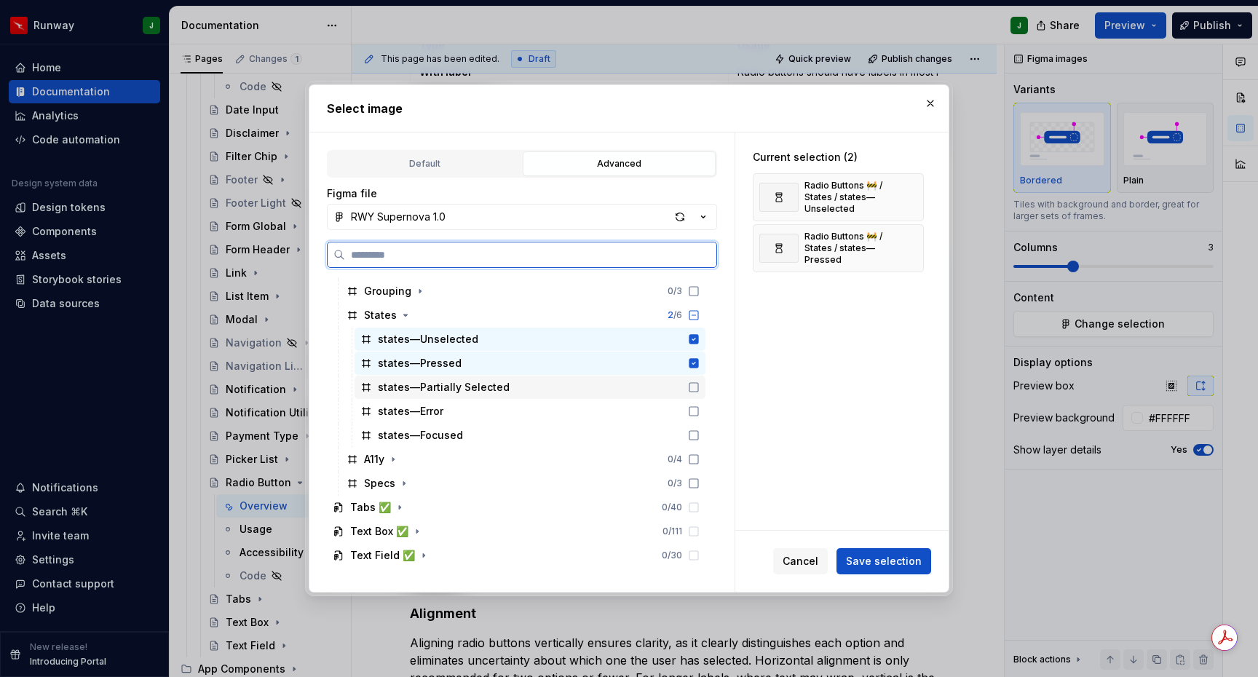
click at [705, 398] on div "states—Partially Selected" at bounding box center [529, 387] width 351 height 23
click at [699, 439] on icon at bounding box center [694, 435] width 12 height 12
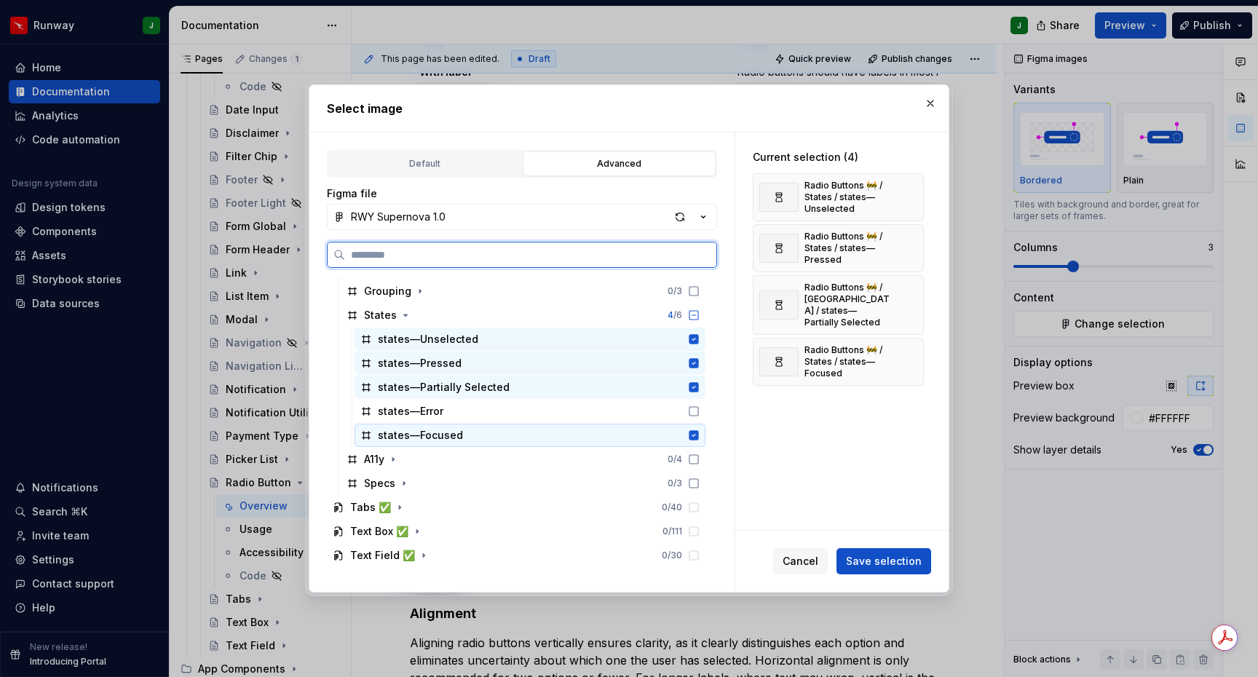
click at [705, 424] on div "states—Focused" at bounding box center [529, 435] width 351 height 23
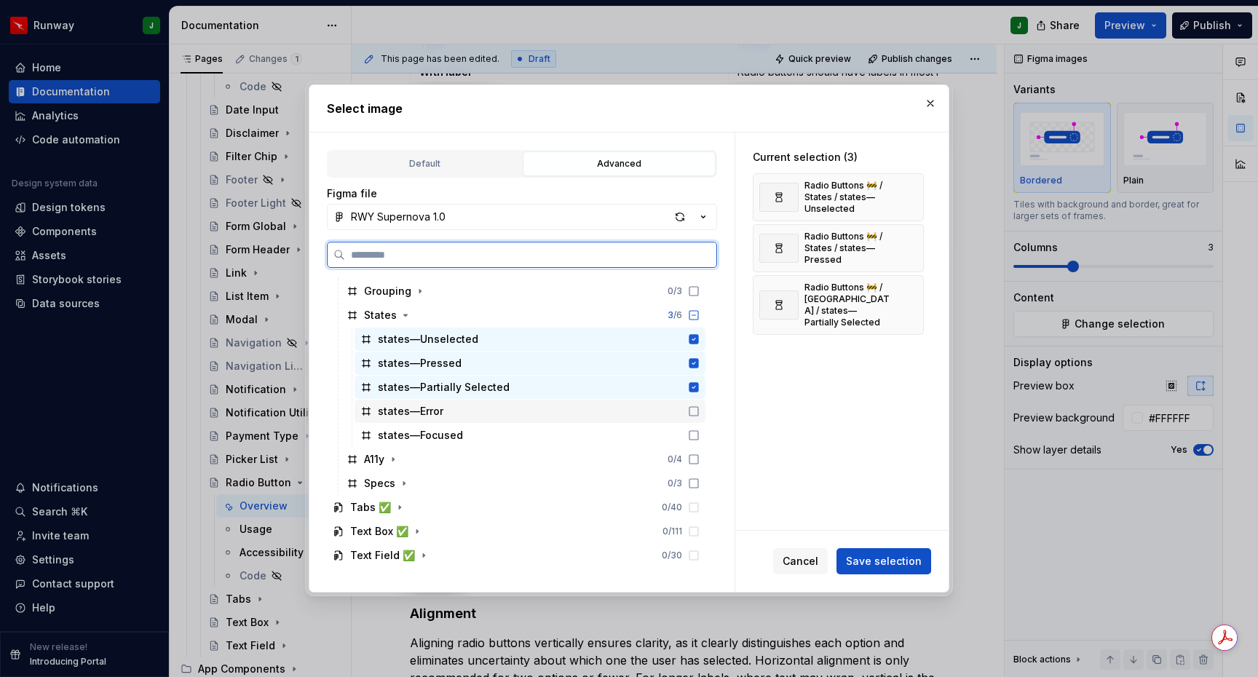
click at [705, 418] on div "states—Error" at bounding box center [529, 411] width 351 height 23
click at [698, 431] on icon at bounding box center [693, 435] width 9 height 9
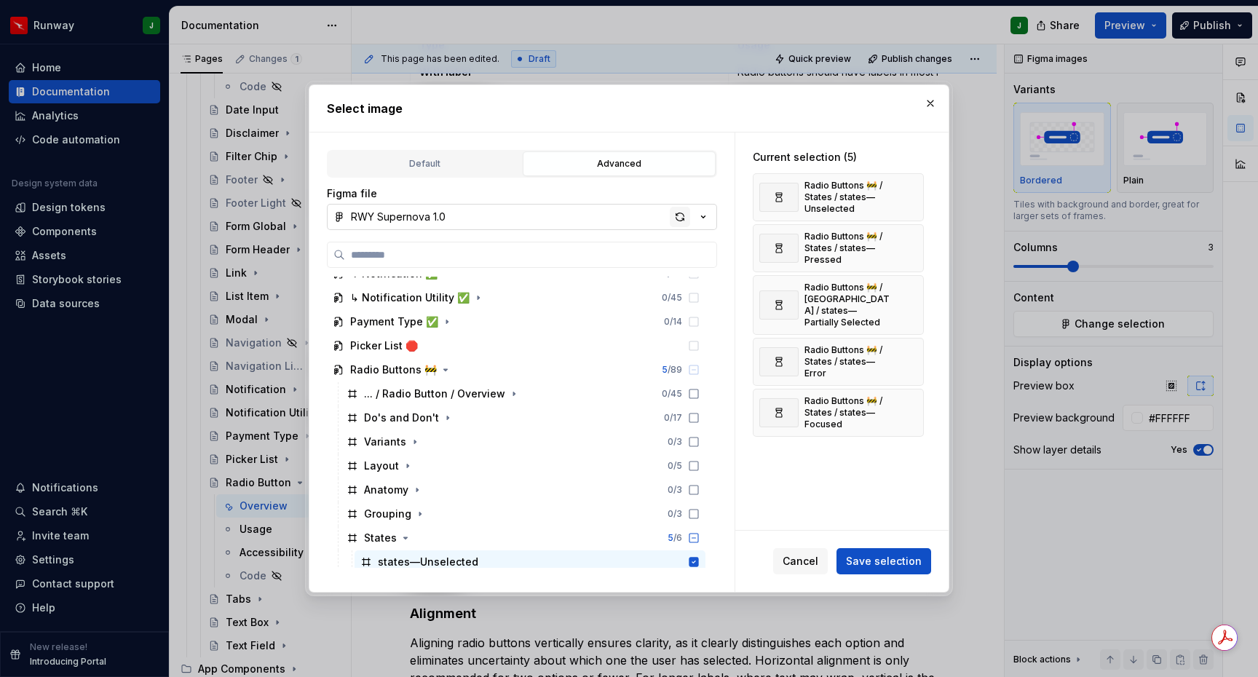
click at [683, 223] on div "button" at bounding box center [680, 217] width 20 height 20
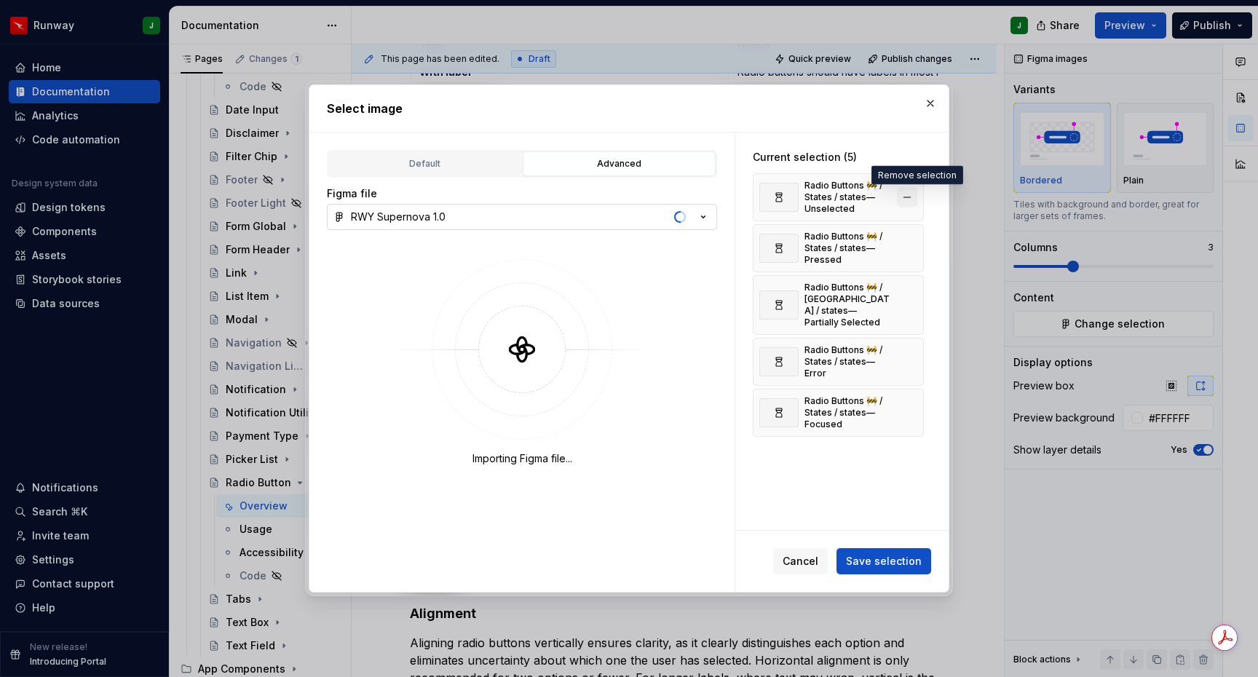
click at [915, 200] on button "button" at bounding box center [907, 197] width 20 height 20
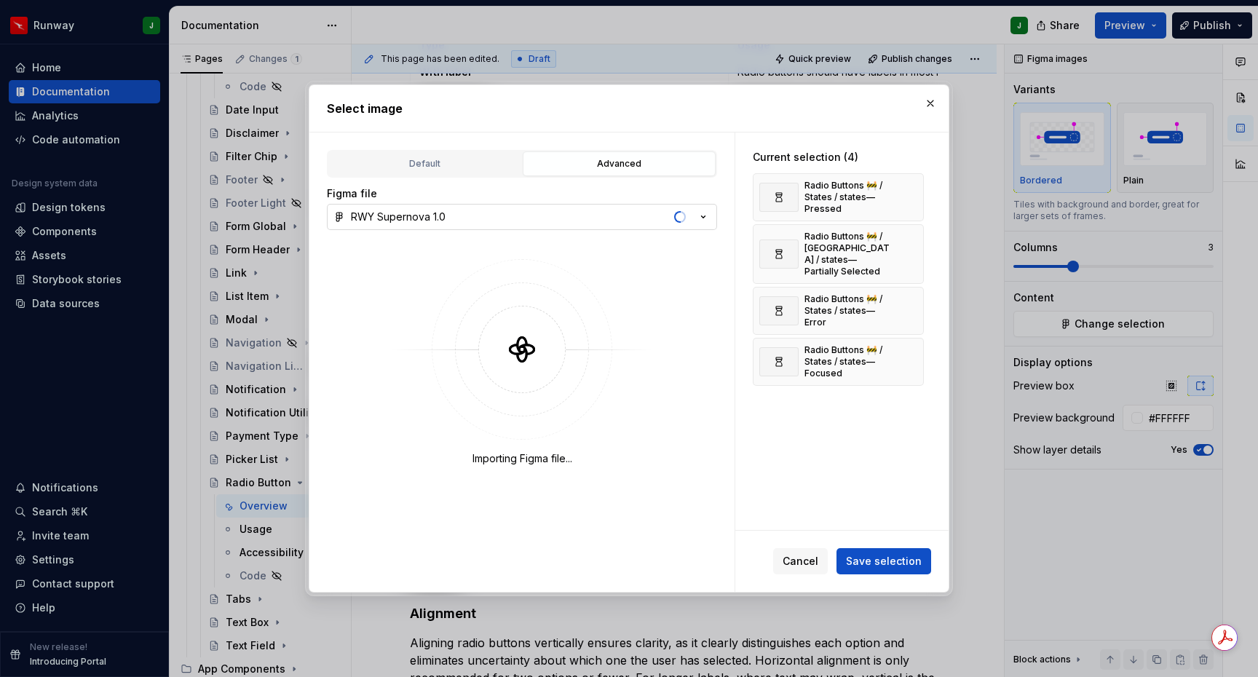
click at [915, 200] on button "button" at bounding box center [907, 197] width 20 height 20
click at [915, 200] on button "button" at bounding box center [907, 203] width 20 height 20
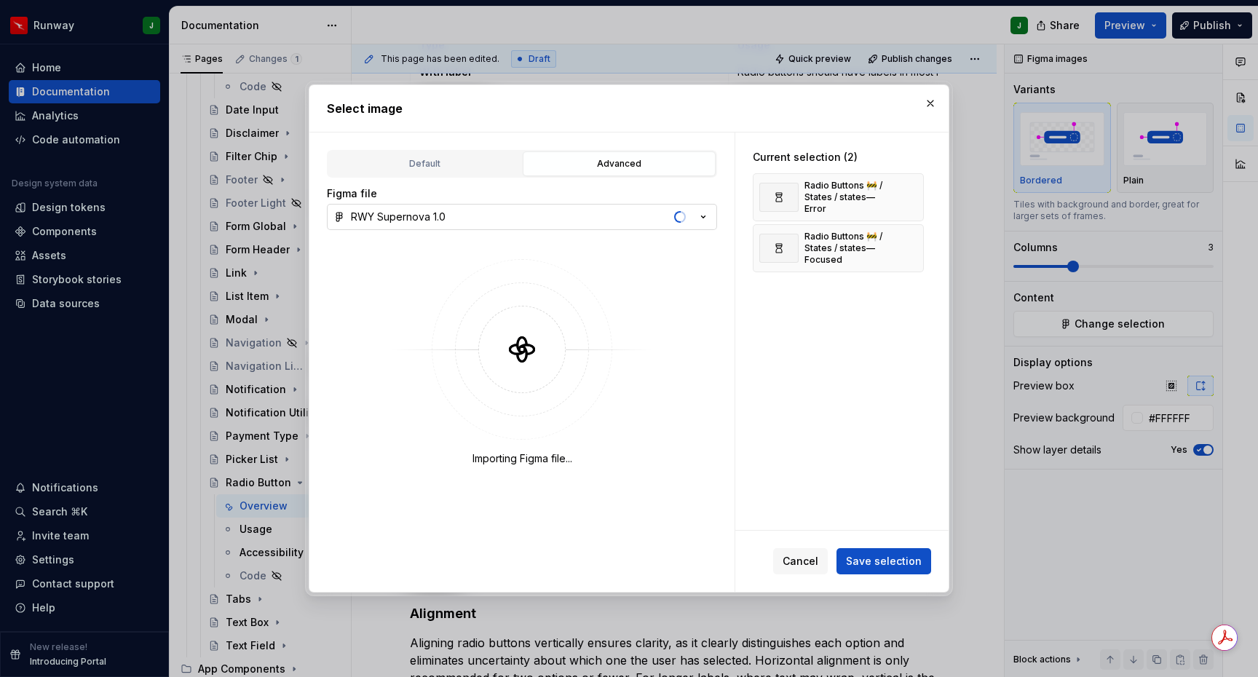
click at [915, 200] on button "button" at bounding box center [907, 197] width 20 height 20
click at [915, 238] on button "button" at bounding box center [907, 248] width 20 height 20
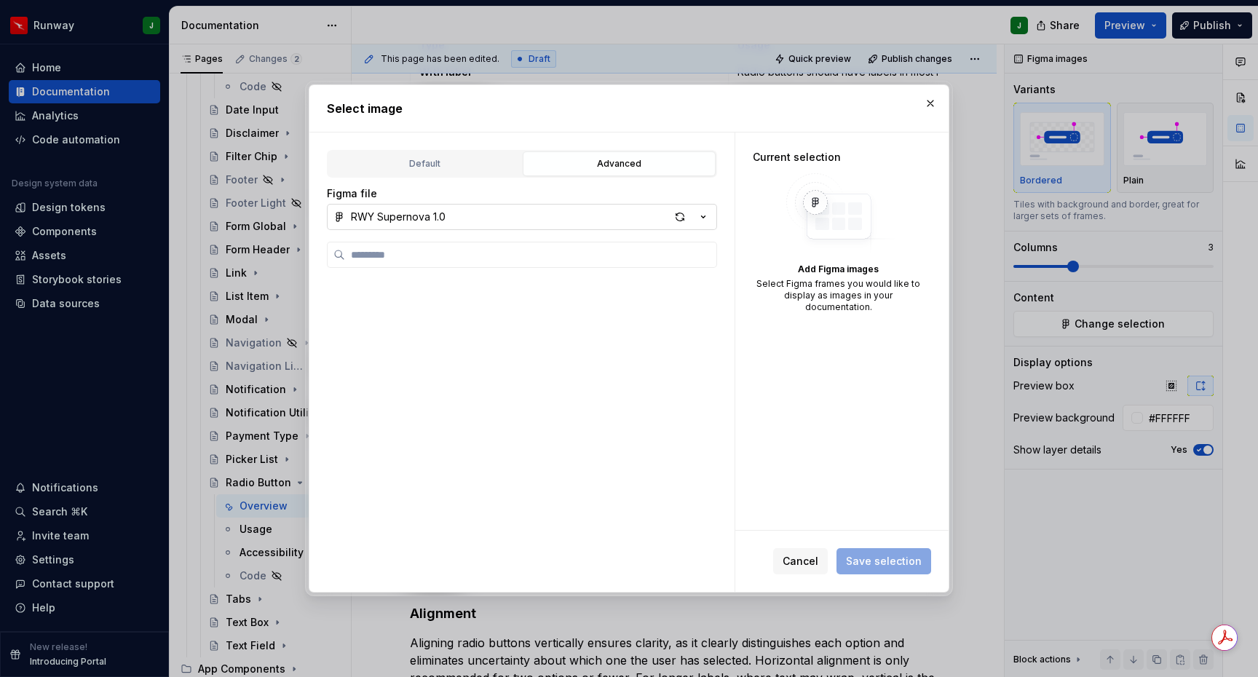
scroll to position [1895, 0]
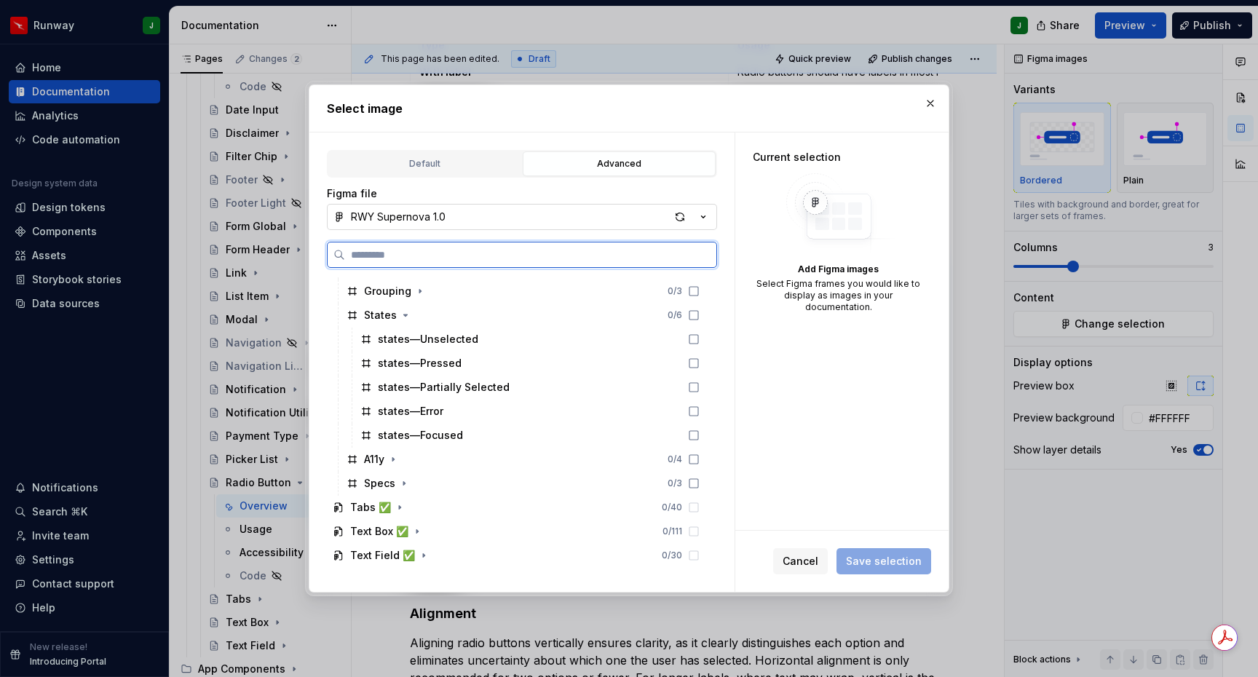
click at [699, 343] on icon at bounding box center [694, 339] width 12 height 12
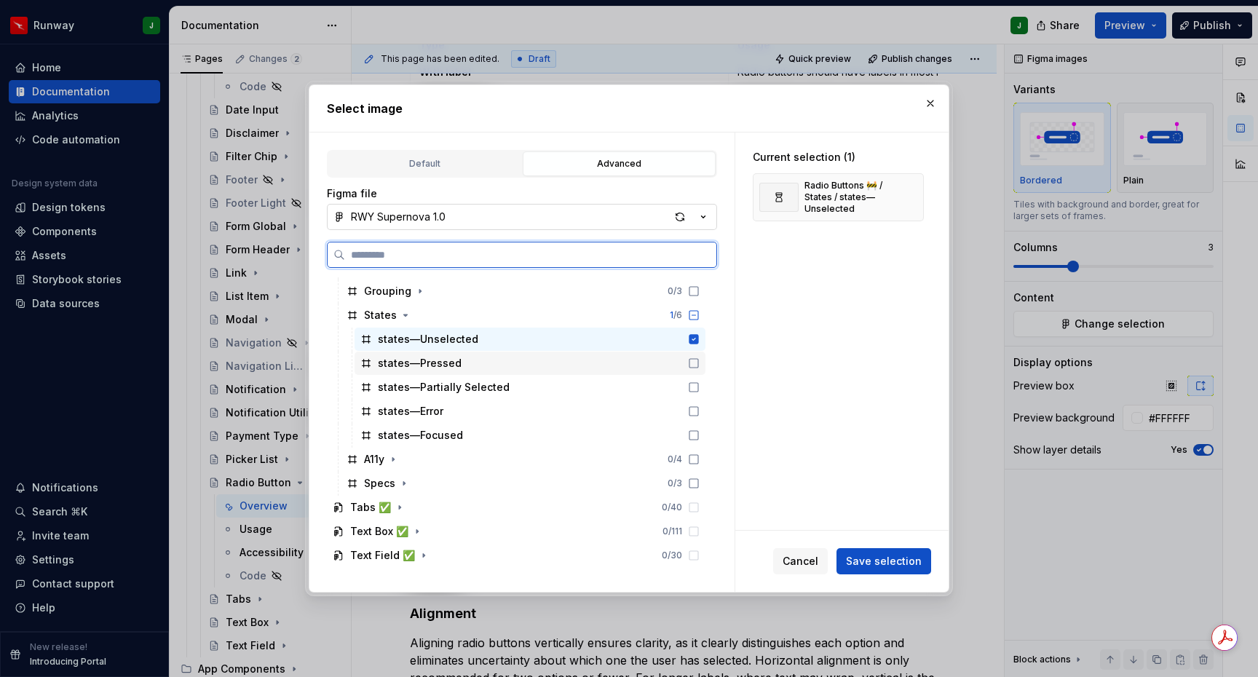
click at [698, 367] on icon at bounding box center [693, 363] width 9 height 9
click at [705, 396] on div "states—Partially Selected" at bounding box center [529, 387] width 351 height 23
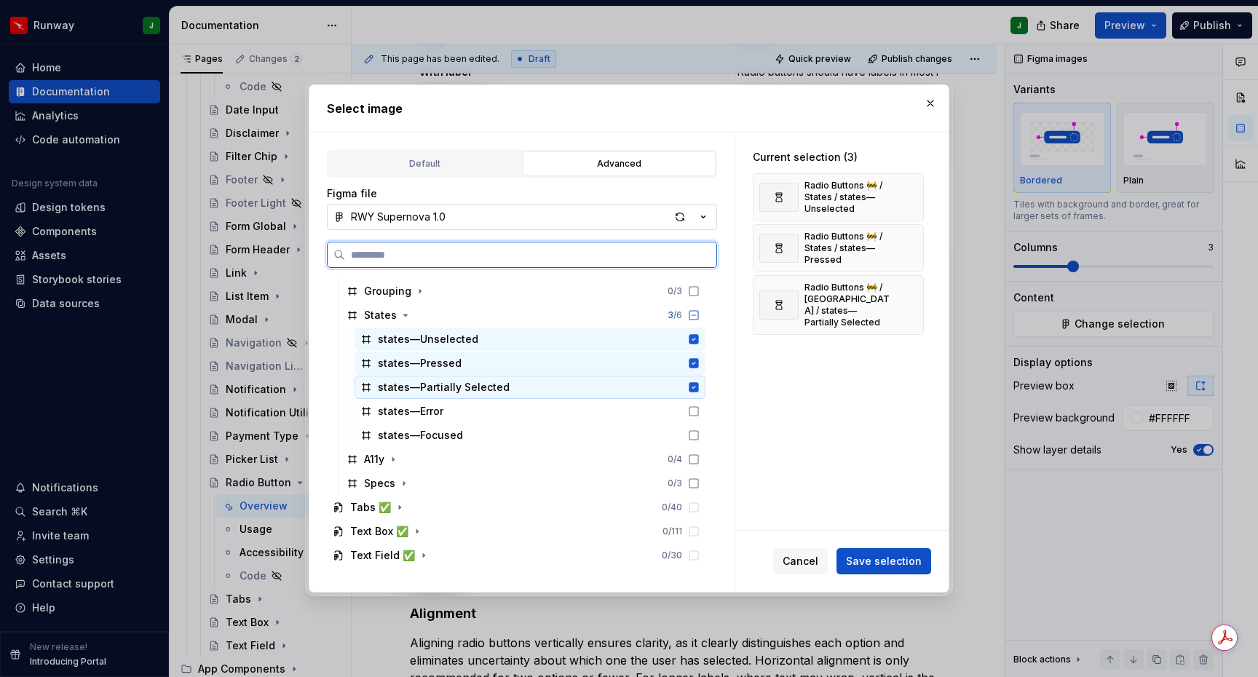
click at [699, 417] on icon at bounding box center [694, 411] width 12 height 12
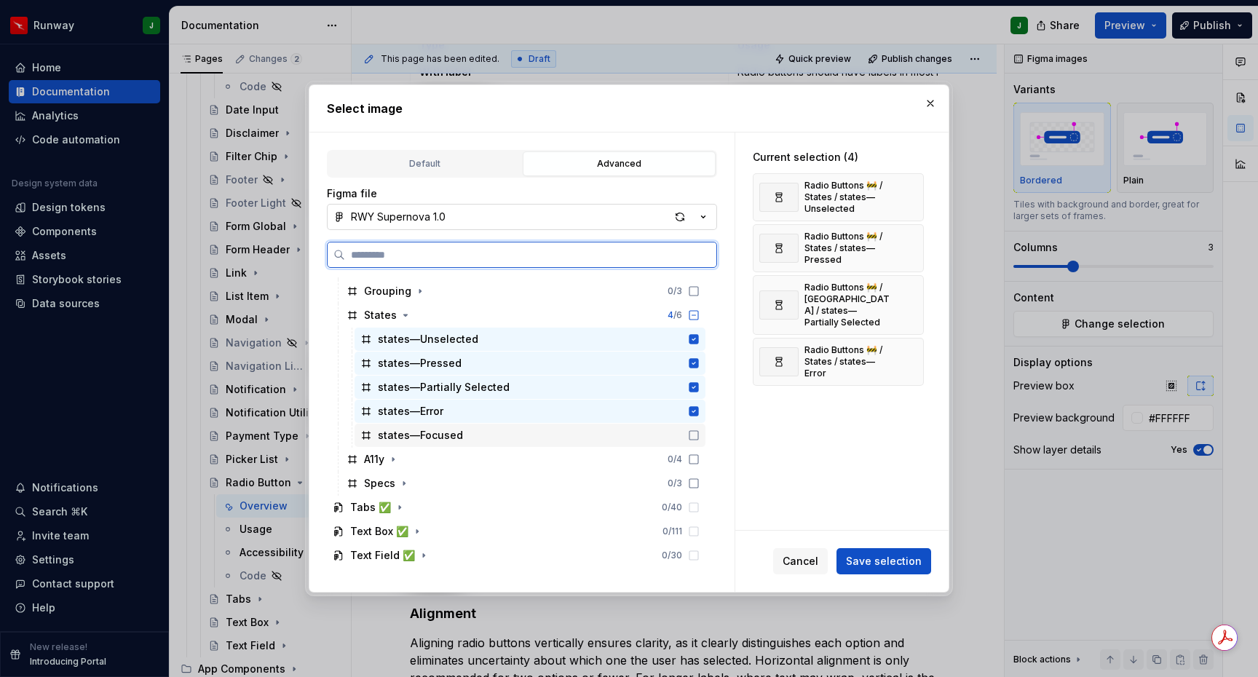
click at [705, 446] on div "states—Focused" at bounding box center [529, 435] width 351 height 23
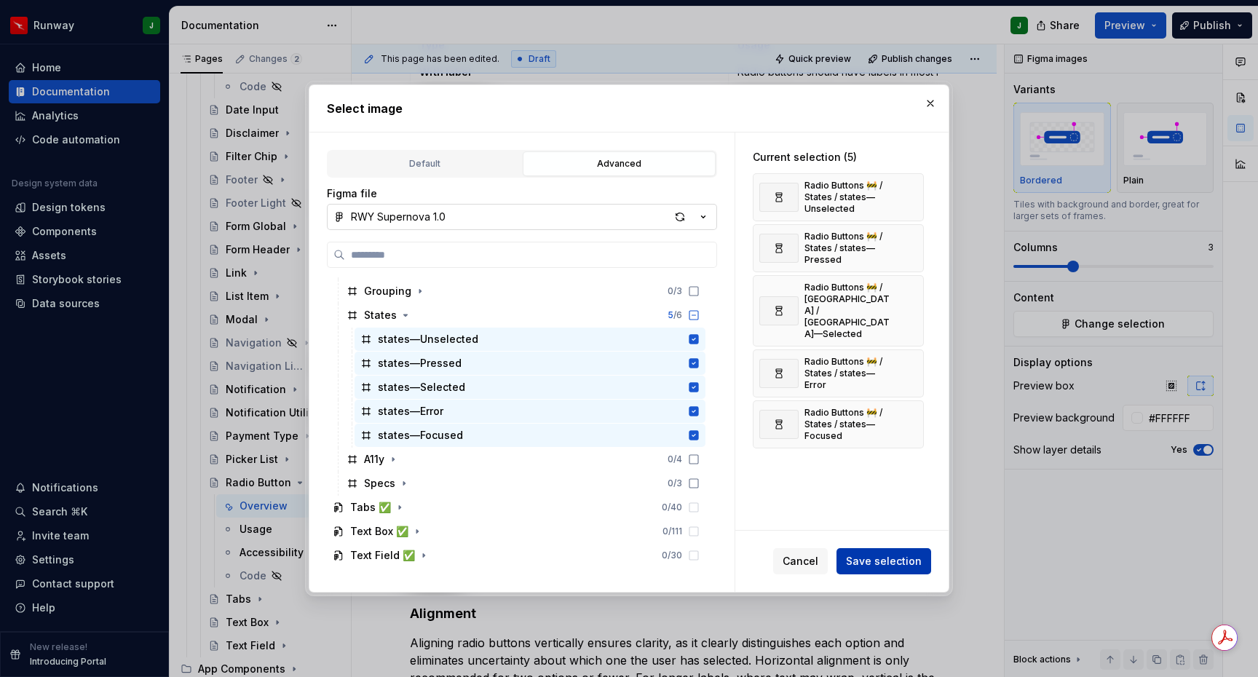
click at [872, 563] on span "Save selection" at bounding box center [884, 561] width 76 height 15
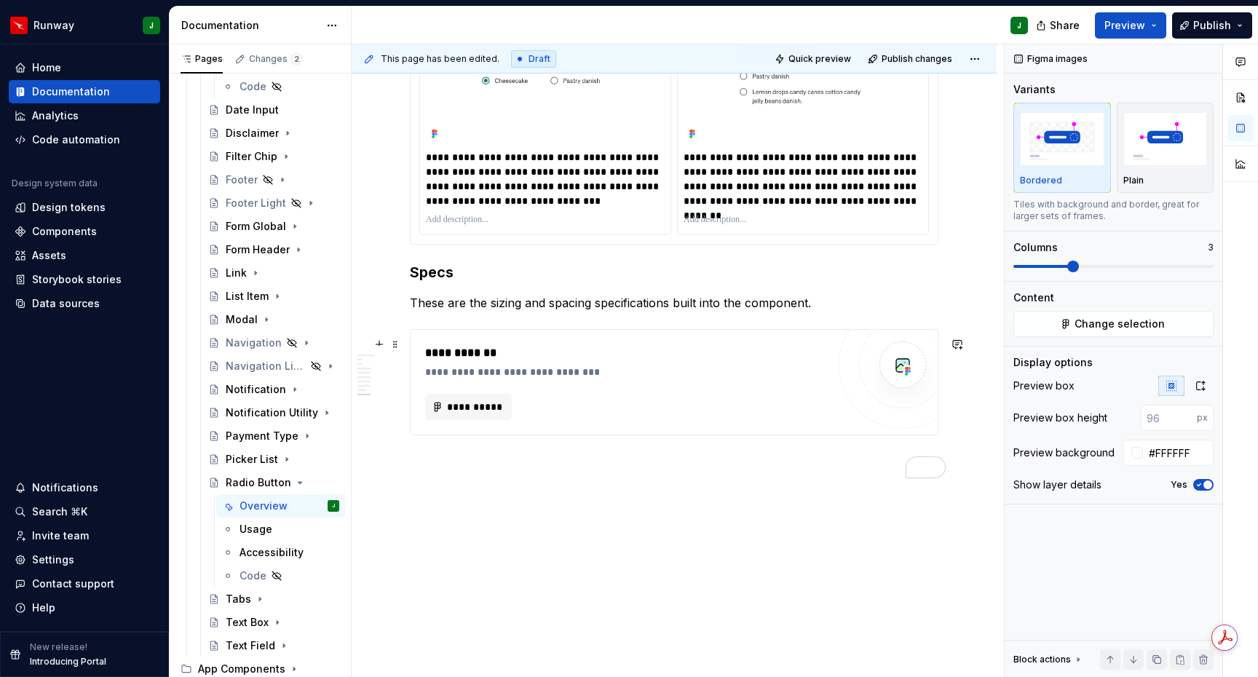
scroll to position [2266, 0]
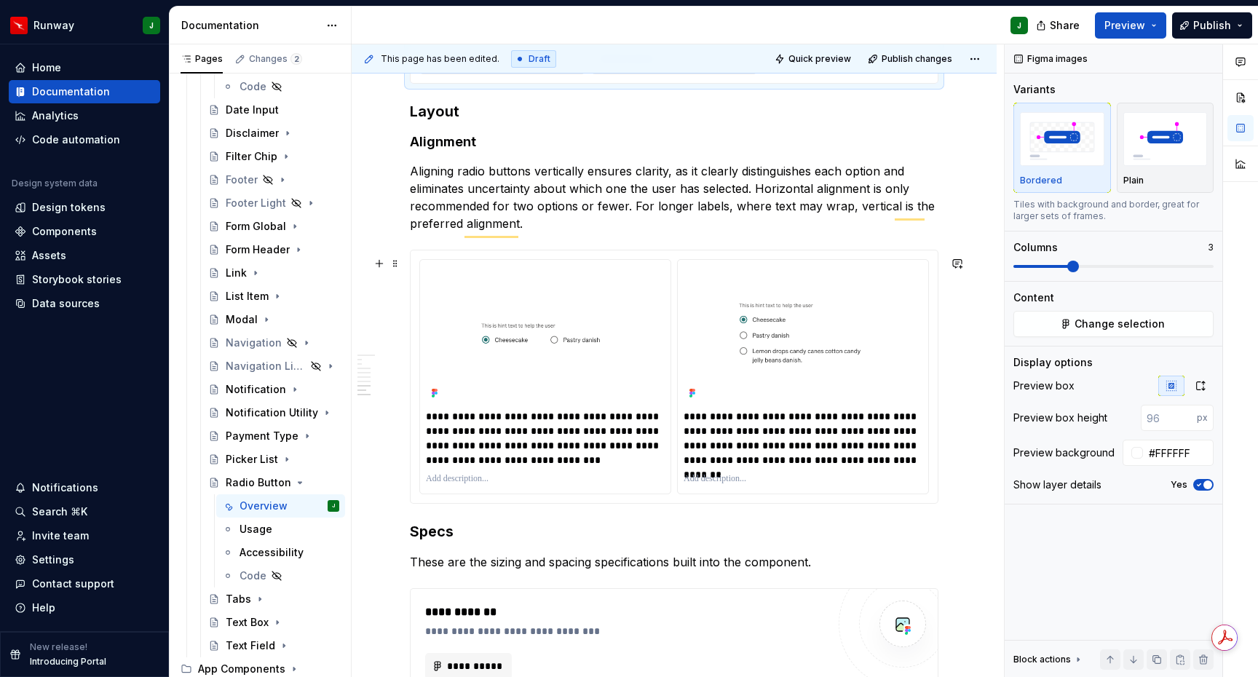
click at [937, 274] on div "**********" at bounding box center [674, 376] width 527 height 253
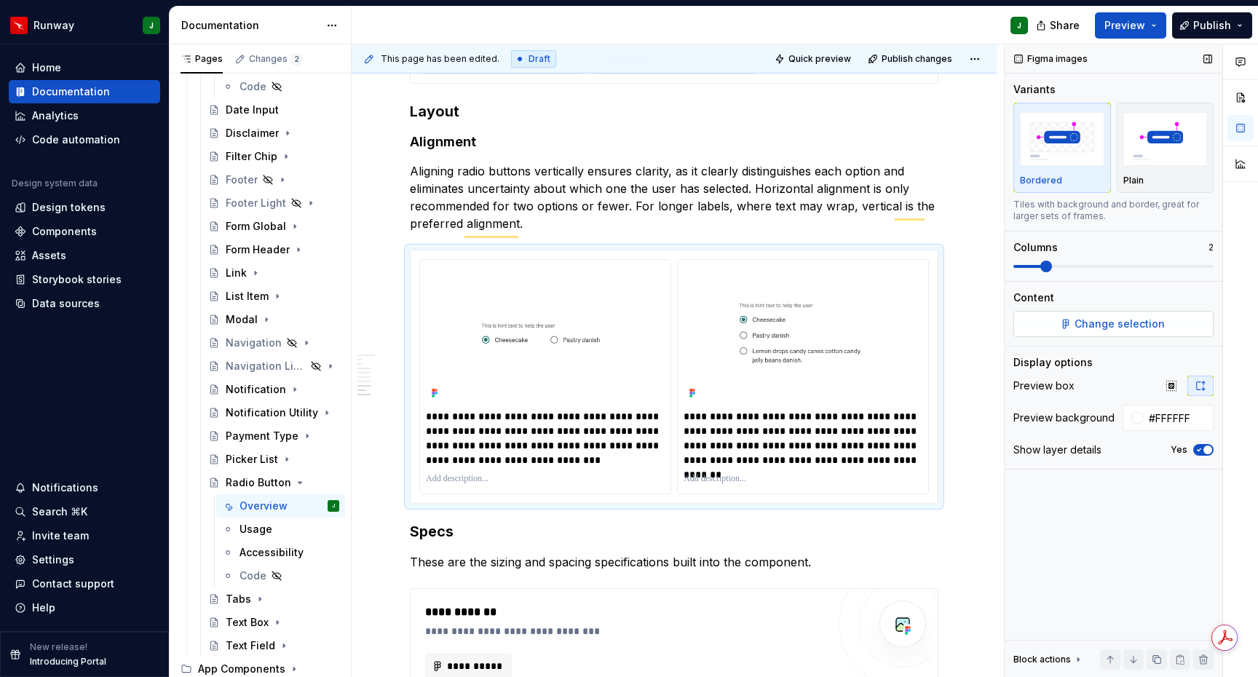
click at [1078, 322] on span "Change selection" at bounding box center [1119, 324] width 90 height 15
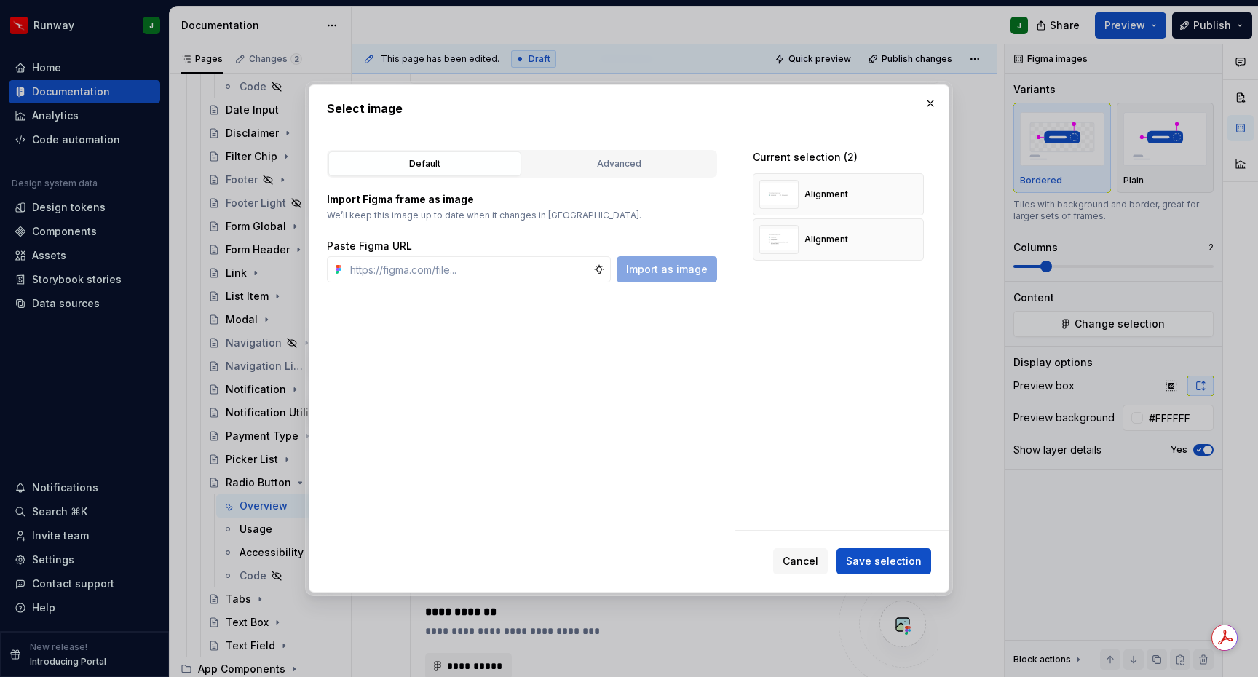
type textarea "*"
click at [911, 194] on button "button" at bounding box center [907, 194] width 20 height 20
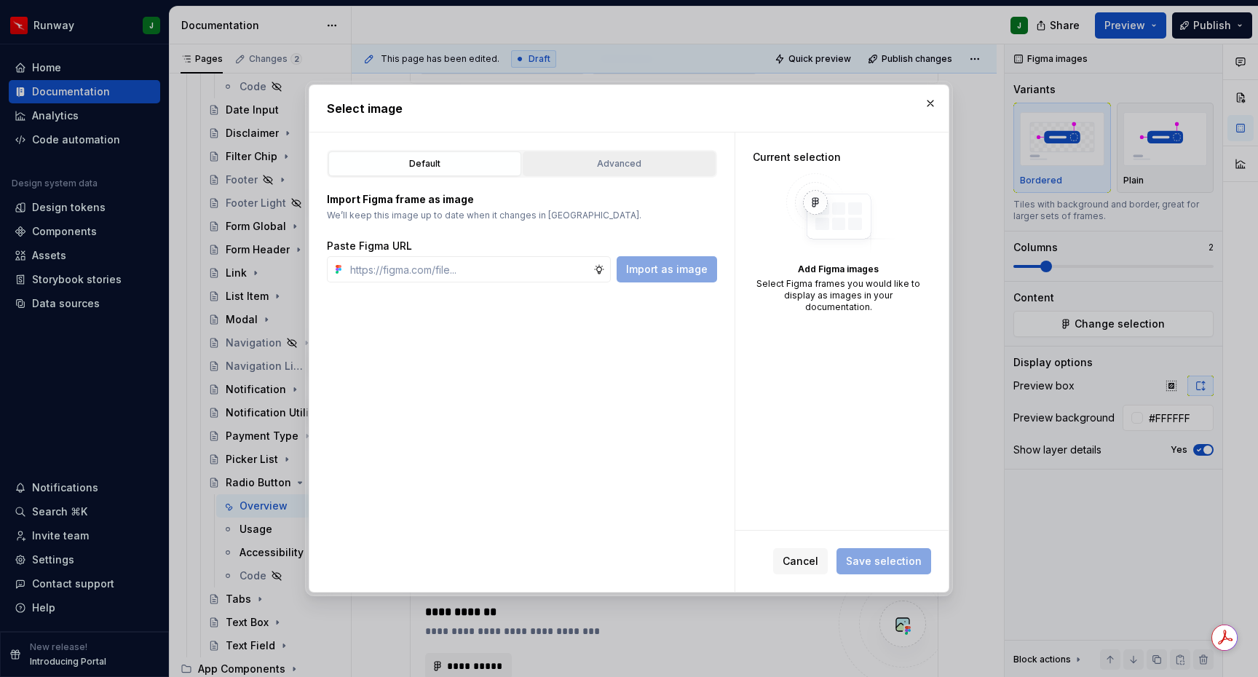
click at [659, 155] on button "Advanced" at bounding box center [619, 163] width 193 height 25
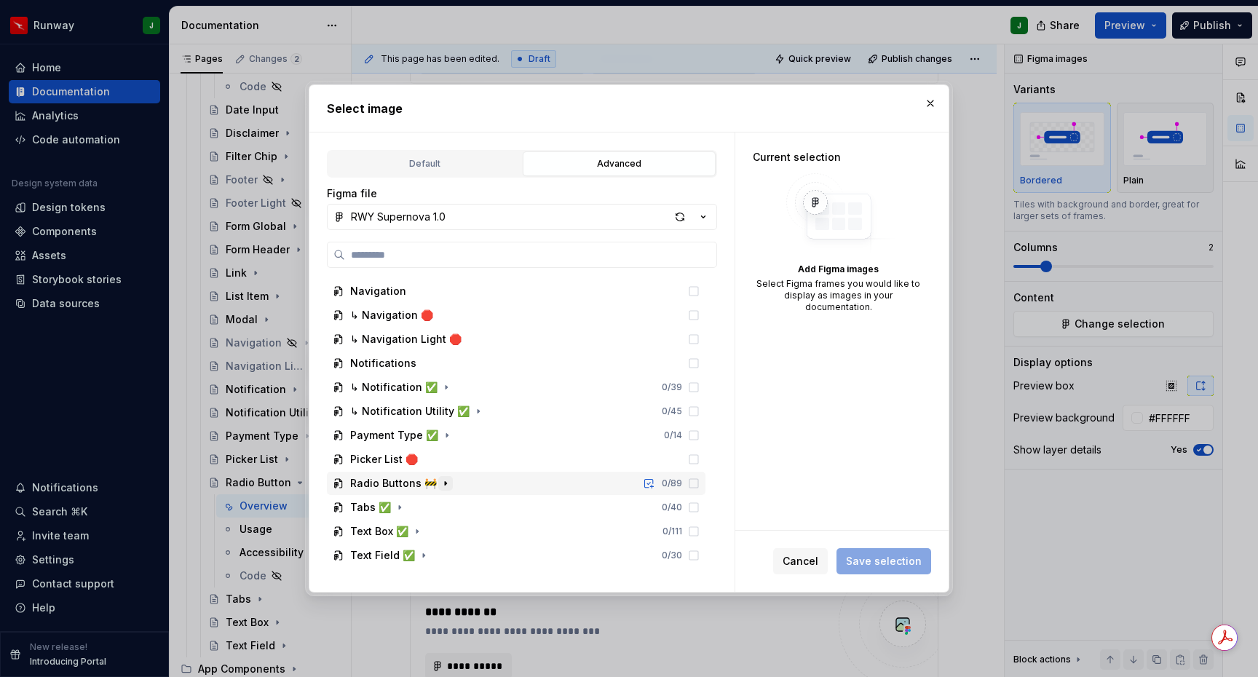
click at [442, 485] on icon "button" at bounding box center [446, 483] width 12 height 12
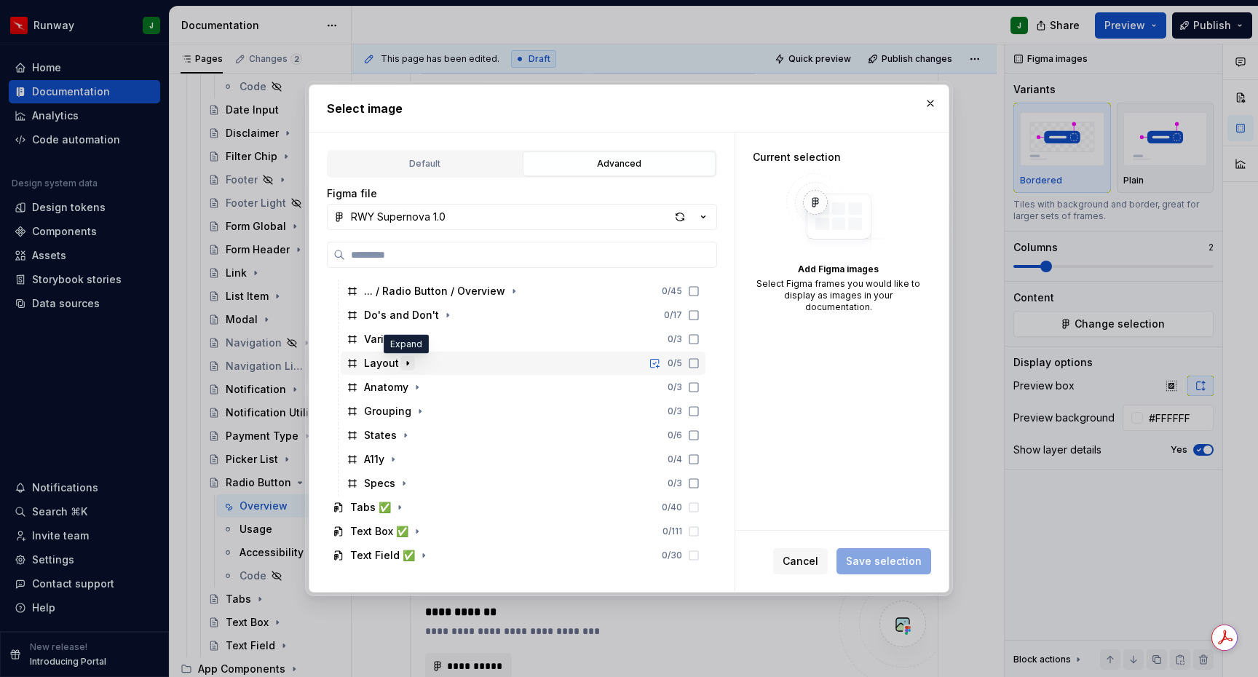
click at [407, 363] on icon "button" at bounding box center [407, 364] width 1 height 4
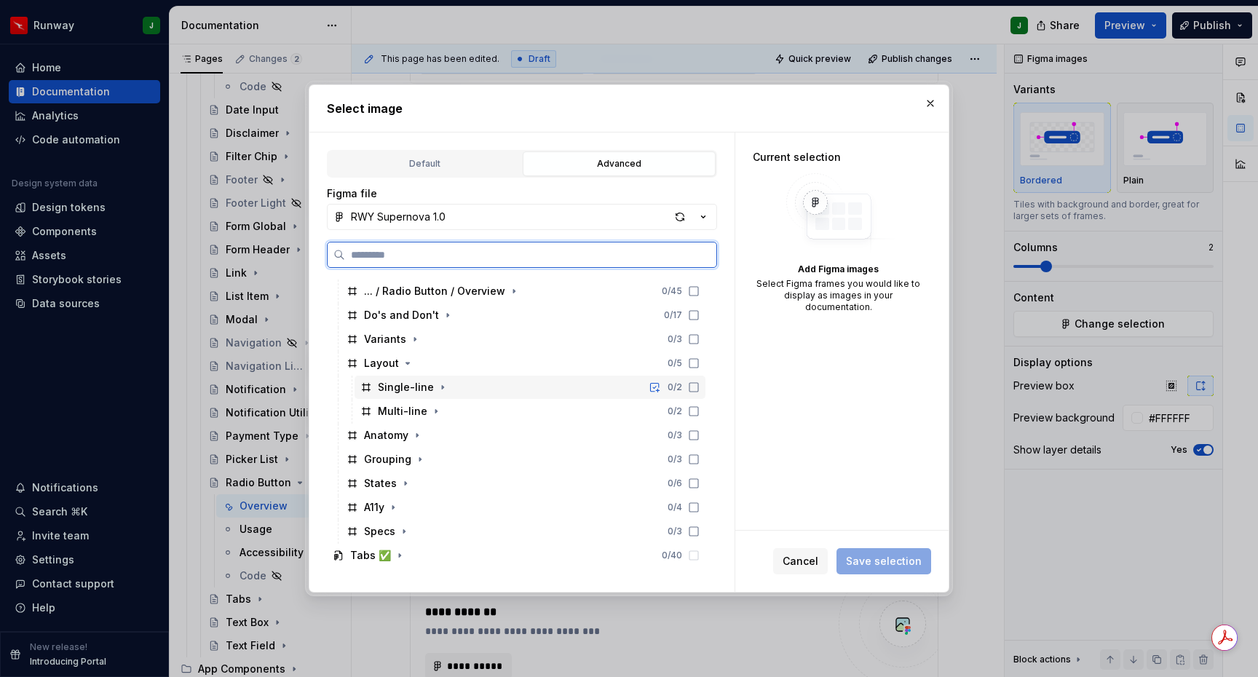
click at [699, 388] on icon at bounding box center [694, 387] width 12 height 12
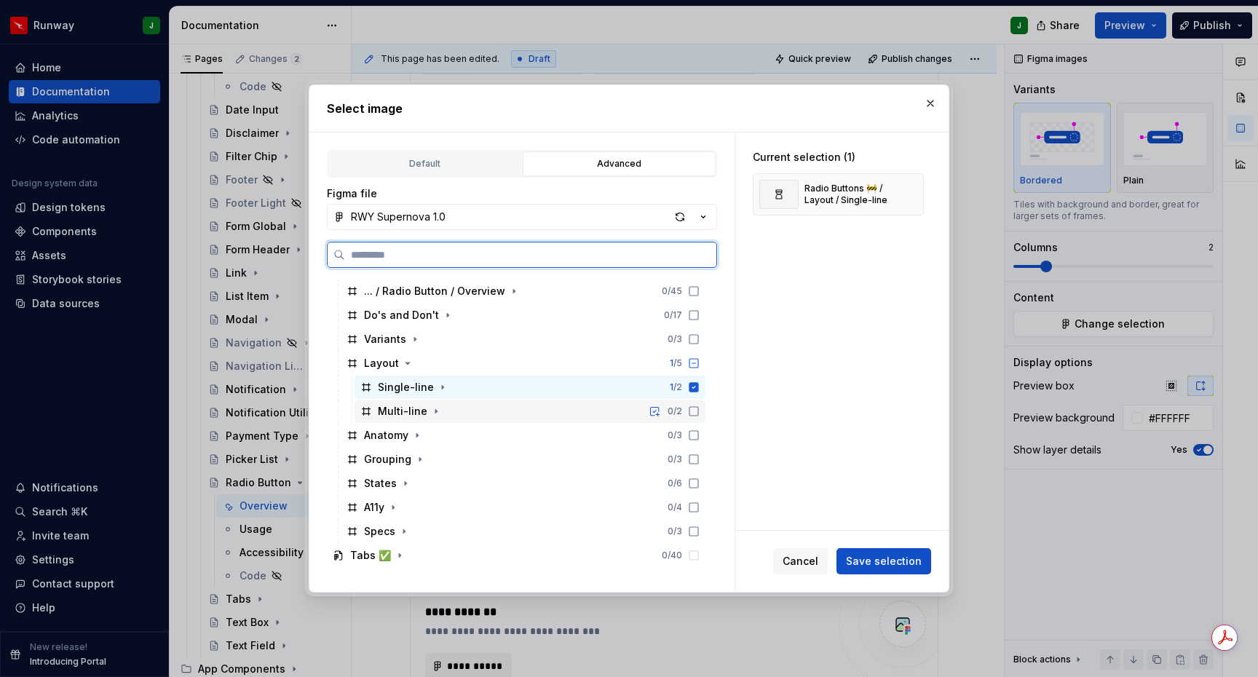
click at [699, 413] on icon at bounding box center [694, 411] width 12 height 12
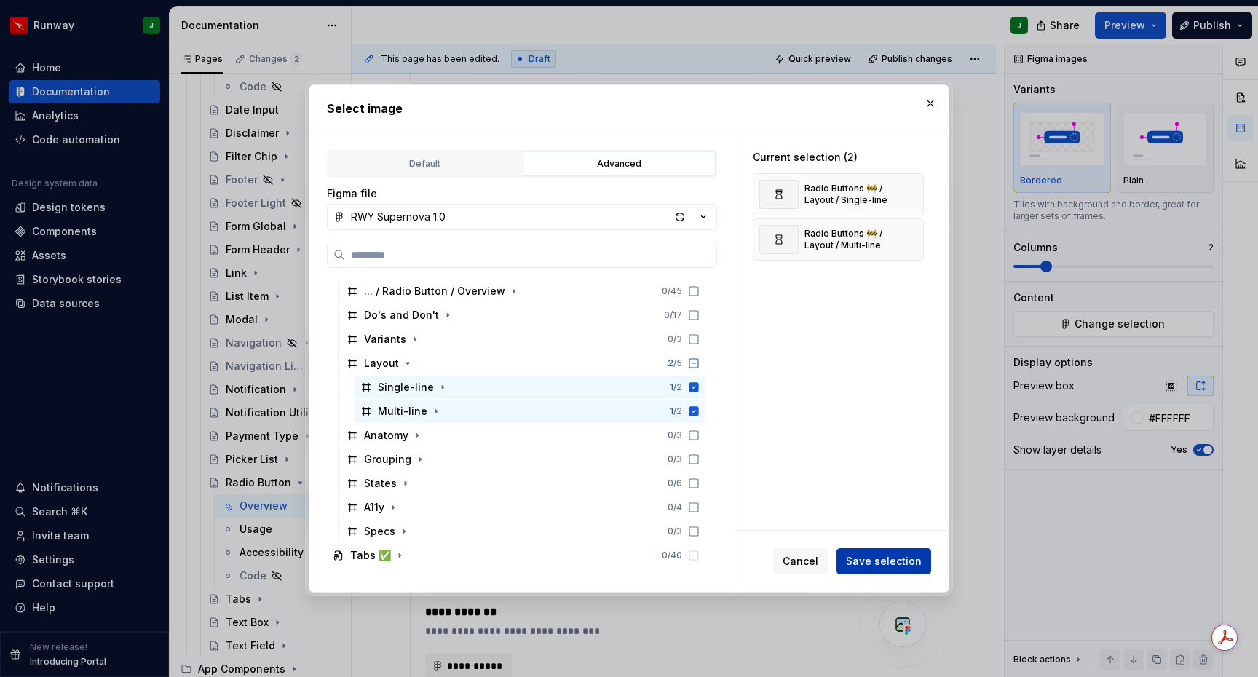
click at [897, 571] on button "Save selection" at bounding box center [883, 561] width 95 height 26
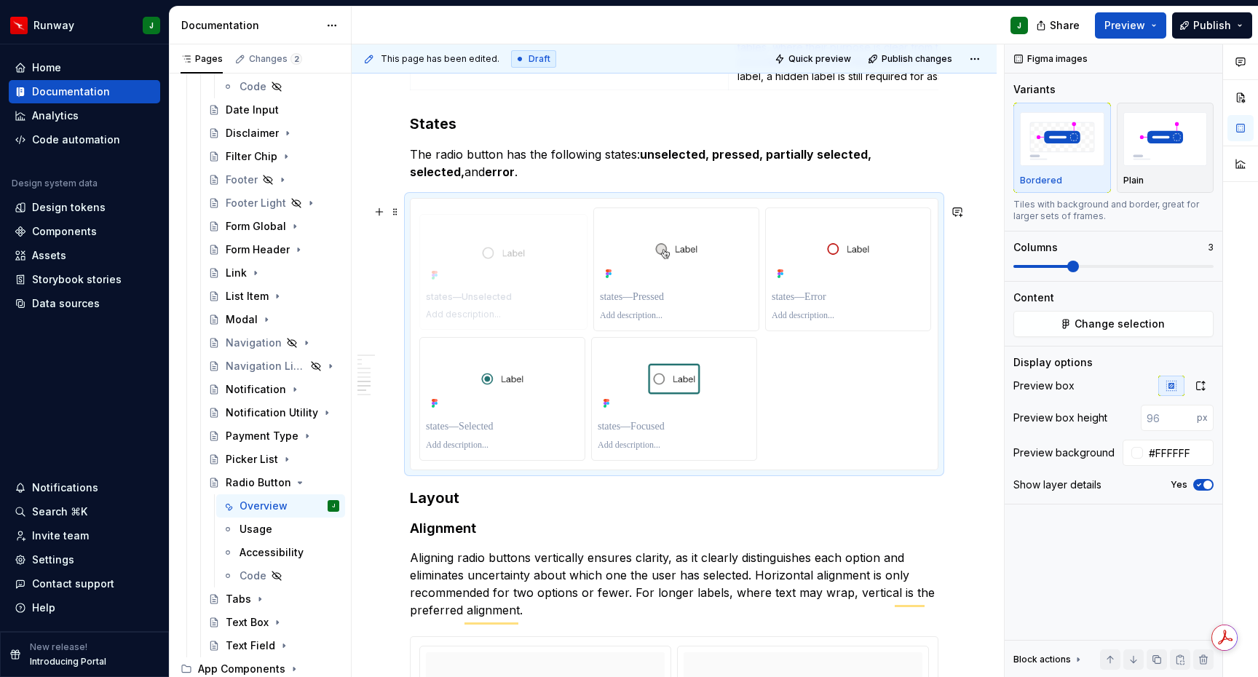
drag, startPoint x: 850, startPoint y: 277, endPoint x: 526, endPoint y: 269, distance: 324.0
click at [526, 269] on body "Runway J Home Documentation Analytics Code automation Design system data Design…" at bounding box center [629, 338] width 1258 height 677
drag, startPoint x: 509, startPoint y: 398, endPoint x: 855, endPoint y: 263, distance: 372.0
click at [855, 263] on body "Runway J Home Documentation Analytics Code automation Design system data Design…" at bounding box center [629, 338] width 1258 height 677
click at [494, 304] on p "To enrich screen reader interactions, please activate Accessibility in Grammarl…" at bounding box center [502, 297] width 153 height 15
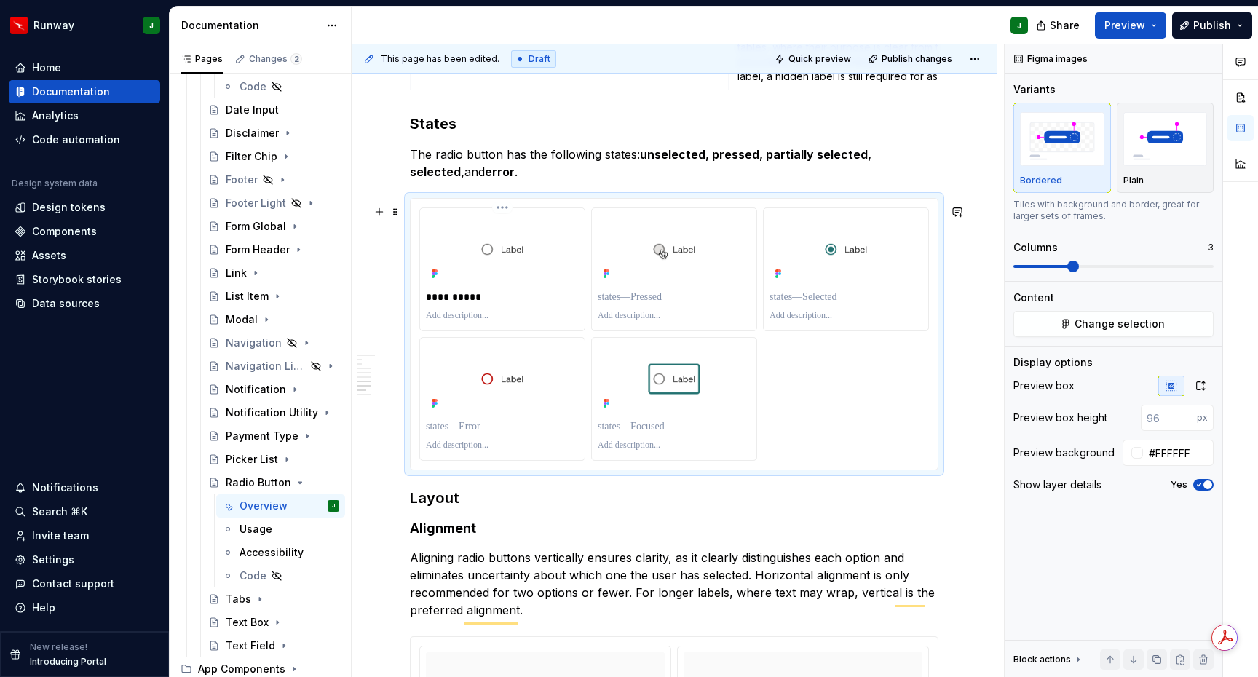
click at [462, 322] on p "To enrich screen reader interactions, please activate Accessibility in Grammarl…" at bounding box center [502, 316] width 153 height 12
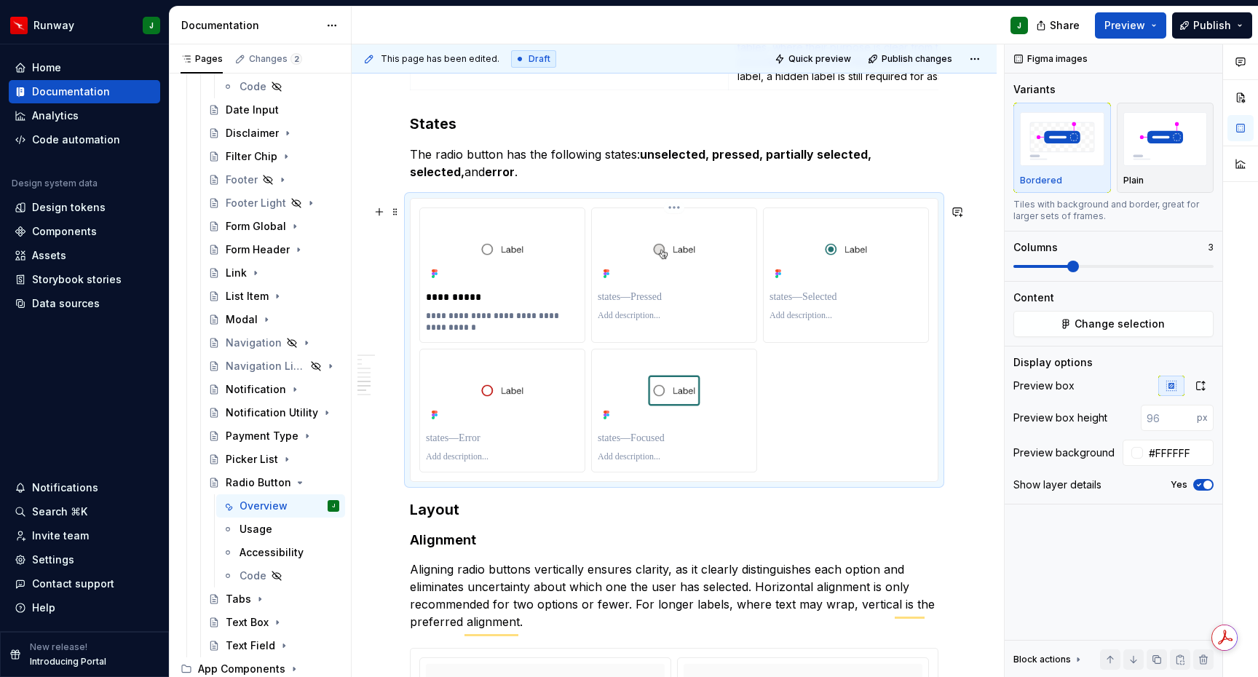
click at [641, 301] on p "To enrich screen reader interactions, please activate Accessibility in Grammarl…" at bounding box center [674, 297] width 153 height 15
click at [808, 301] on p "To enrich screen reader interactions, please activate Accessibility in Grammarl…" at bounding box center [845, 297] width 153 height 15
click at [448, 445] on p "To enrich screen reader interactions, please activate Accessibility in Grammarl…" at bounding box center [502, 438] width 153 height 15
click at [470, 463] on p "To enrich screen reader interactions, please activate Accessibility in Grammarl…" at bounding box center [502, 457] width 153 height 12
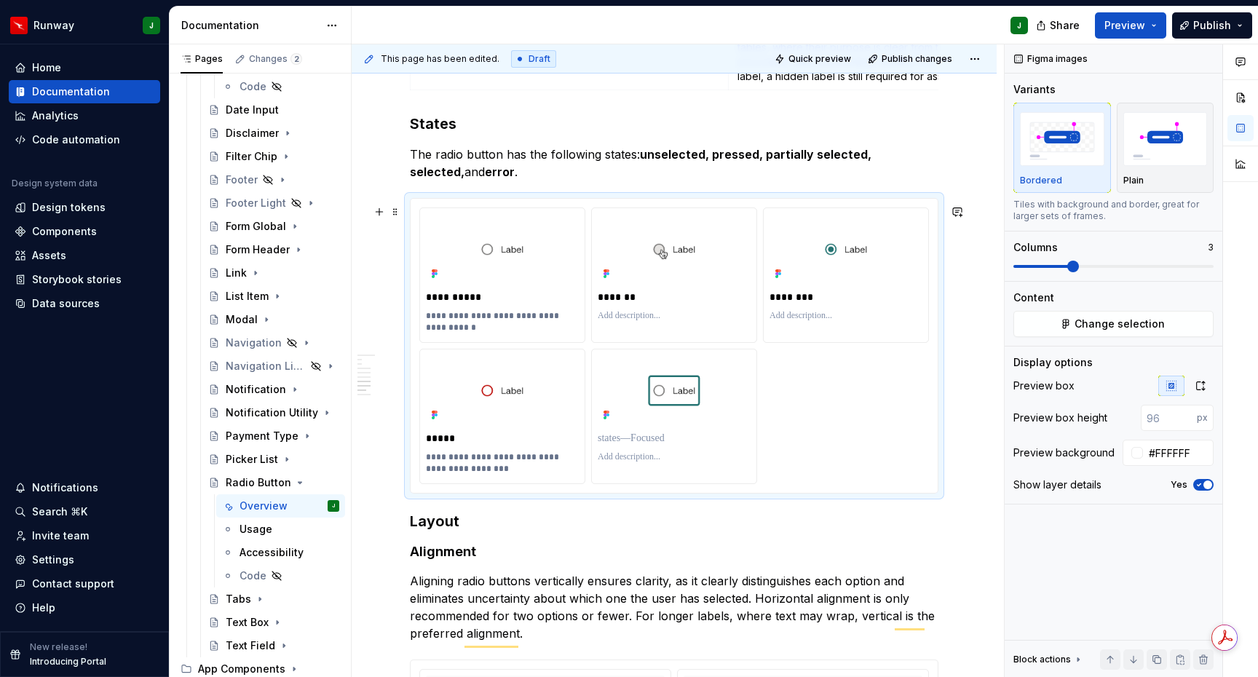
click at [0, 0] on span "******" at bounding box center [0, 0] width 0 height 0
click at [651, 445] on p "To enrich screen reader interactions, please activate Accessibility in Grammarl…" at bounding box center [674, 438] width 153 height 15
type textarea "*"
click at [616, 466] on div "To enrich screen reader interactions, please activate Accessibility in Grammarl…" at bounding box center [674, 456] width 153 height 17
click at [619, 463] on p "To enrich screen reader interactions, please activate Accessibility in Grammarl…" at bounding box center [674, 457] width 153 height 12
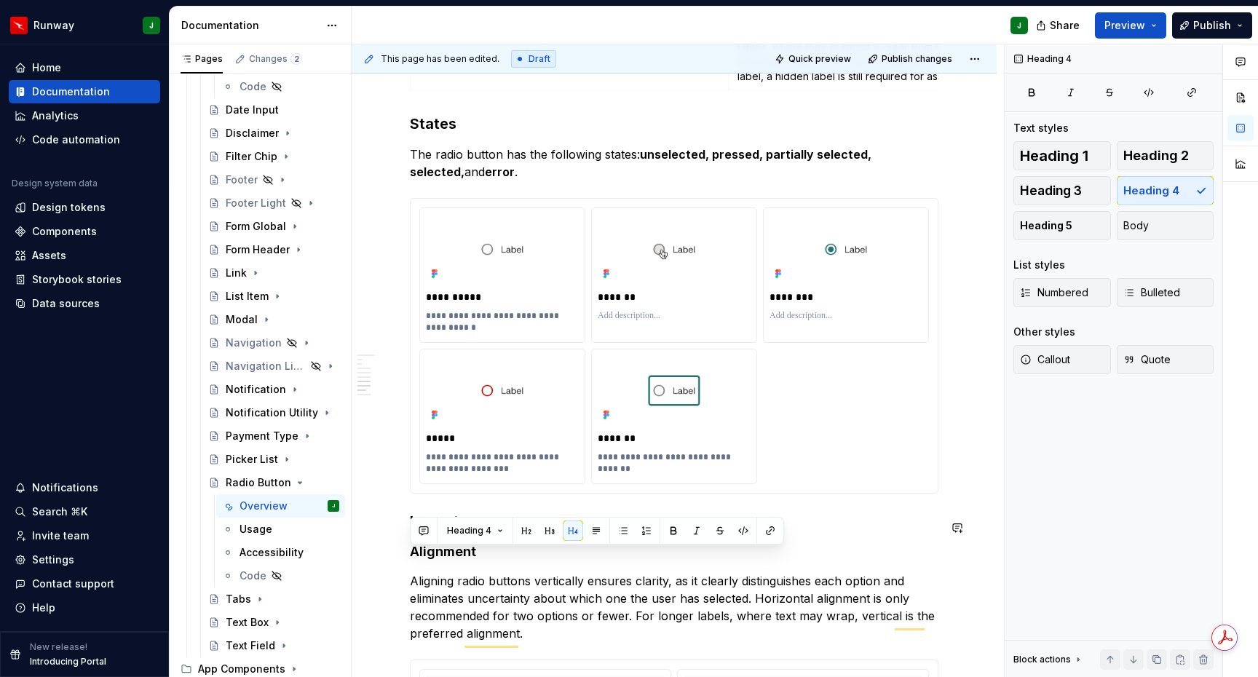
click at [617, 605] on p "Aligning radio buttons vertically ensures clarity, as it clearly distinguishes …" at bounding box center [674, 607] width 528 height 70
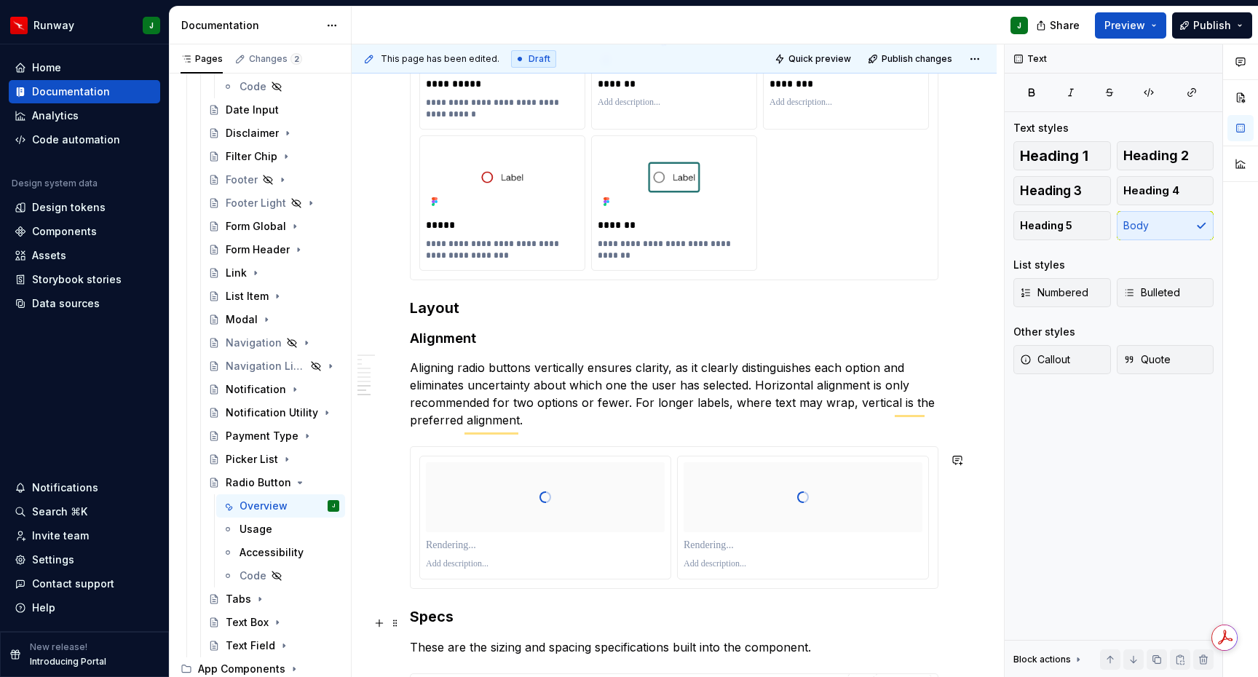
scroll to position [1898, 0]
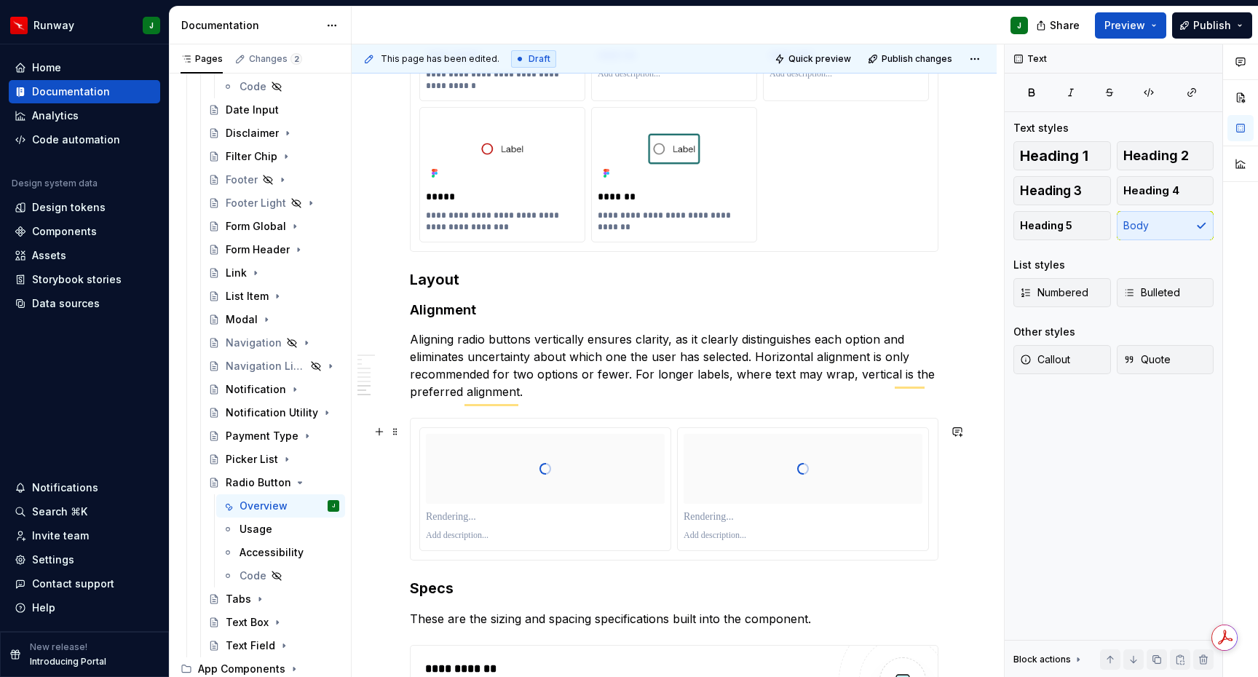
click at [445, 520] on p "To enrich screen reader interactions, please activate Accessibility in Grammarl…" at bounding box center [545, 517] width 239 height 15
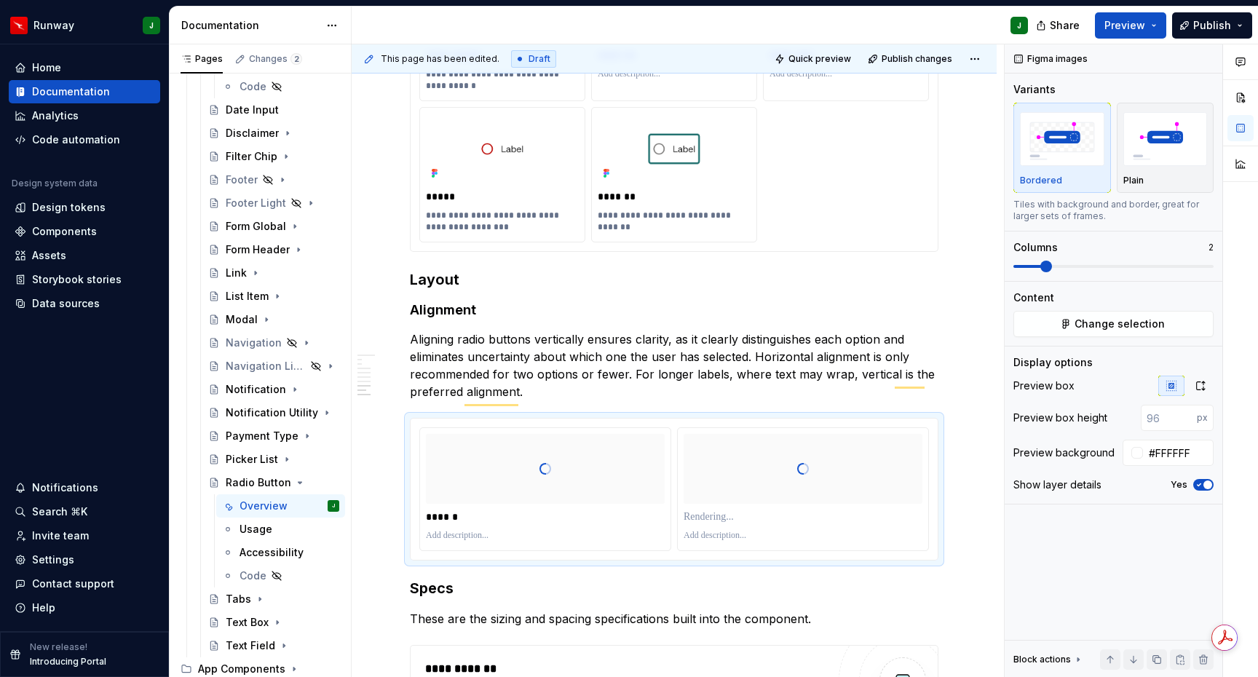
type textarea "*"
click at [717, 524] on p "To enrich screen reader interactions, please activate Accessibility in Grammarl…" at bounding box center [802, 517] width 239 height 15
click at [457, 542] on p "To enrich screen reader interactions, please activate Accessibility in Grammarl…" at bounding box center [545, 536] width 239 height 12
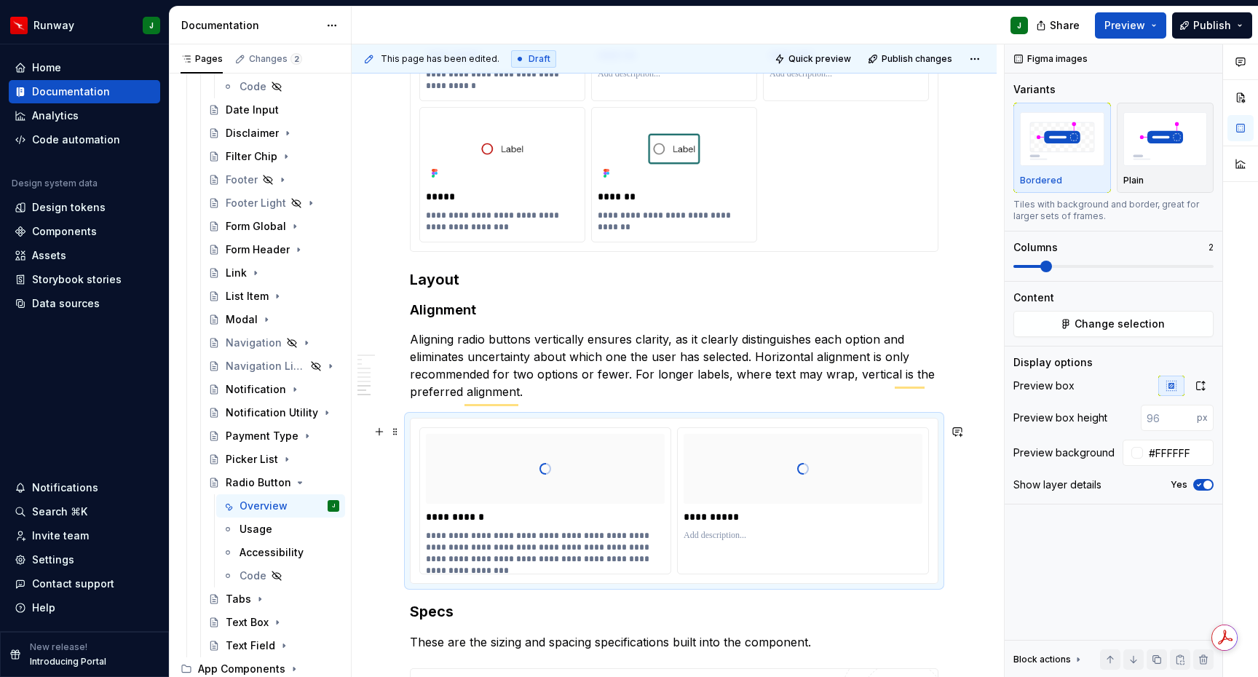
click at [723, 542] on p "To enrich screen reader interactions, please activate Accessibility in Grammarl…" at bounding box center [802, 536] width 239 height 12
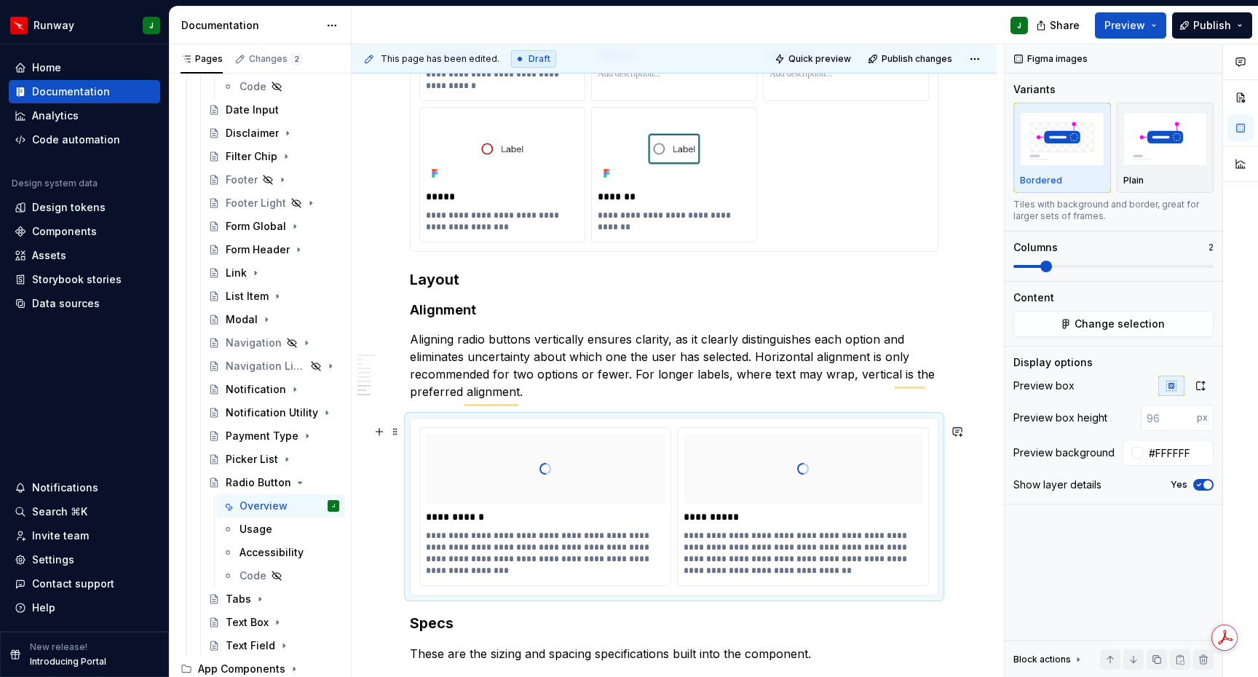
click at [849, 585] on div "**********" at bounding box center [803, 506] width 250 height 157
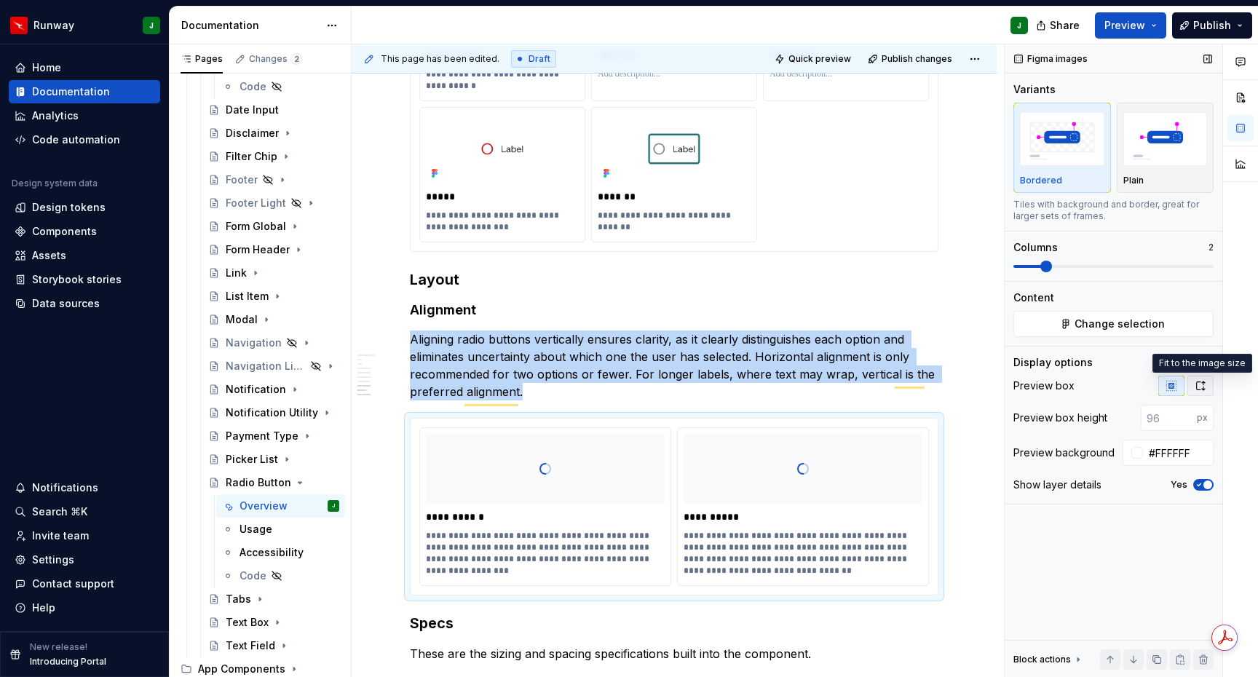
drag, startPoint x: 1200, startPoint y: 391, endPoint x: 1194, endPoint y: 395, distance: 7.5
click at [1200, 391] on icon "button" at bounding box center [1200, 386] width 12 height 12
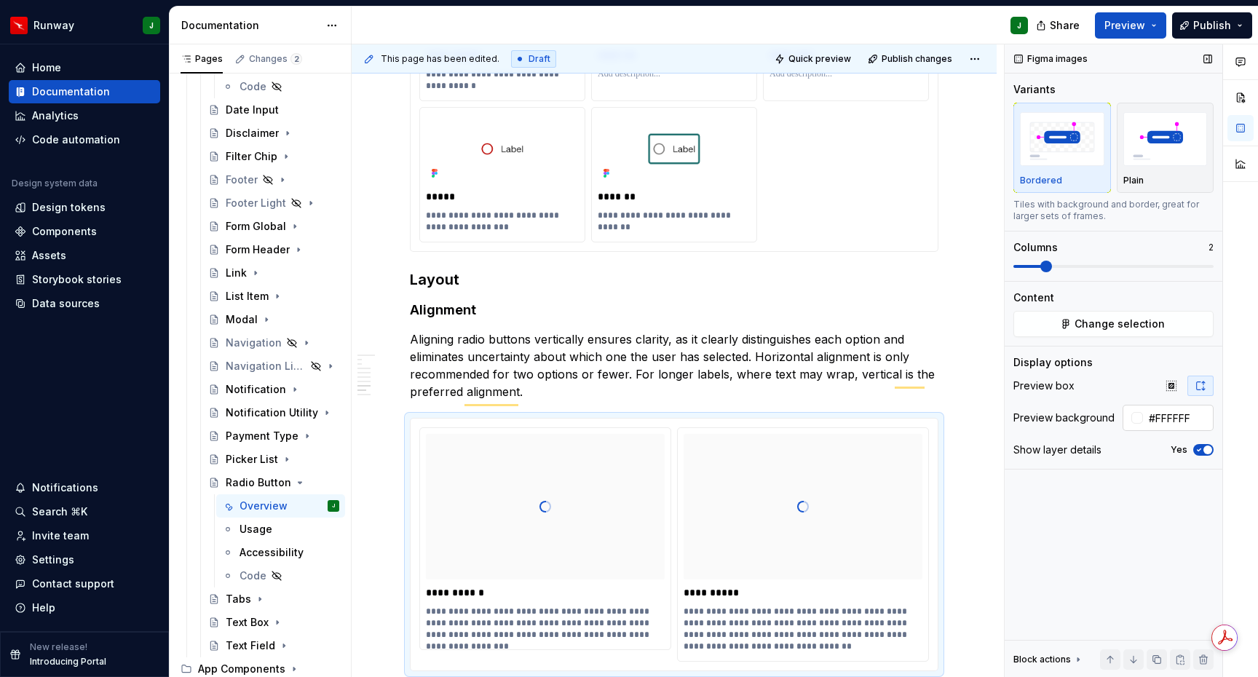
click at [1178, 412] on input "#FFFFFF" at bounding box center [1178, 418] width 71 height 26
click at [1138, 517] on div "Figma images Variants Bordered Plain Tiles with background and border, great fo…" at bounding box center [1113, 360] width 218 height 633
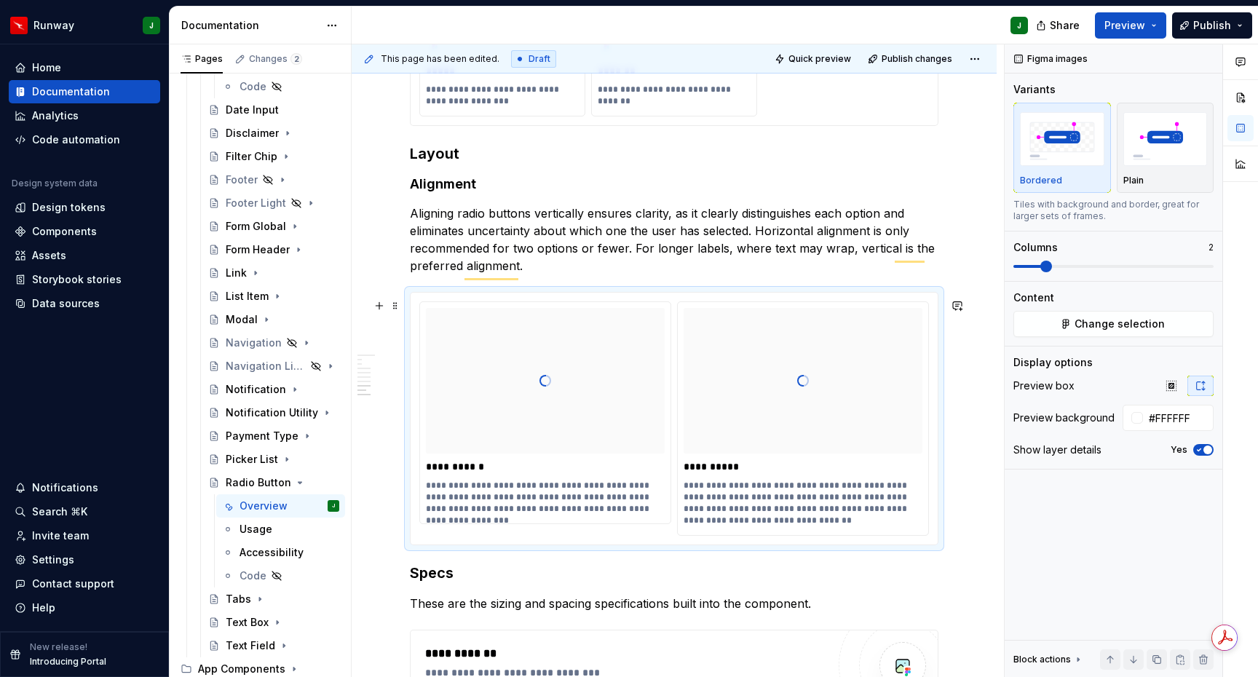
scroll to position [2116, 0]
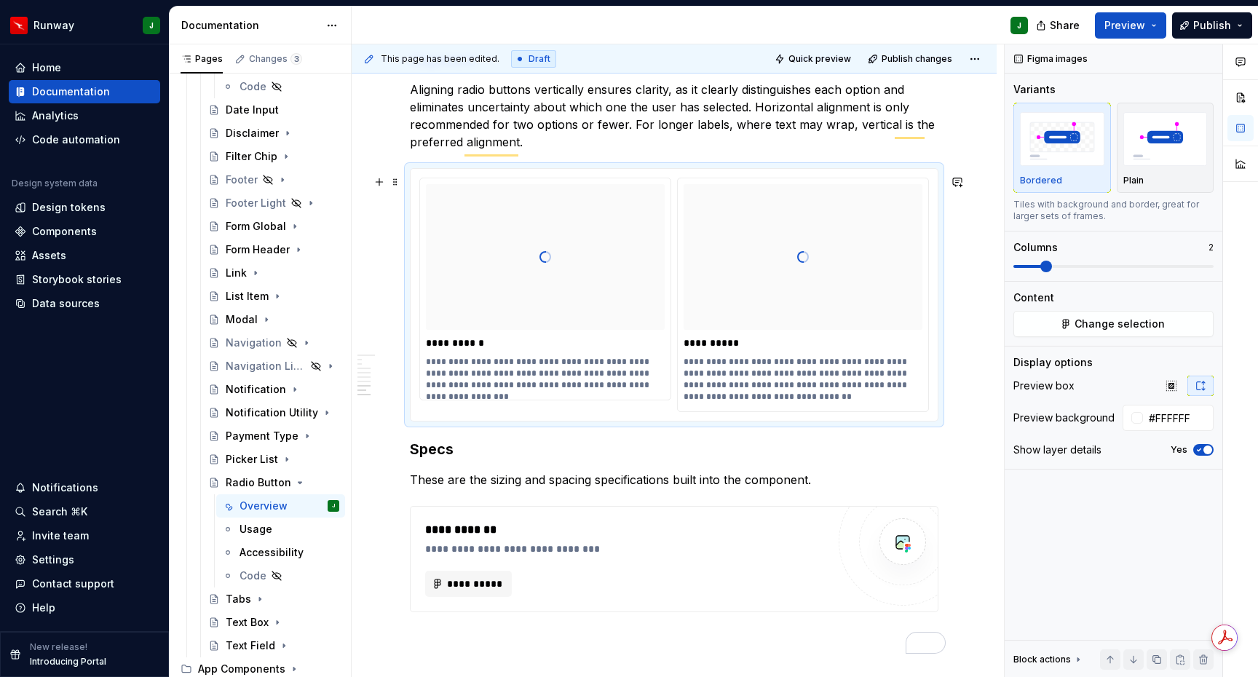
type textarea "*"
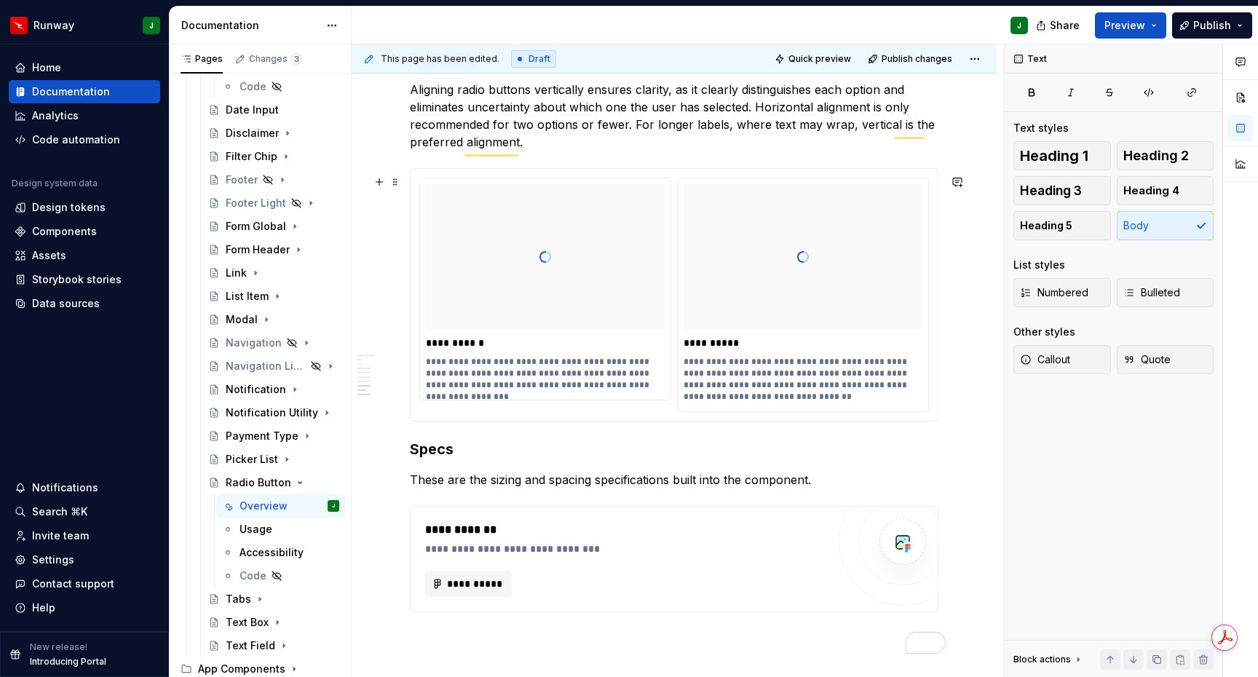
click at [0, 0] on span "******" at bounding box center [0, 0] width 0 height 0
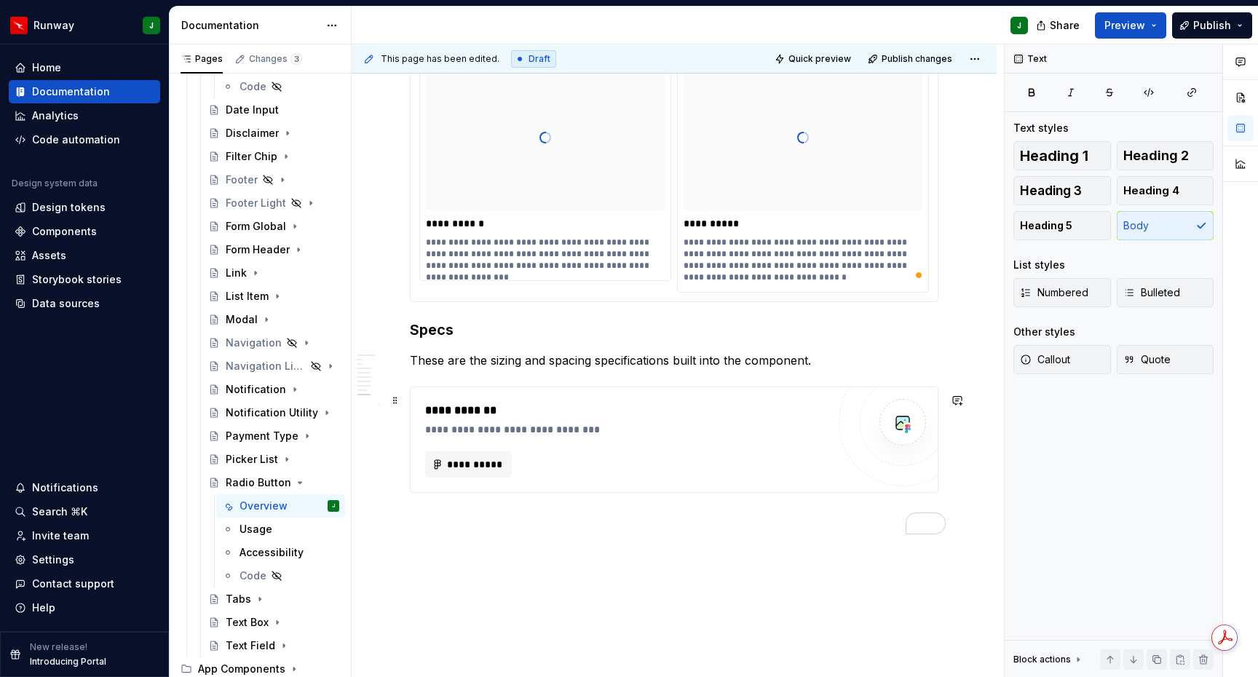
click at [617, 472] on div "**********" at bounding box center [626, 464] width 402 height 26
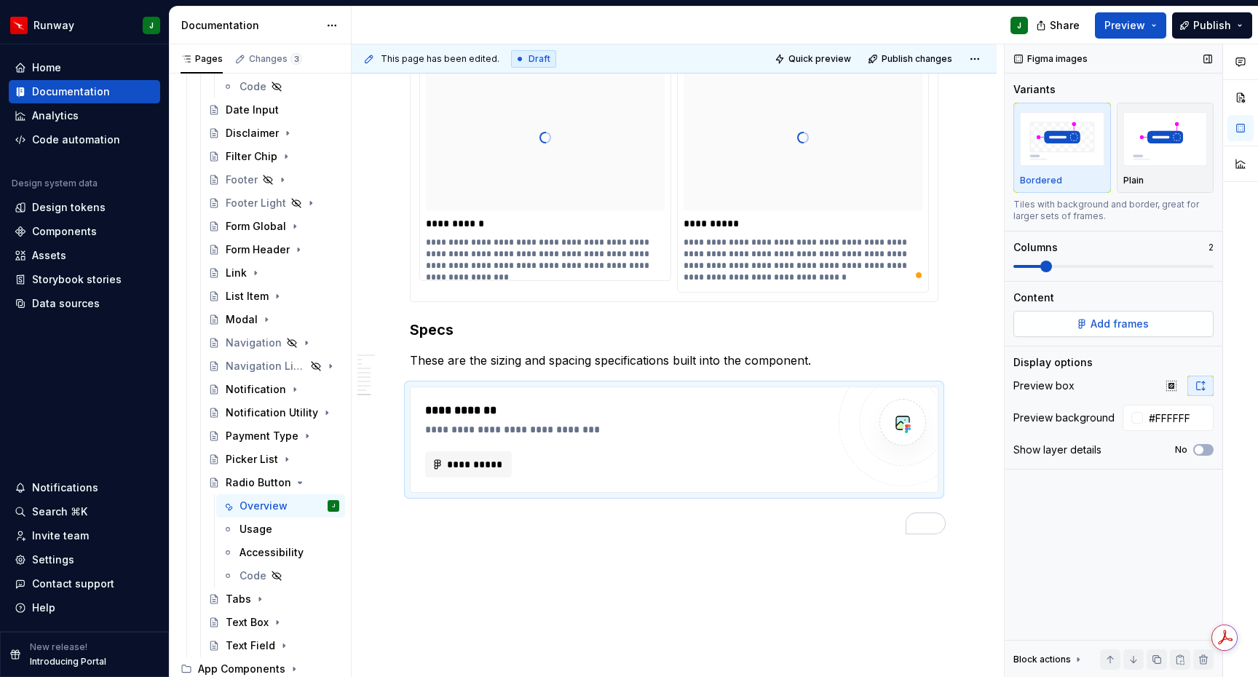
click at [1114, 321] on span "Add frames" at bounding box center [1119, 324] width 58 height 15
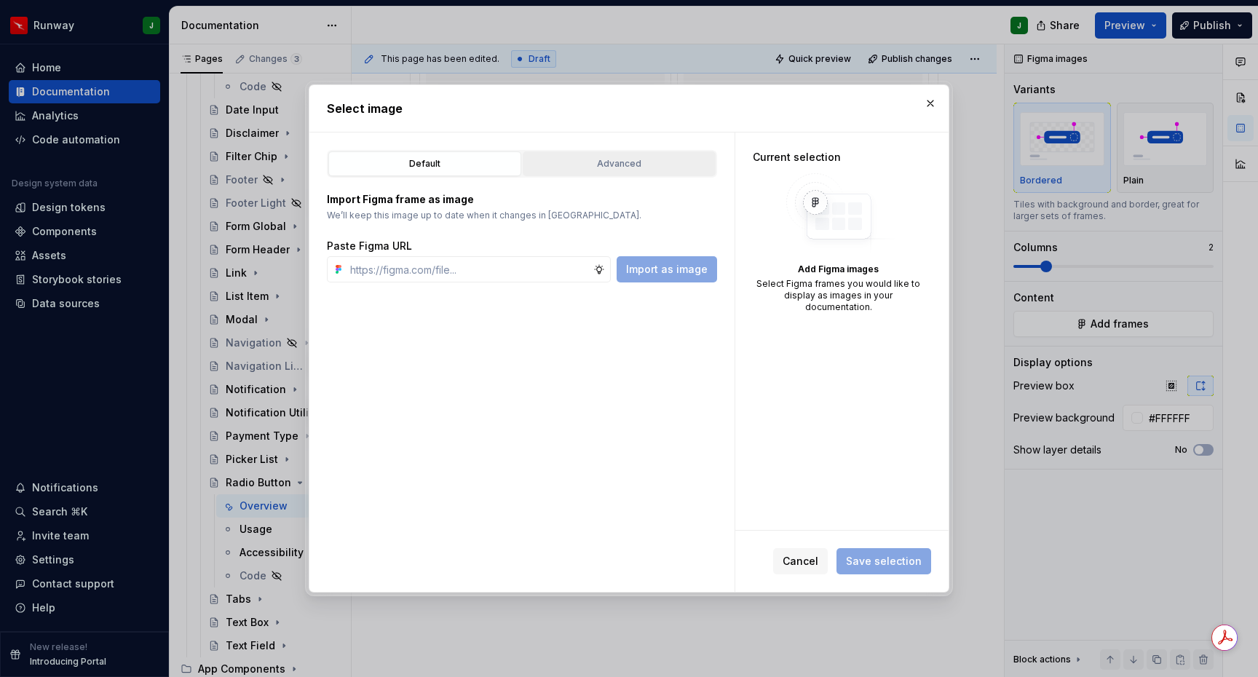
click at [592, 170] on div "Advanced" at bounding box center [619, 163] width 183 height 15
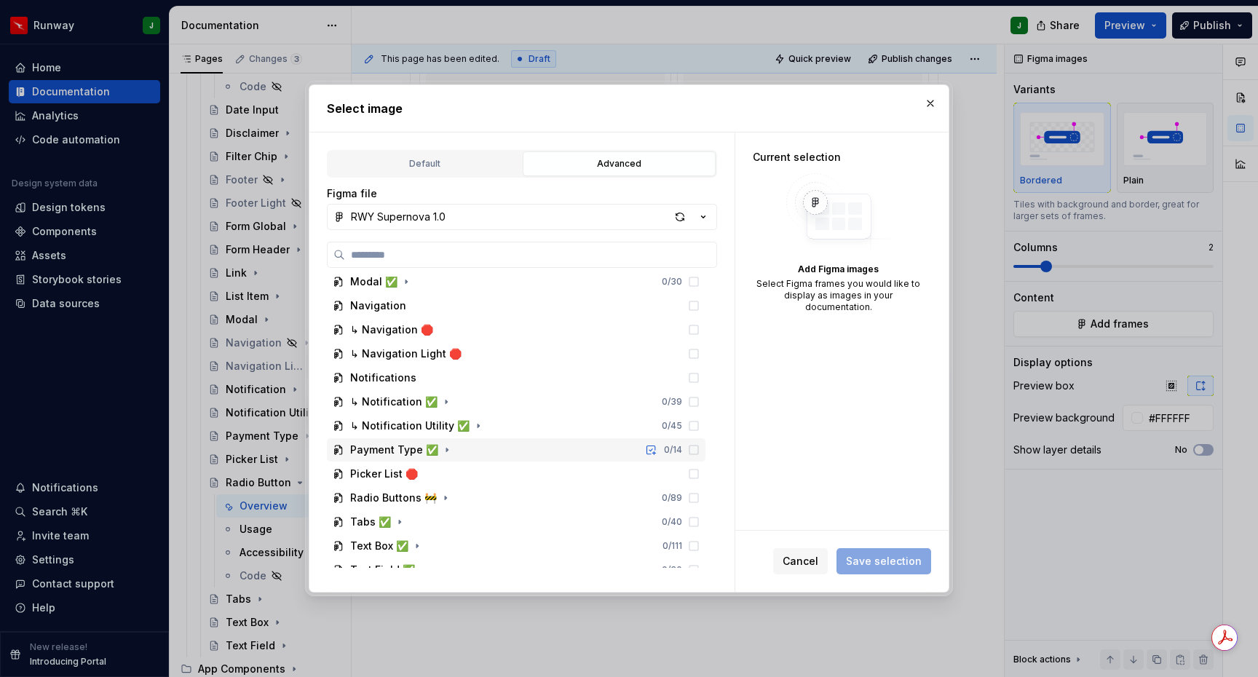
scroll to position [1558, 0]
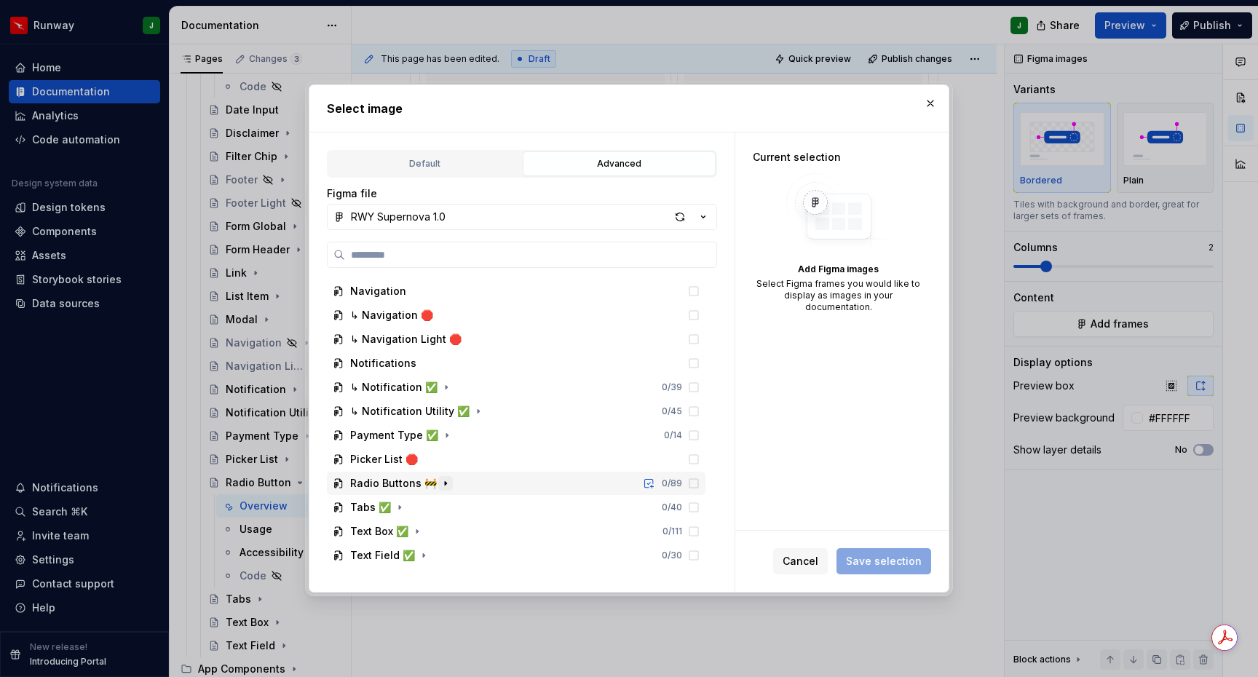
click at [440, 485] on icon "button" at bounding box center [446, 483] width 12 height 12
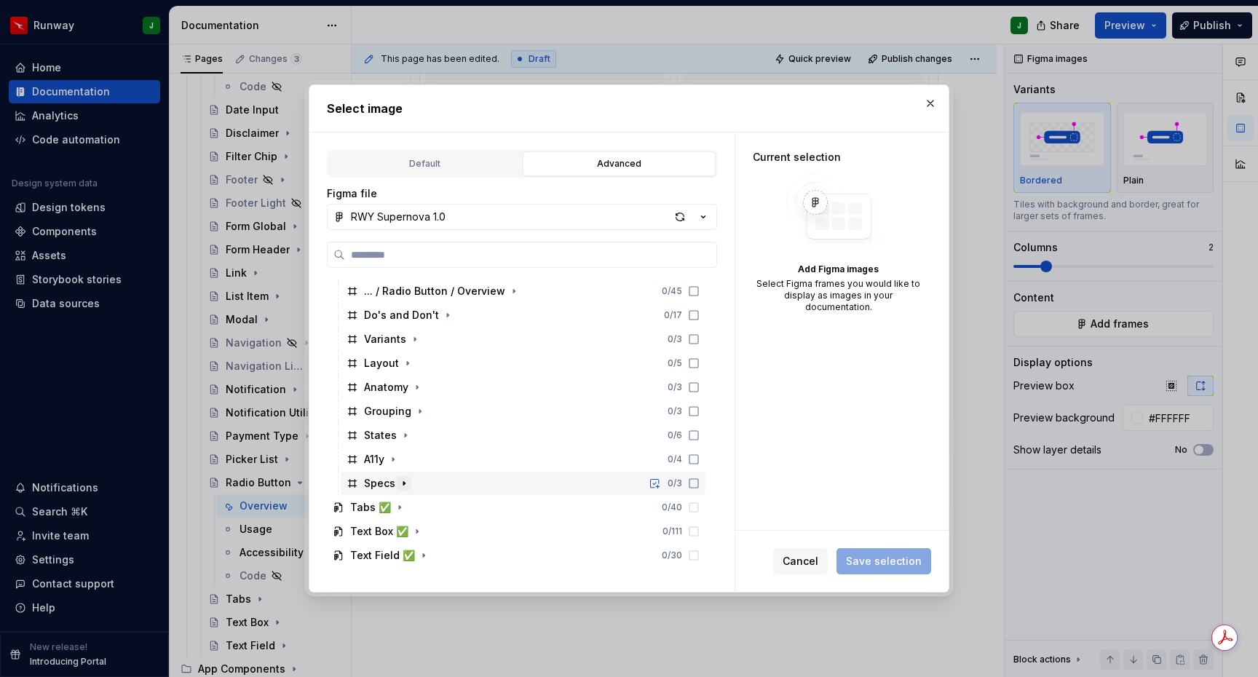
click at [409, 483] on button "button" at bounding box center [404, 483] width 15 height 15
click at [813, 562] on span "Cancel" at bounding box center [800, 561] width 36 height 15
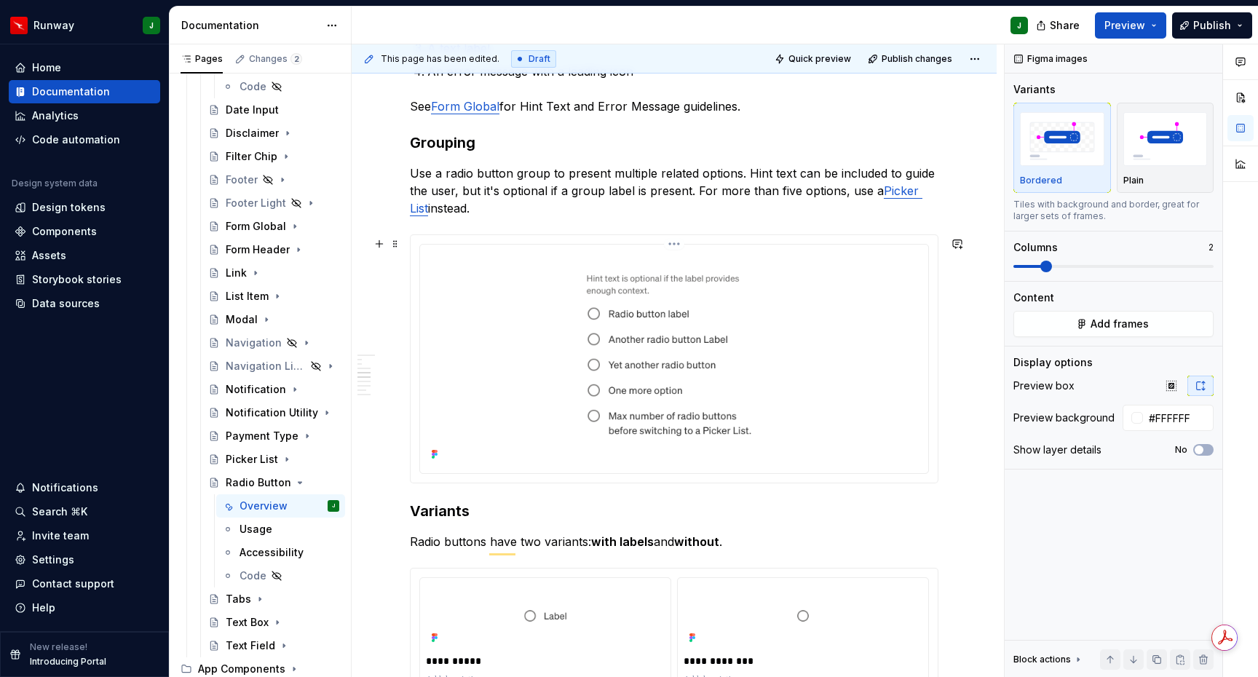
scroll to position [900, 0]
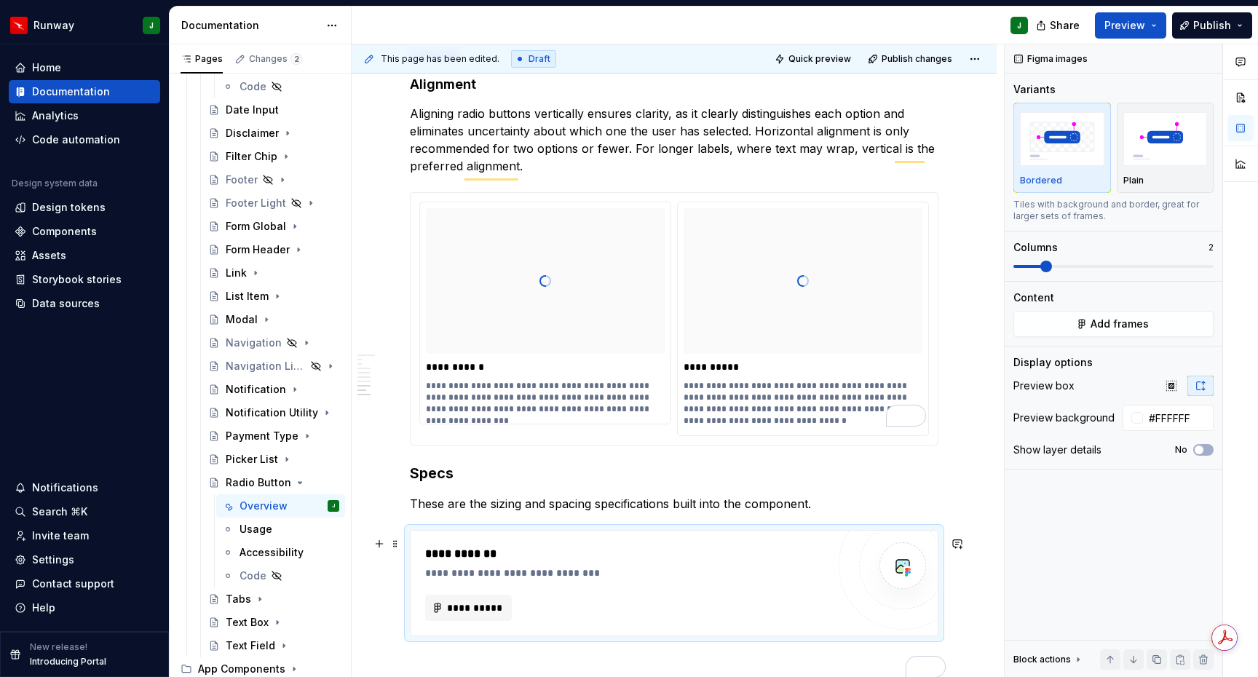
click at [729, 575] on div "**********" at bounding box center [629, 573] width 409 height 15
click at [1106, 319] on span "Add frames" at bounding box center [1119, 324] width 58 height 15
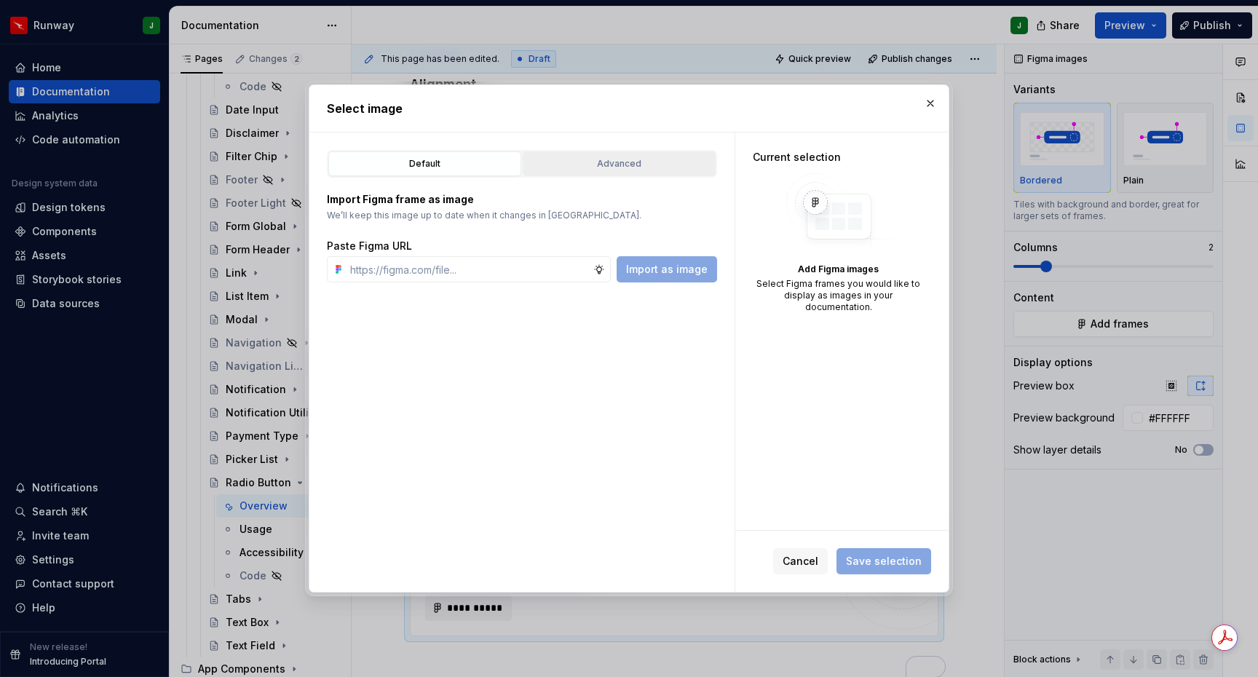
click at [611, 164] on div "Advanced" at bounding box center [619, 163] width 183 height 15
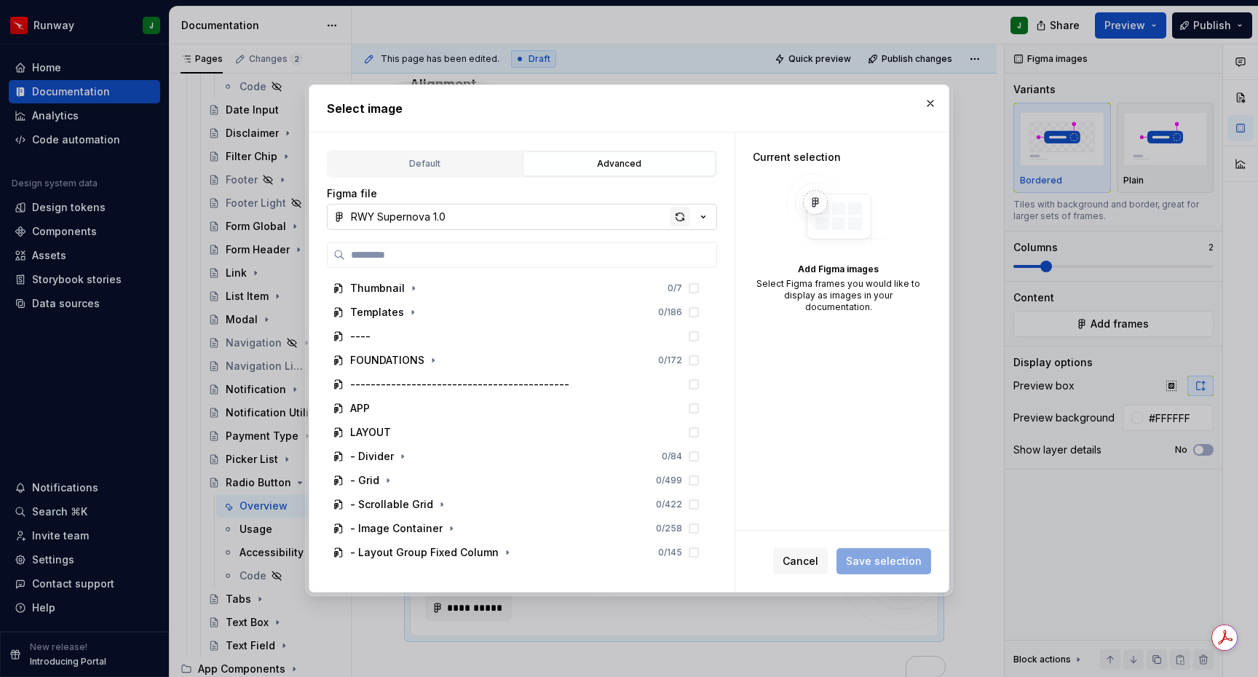
click at [678, 215] on div "button" at bounding box center [680, 217] width 20 height 20
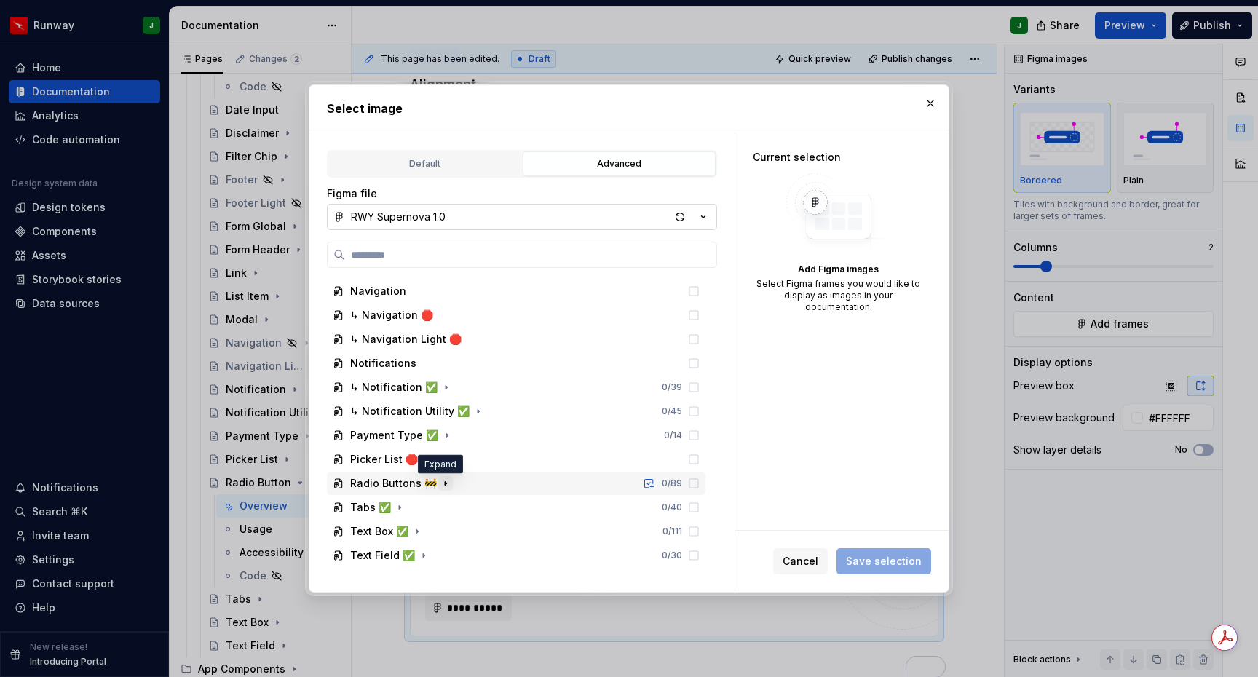
click at [440, 483] on icon "button" at bounding box center [446, 483] width 12 height 12
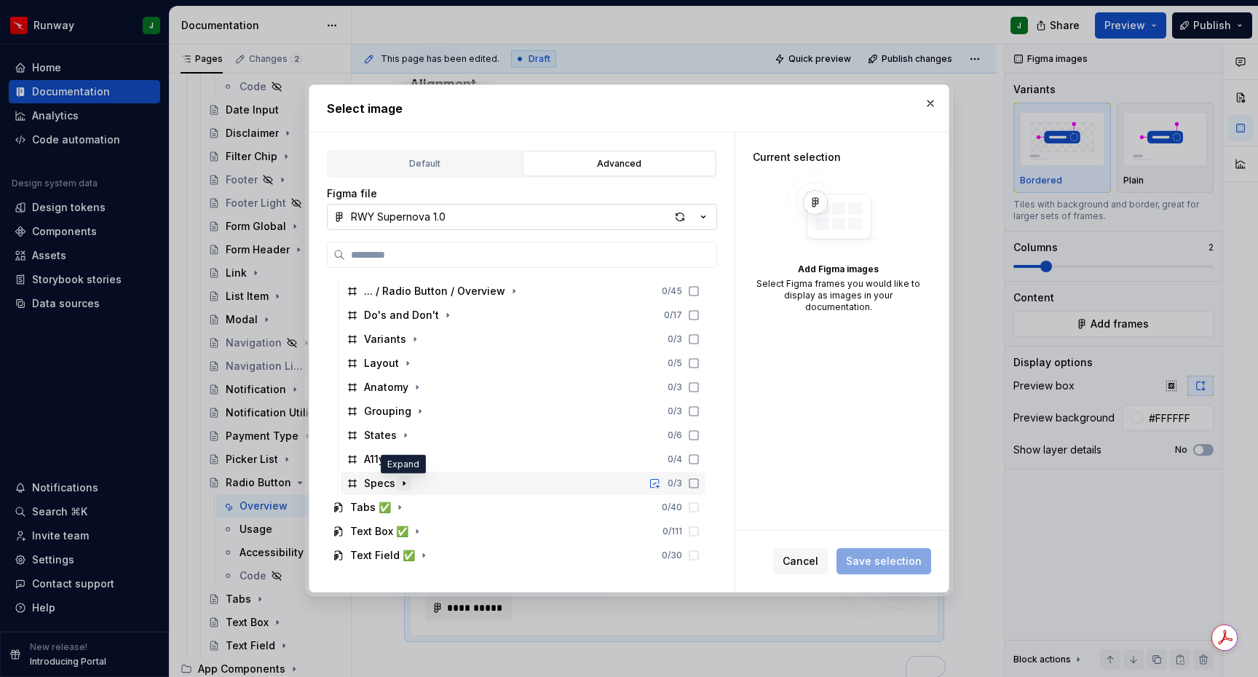
click at [403, 482] on icon "button" at bounding box center [404, 483] width 12 height 12
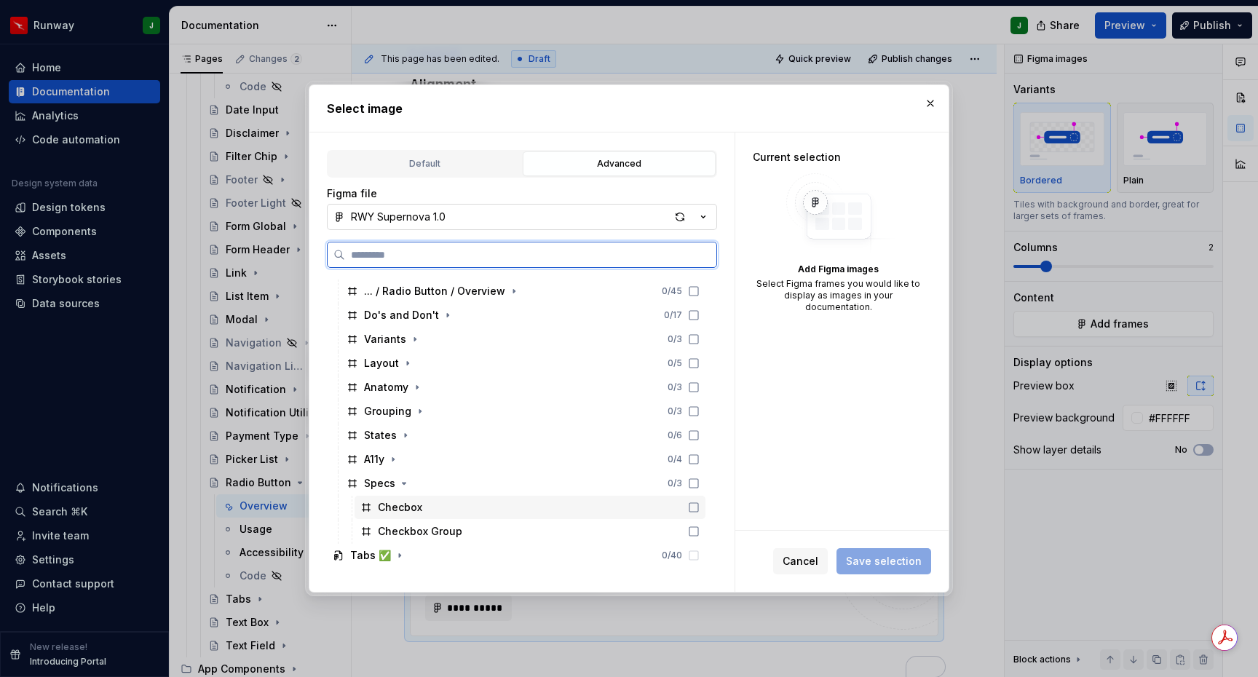
click at [699, 510] on icon at bounding box center [694, 507] width 12 height 12
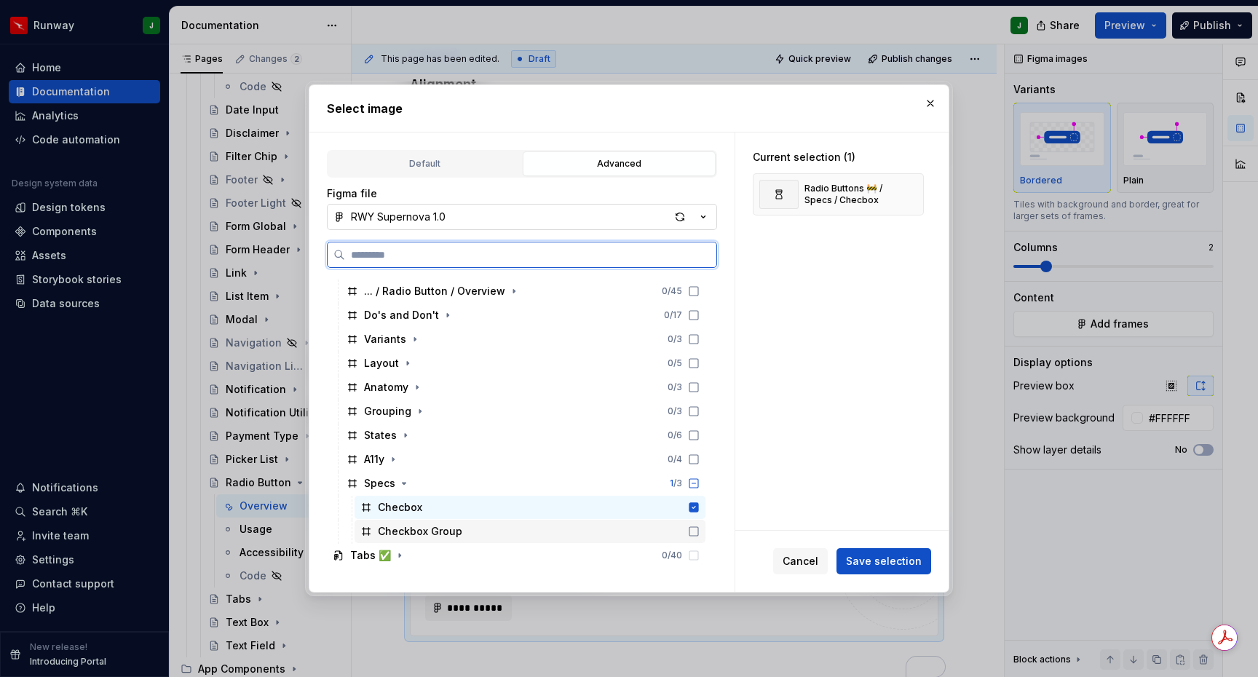
click at [699, 531] on icon at bounding box center [694, 532] width 12 height 12
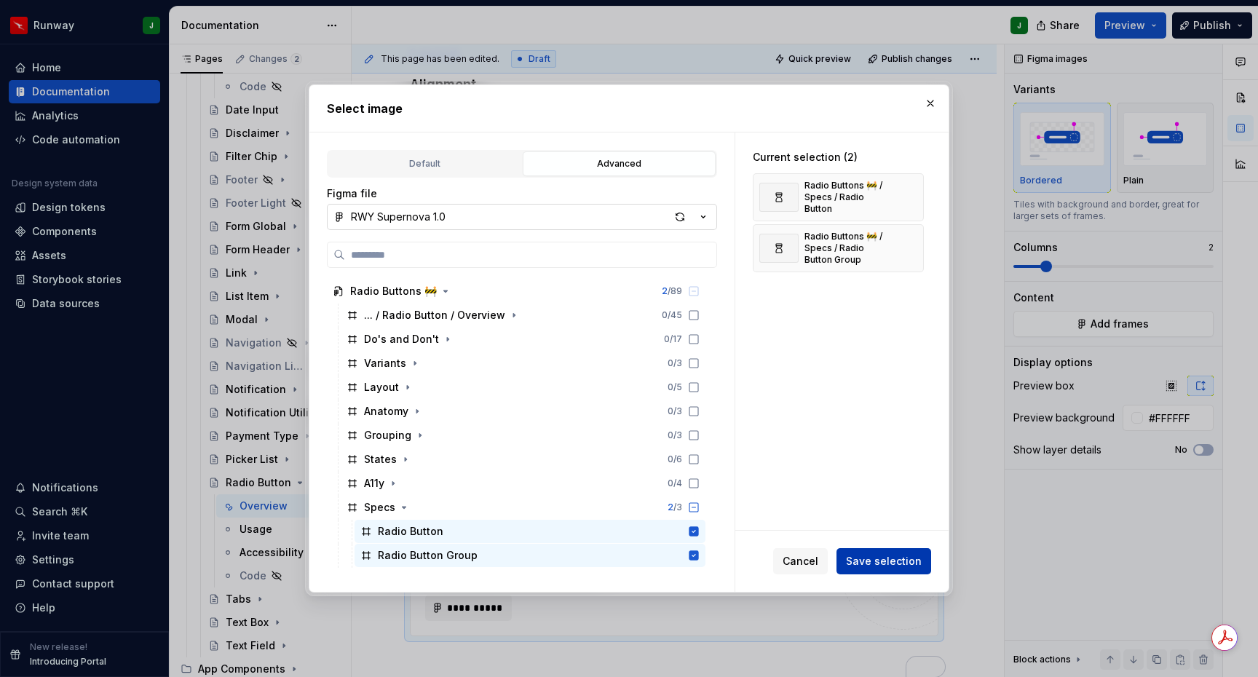
click at [891, 555] on span "Save selection" at bounding box center [884, 561] width 76 height 15
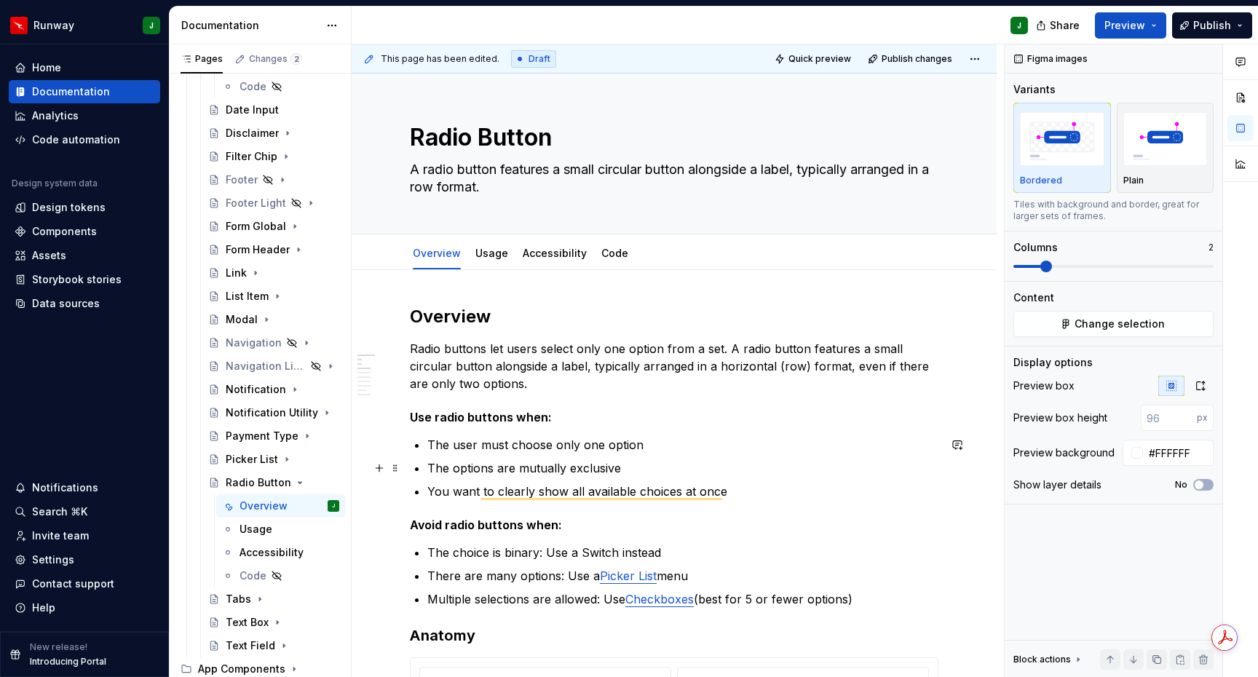
scroll to position [0, 0]
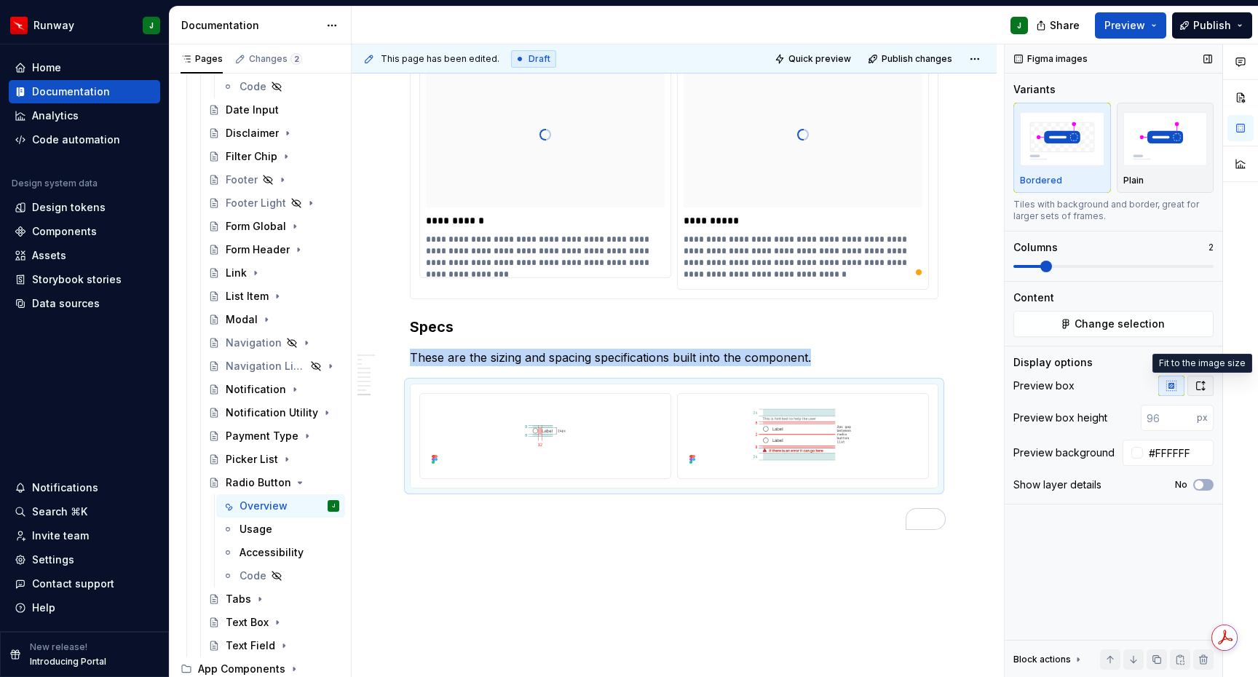
click at [1200, 389] on icon "button" at bounding box center [1201, 385] width 8 height 9
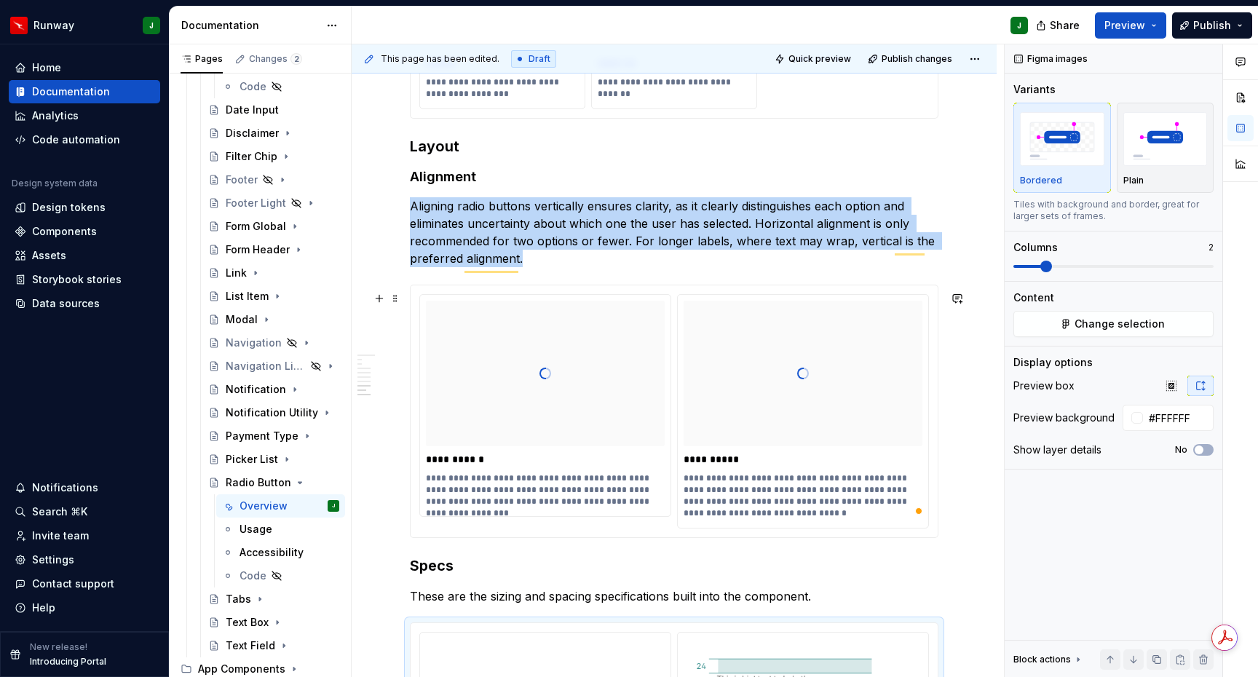
click at [574, 357] on div "To enrich screen reader interactions, please activate Accessibility in Grammarl…" at bounding box center [545, 374] width 239 height 146
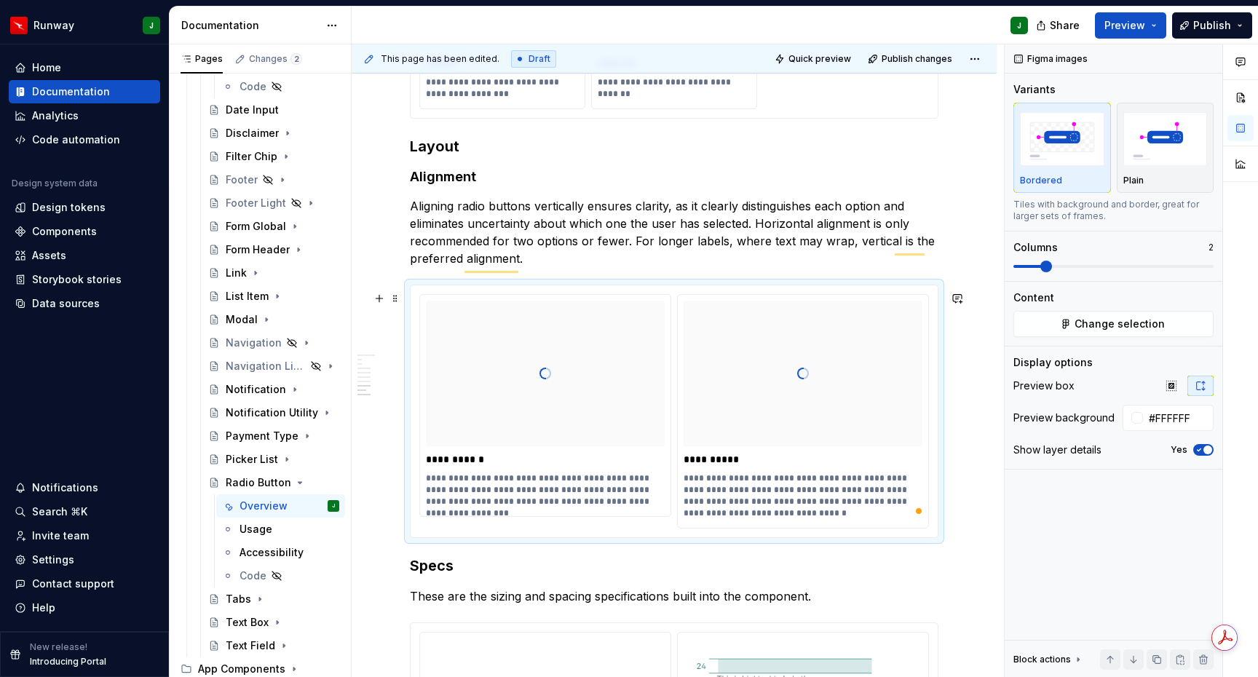
click at [512, 340] on div "To enrich screen reader interactions, please activate Accessibility in Grammarl…" at bounding box center [545, 374] width 239 height 146
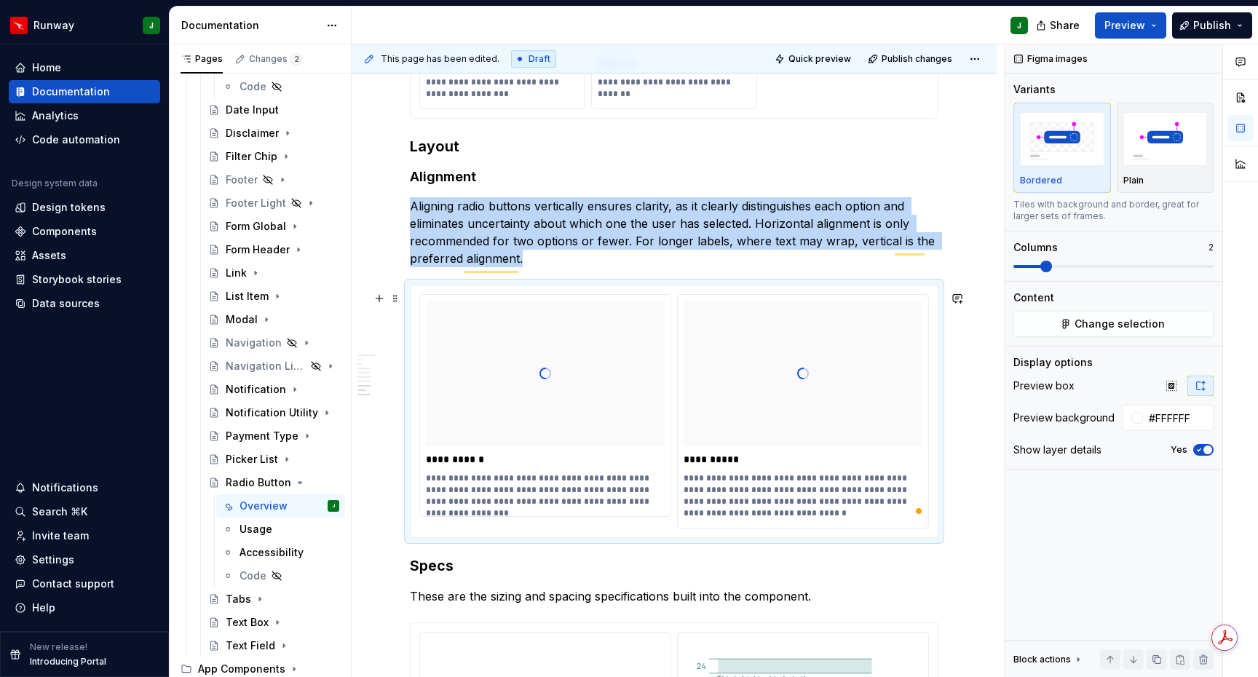
click at [738, 322] on div "To enrich screen reader interactions, please activate Accessibility in Grammarl…" at bounding box center [802, 374] width 239 height 146
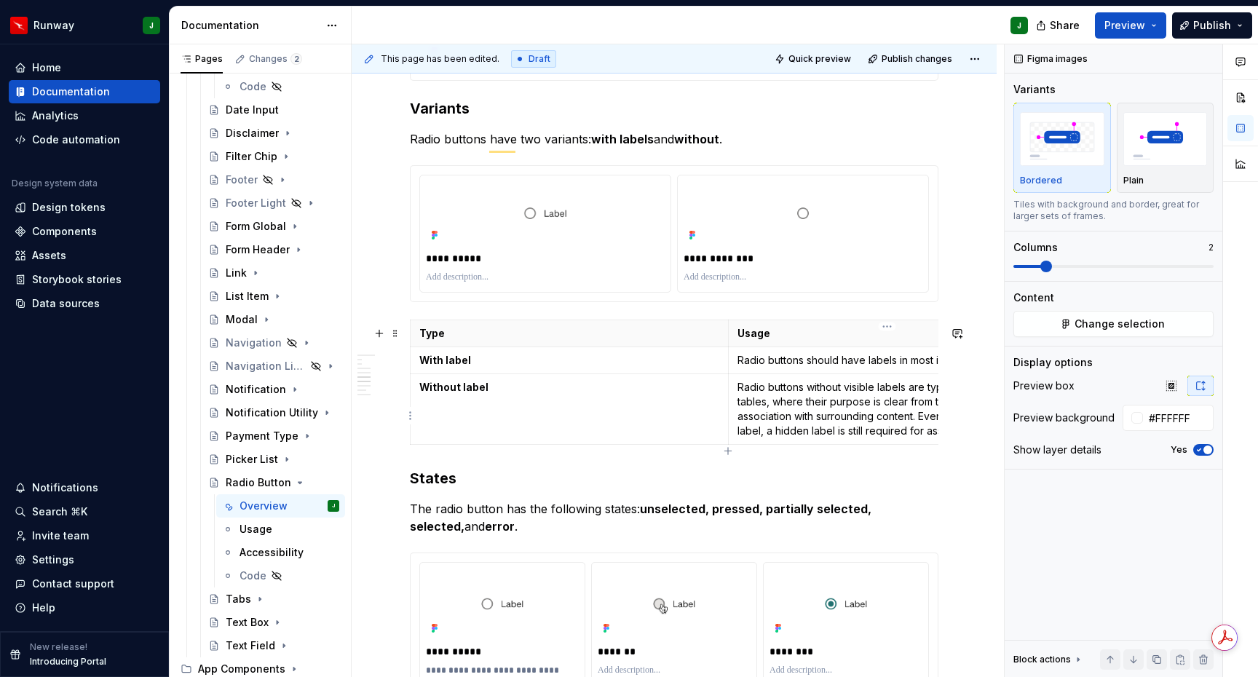
click at [822, 245] on img "To enrich screen reader interactions, please activate Accessibility in Grammarl…" at bounding box center [802, 213] width 239 height 64
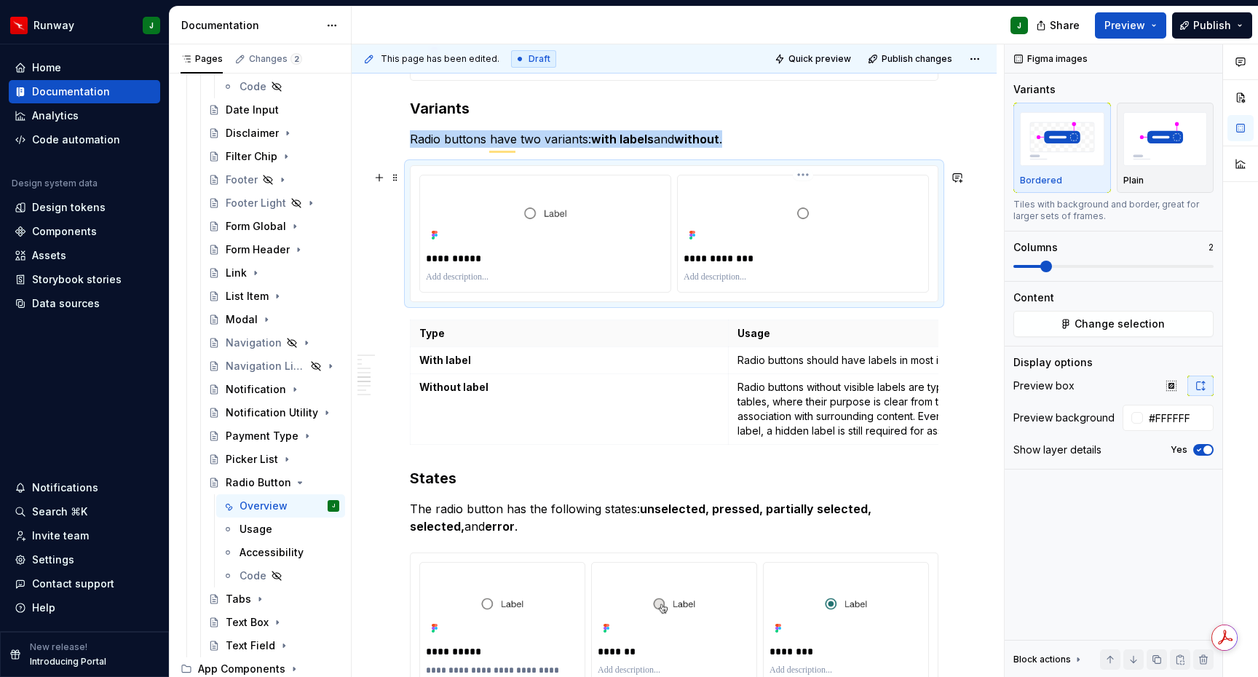
click at [714, 211] on img "To enrich screen reader interactions, please activate Accessibility in Grammarl…" at bounding box center [802, 213] width 239 height 64
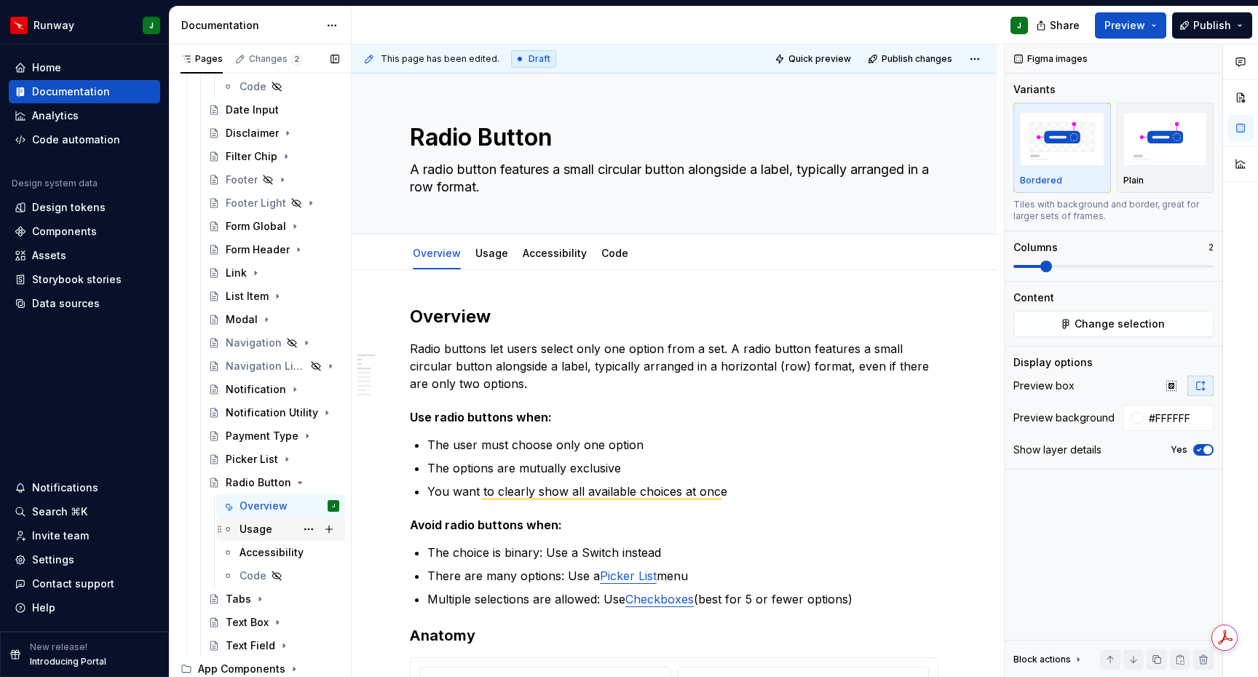
click at [261, 526] on div "Usage" at bounding box center [255, 529] width 33 height 15
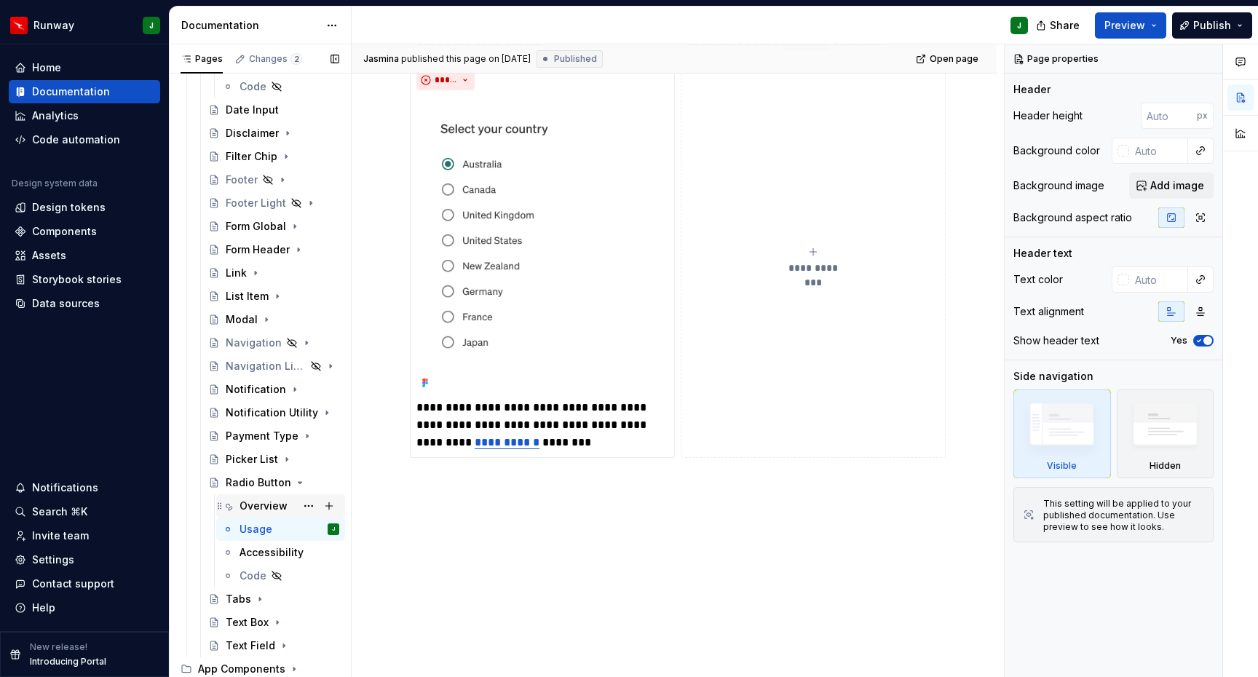
click at [262, 509] on div "Overview" at bounding box center [263, 506] width 48 height 15
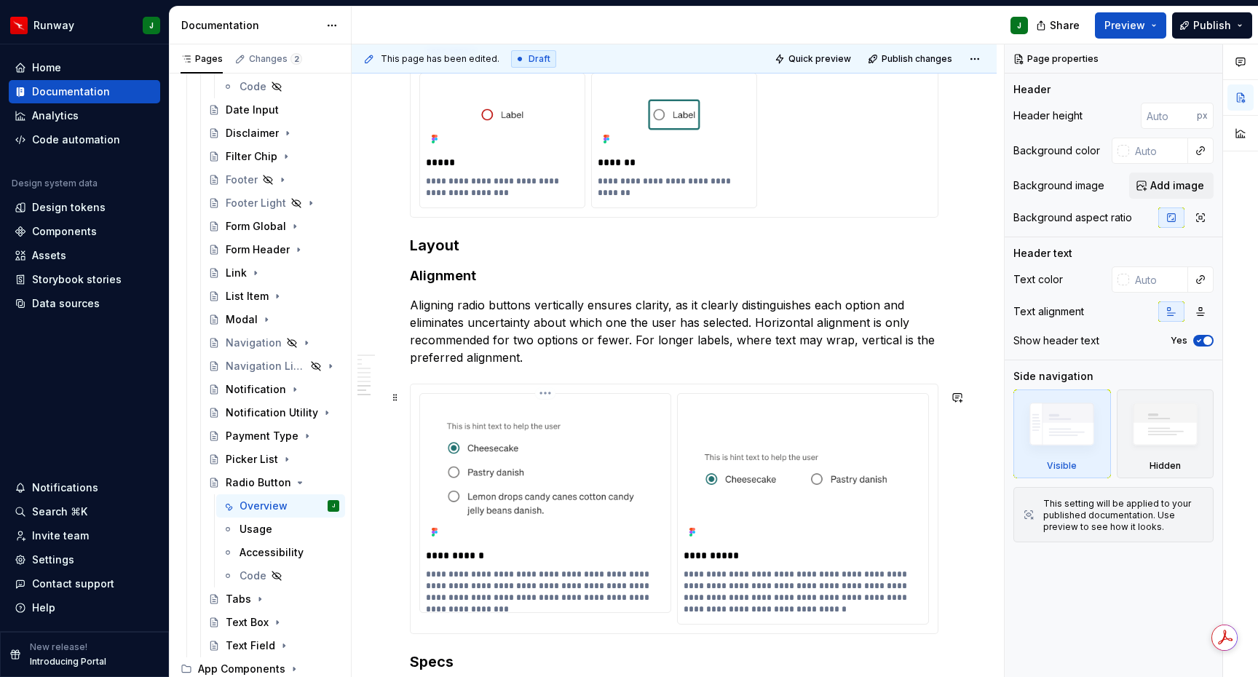
click at [568, 492] on img at bounding box center [545, 471] width 239 height 143
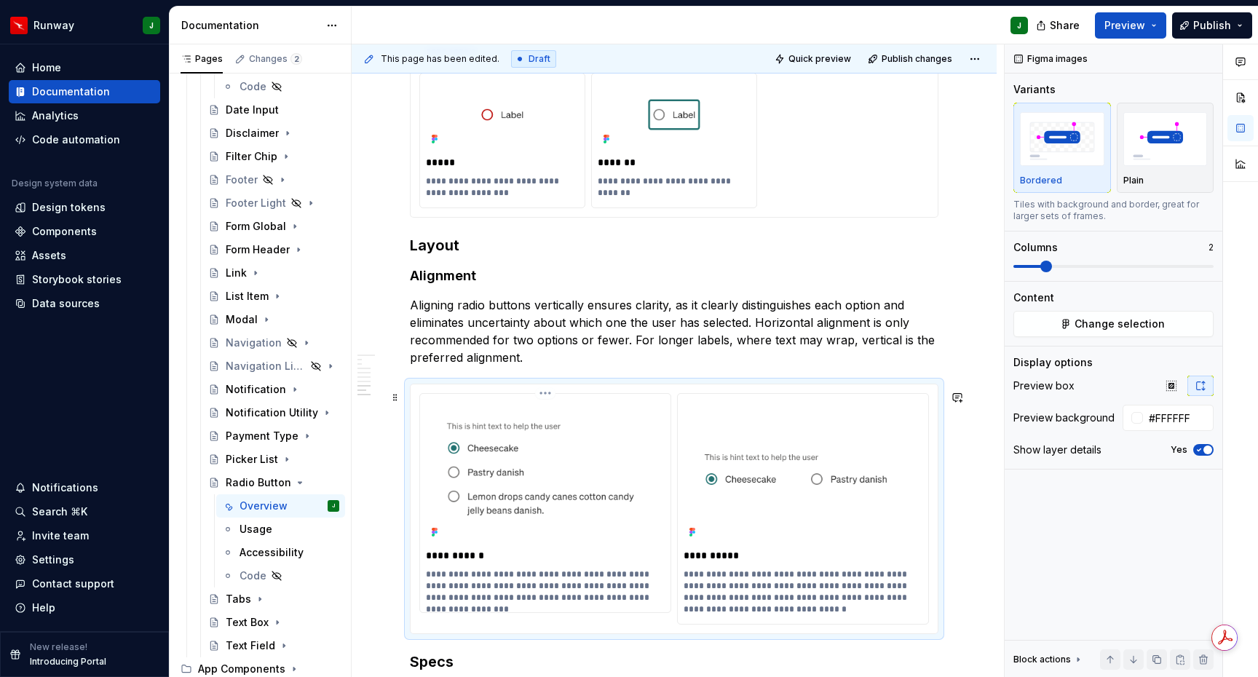
type textarea "*"
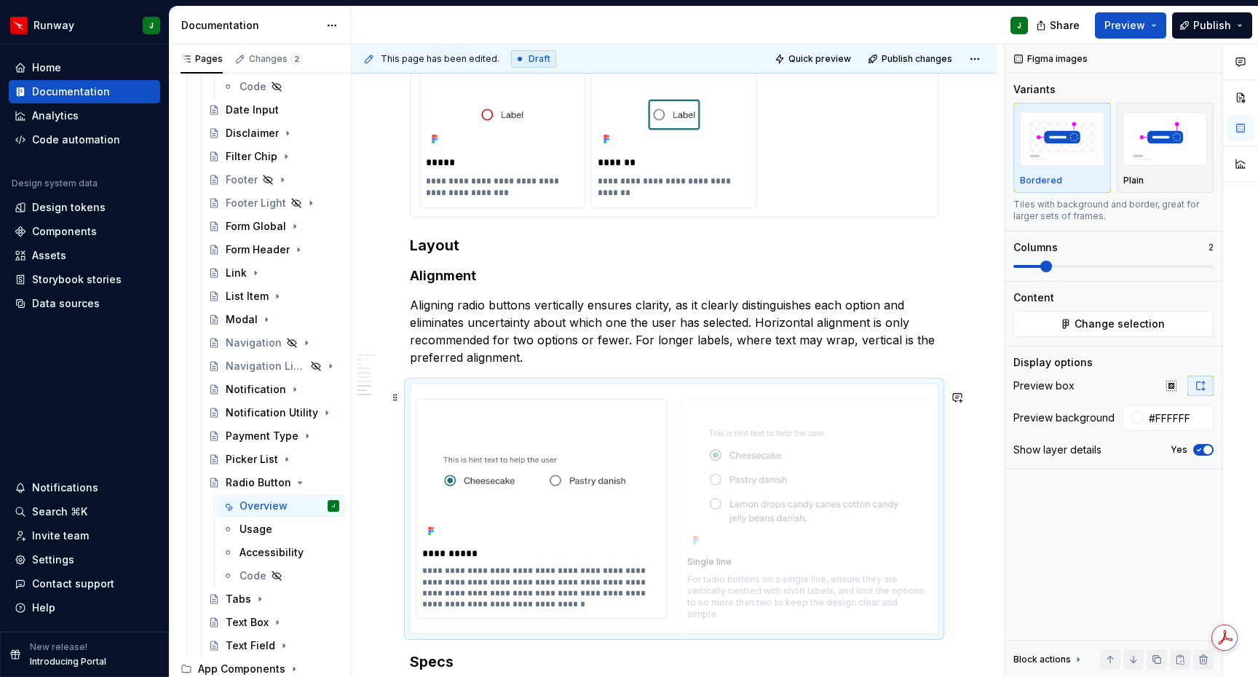
drag, startPoint x: 616, startPoint y: 492, endPoint x: 797, endPoint y: 503, distance: 181.6
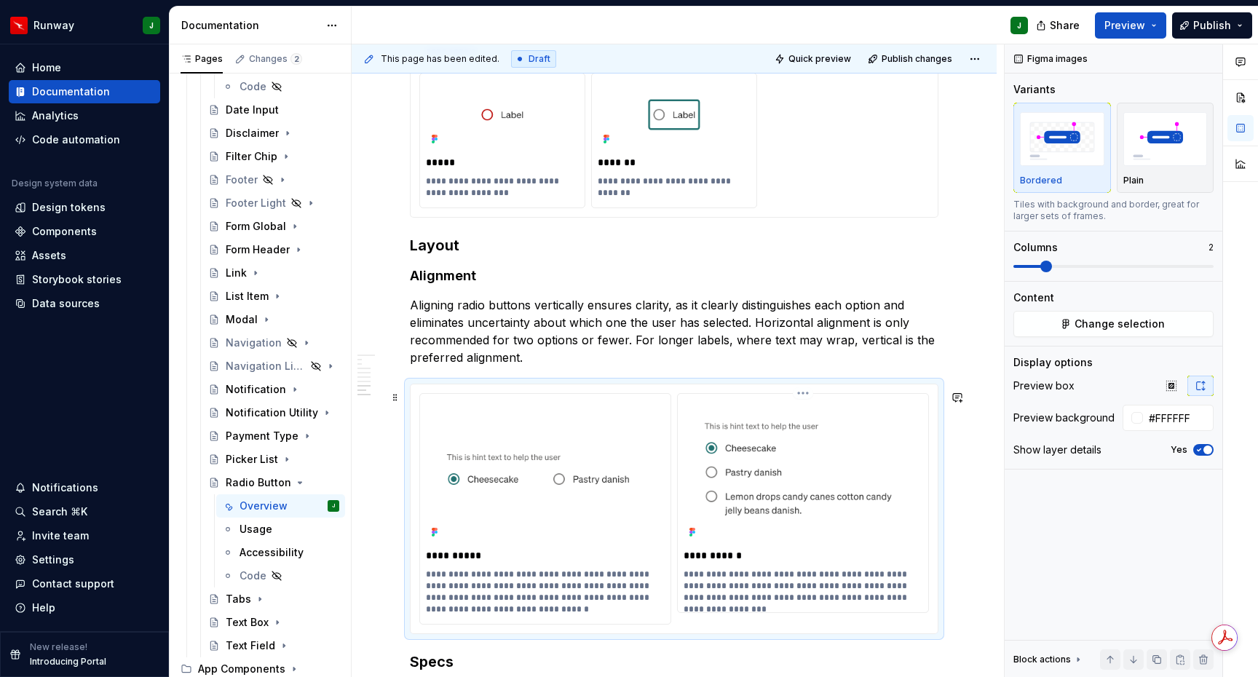
click at [715, 590] on p "**********" at bounding box center [804, 585] width 242 height 35
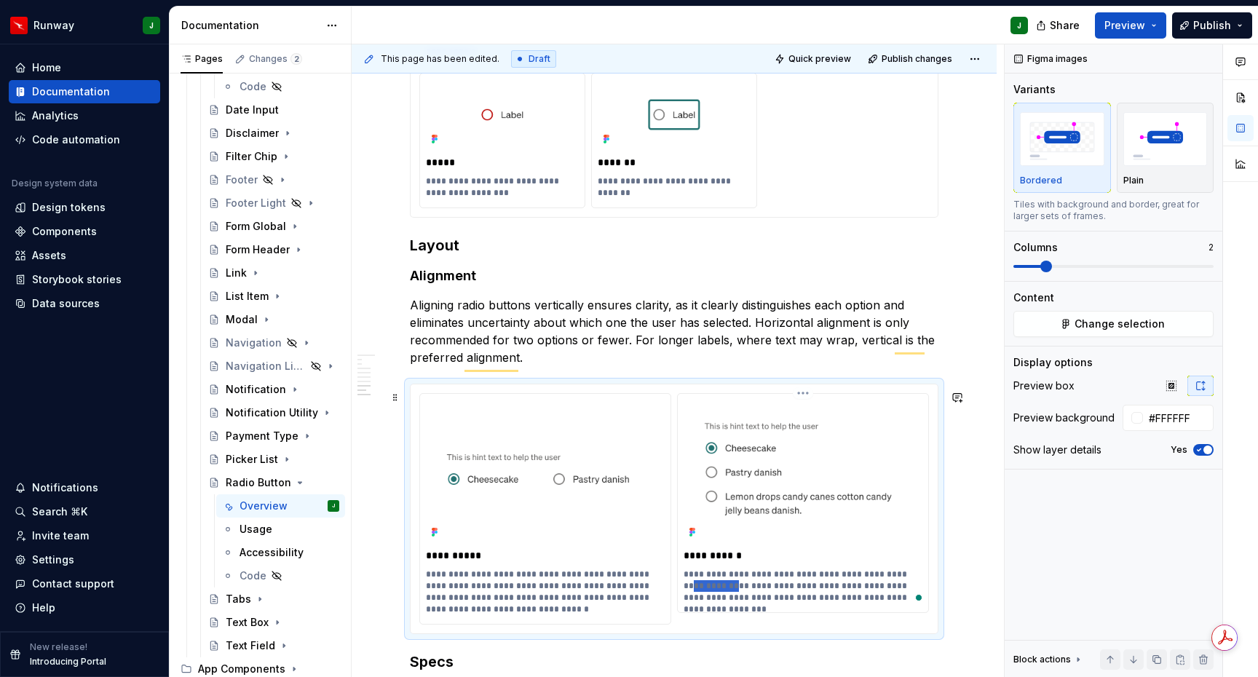
click at [715, 590] on p "**********" at bounding box center [804, 585] width 242 height 35
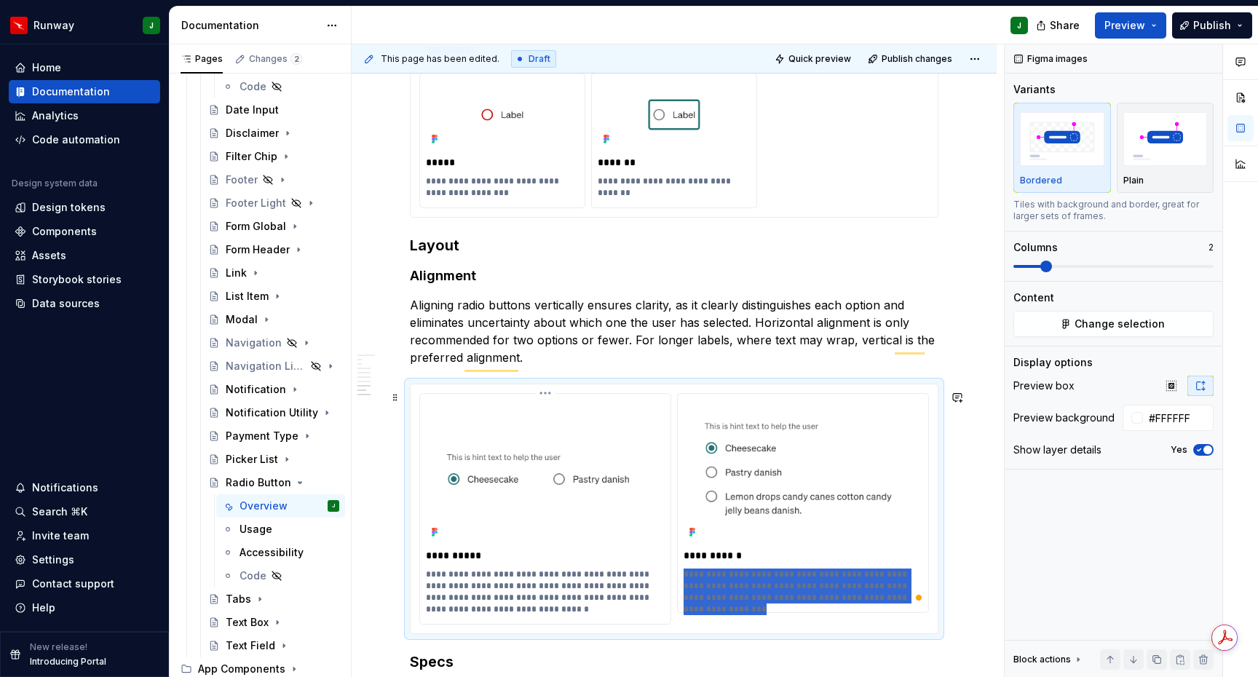
click at [429, 578] on p "**********" at bounding box center [547, 591] width 242 height 47
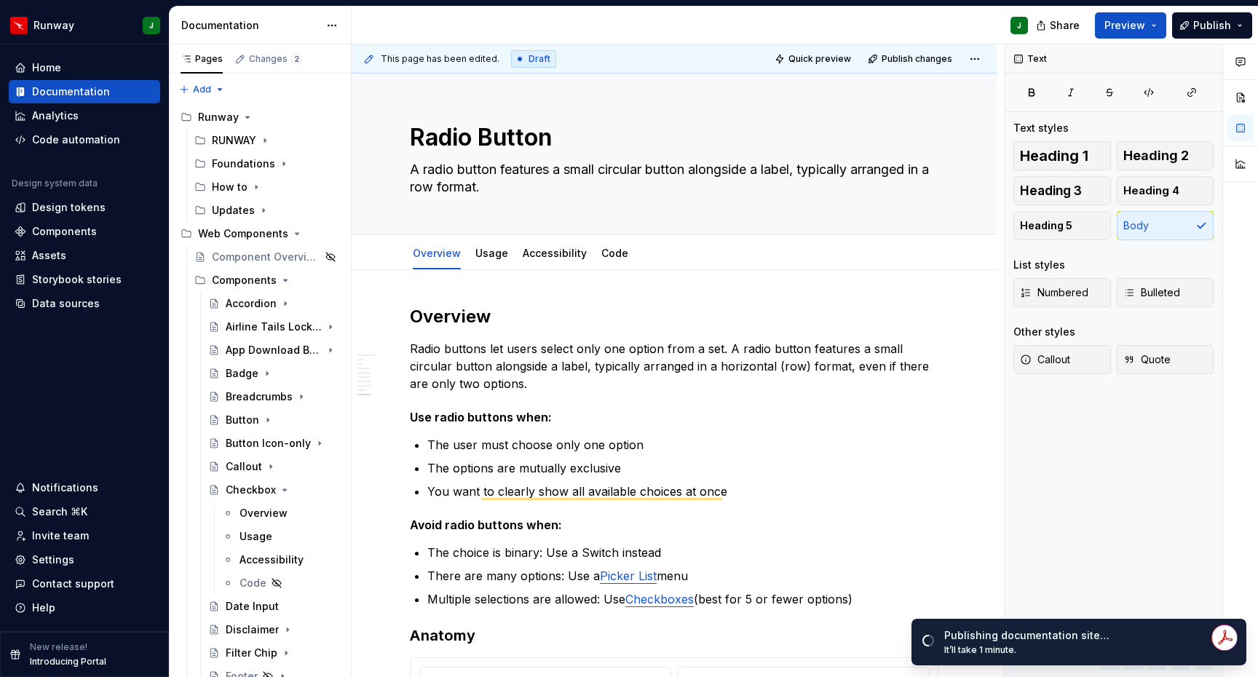
scroll to position [2200, 0]
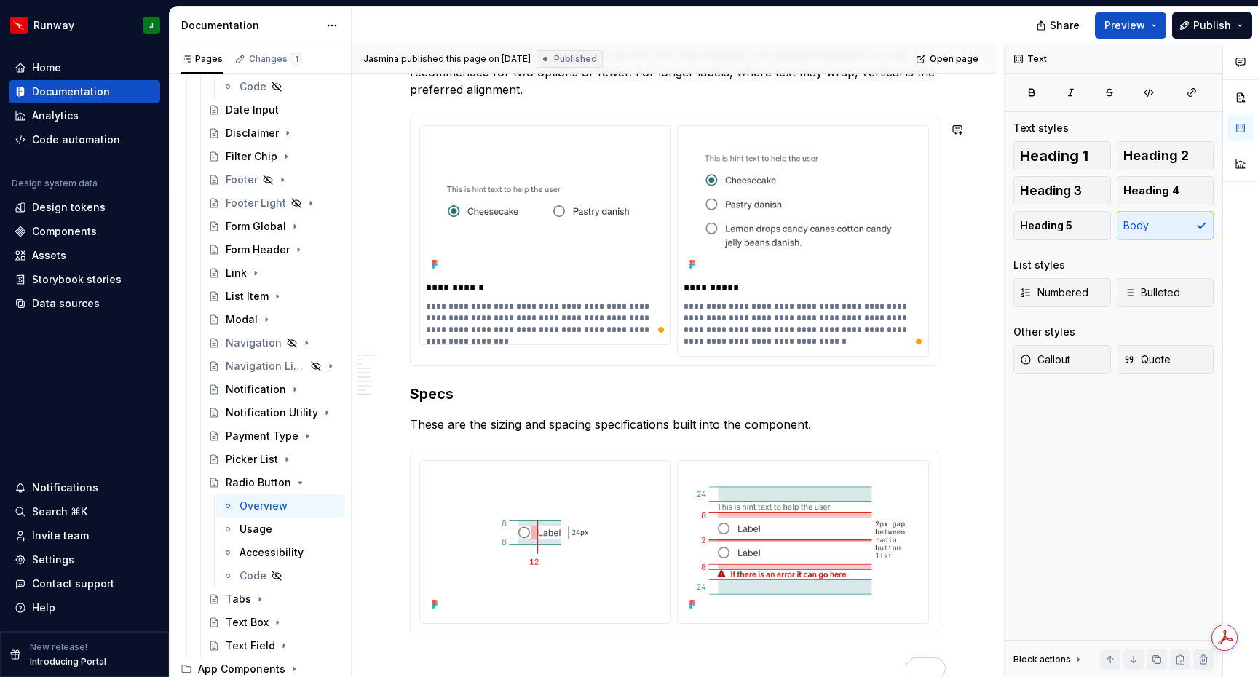
type textarea "*"
